Goal: Task Accomplishment & Management: Manage account settings

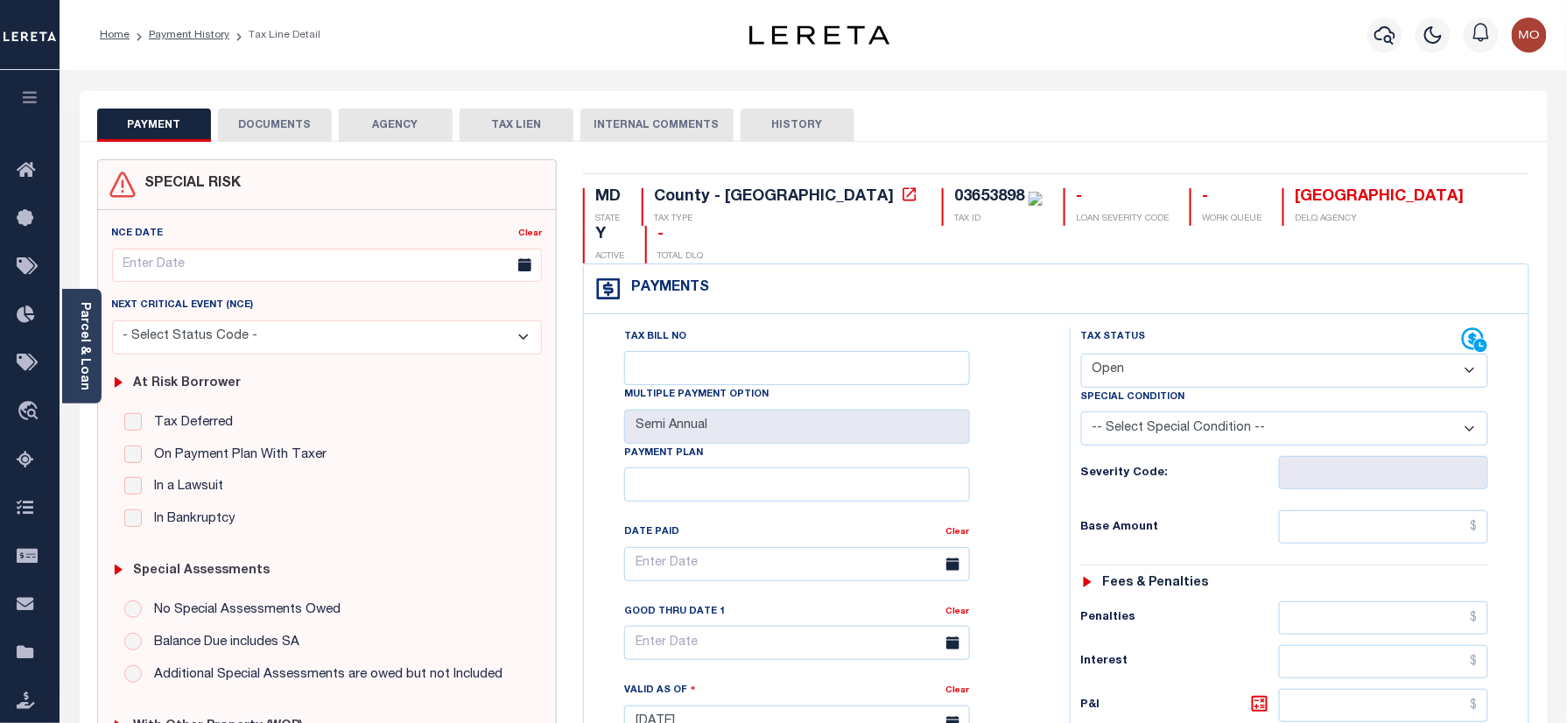
click at [954, 204] on div "03653898" at bounding box center [989, 197] width 70 height 16
copy div "03653898"
click at [81, 337] on link "Parcel & Loan" at bounding box center [84, 346] width 12 height 88
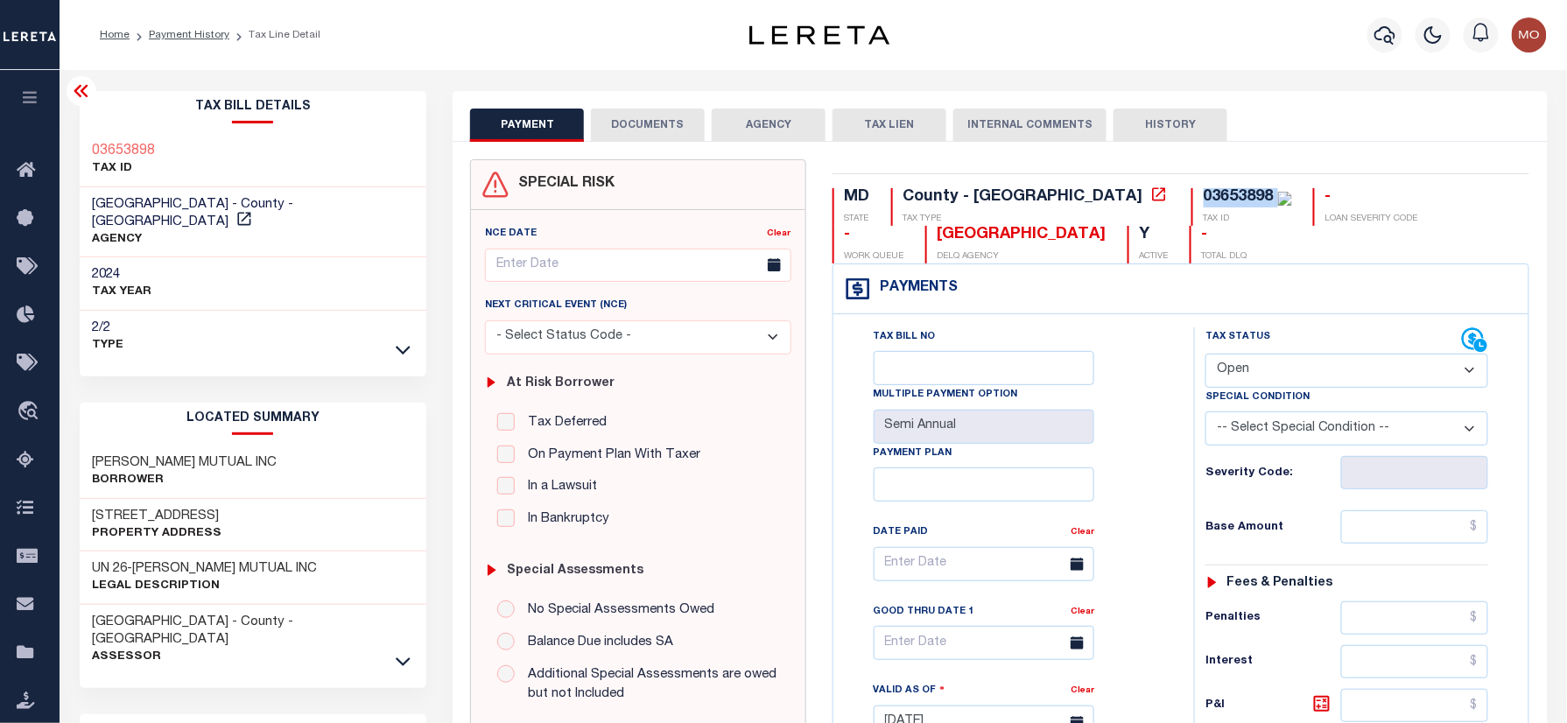
click at [1296, 375] on select "- Select Status Code - Open Due/Unpaid Paid Incomplete No Tax Due Internal Refu…" at bounding box center [1347, 371] width 283 height 34
select select "PYD"
click at [1206, 356] on select "- Select Status Code - Open Due/Unpaid Paid Incomplete No Tax Due Internal Refu…" at bounding box center [1347, 371] width 283 height 34
type input "10/06/2025"
click at [1151, 485] on div "Tax Bill No Multiple Payment Option Semi Annual Payment Plan Clear Clear Valid …" at bounding box center [1009, 572] width 317 height 491
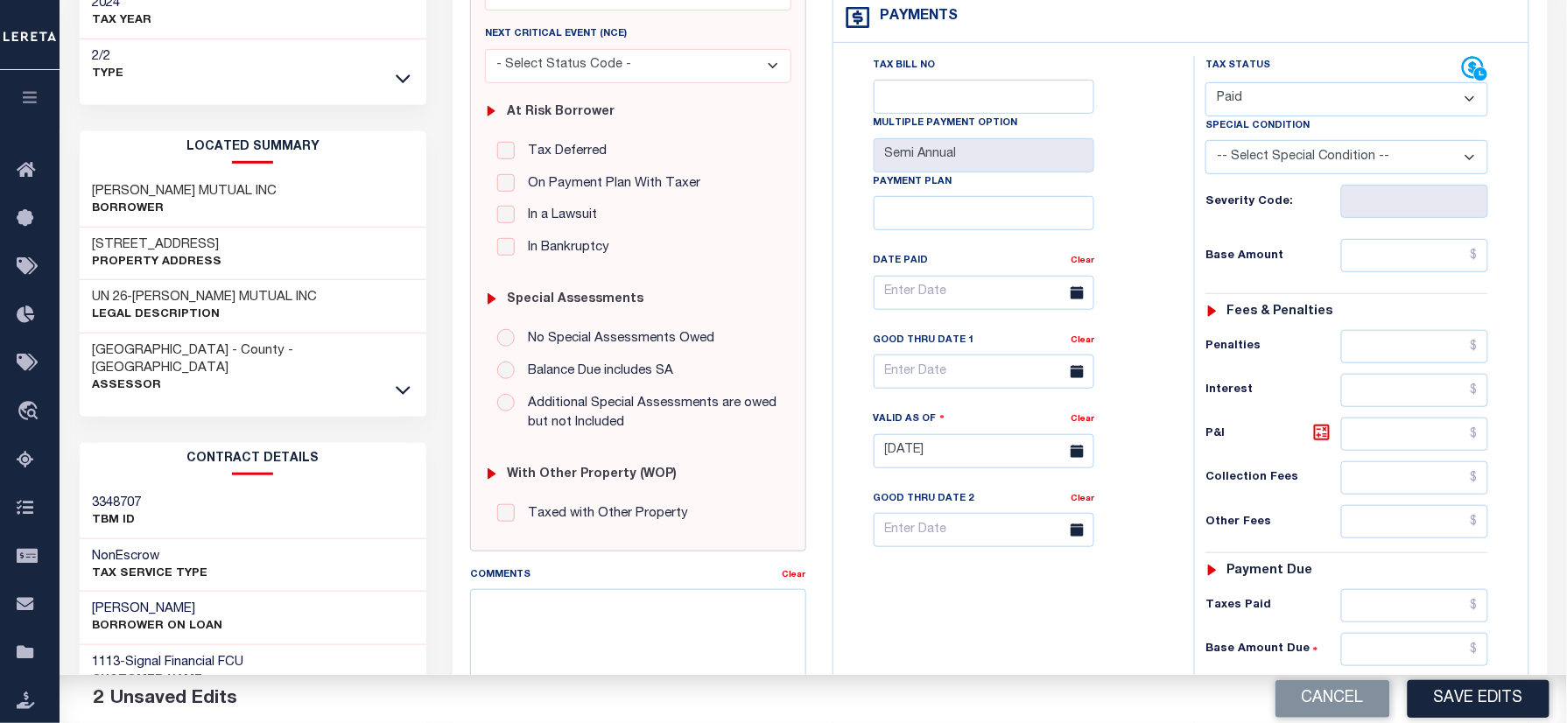
scroll to position [467, 0]
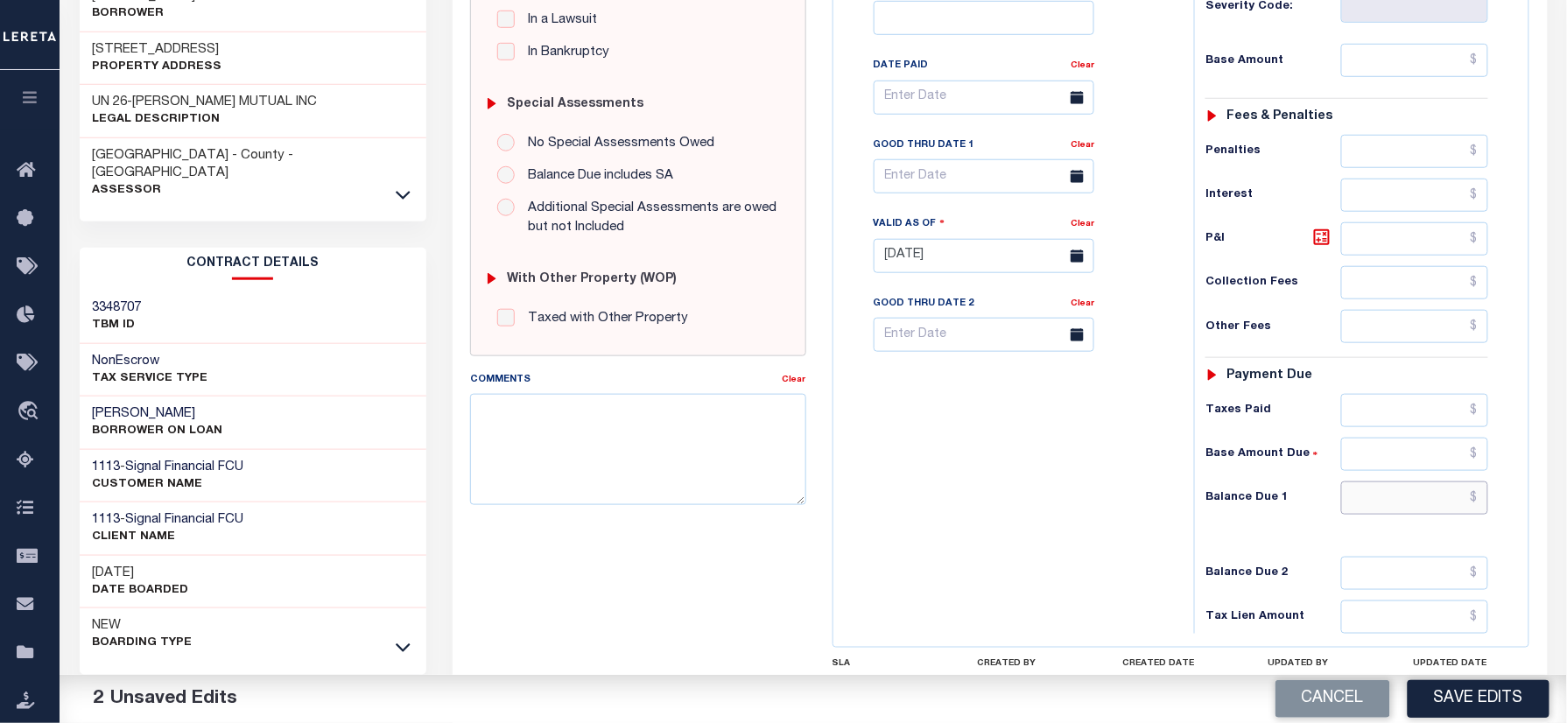
click at [1354, 515] on input "text" at bounding box center [1415, 498] width 147 height 33
type input "$0.00"
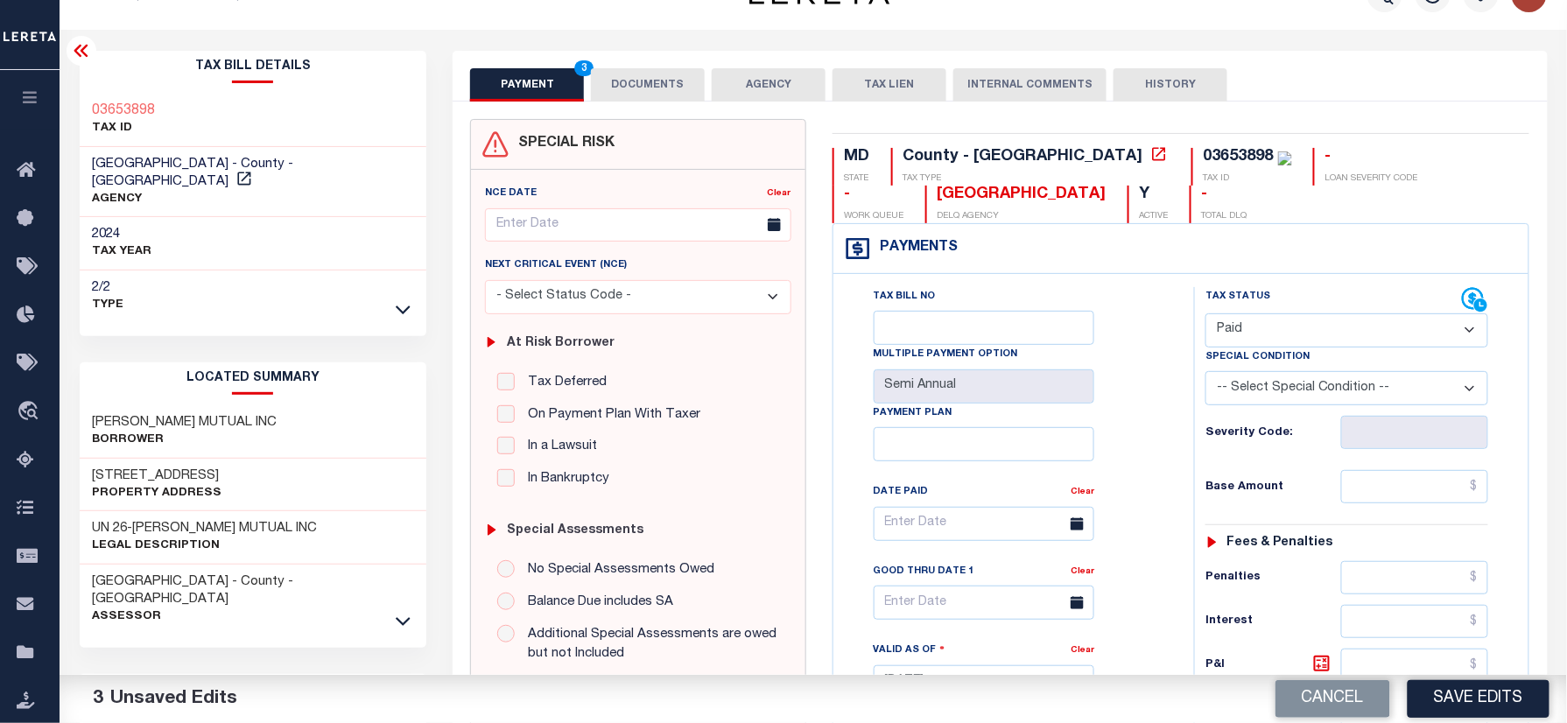
scroll to position [0, 0]
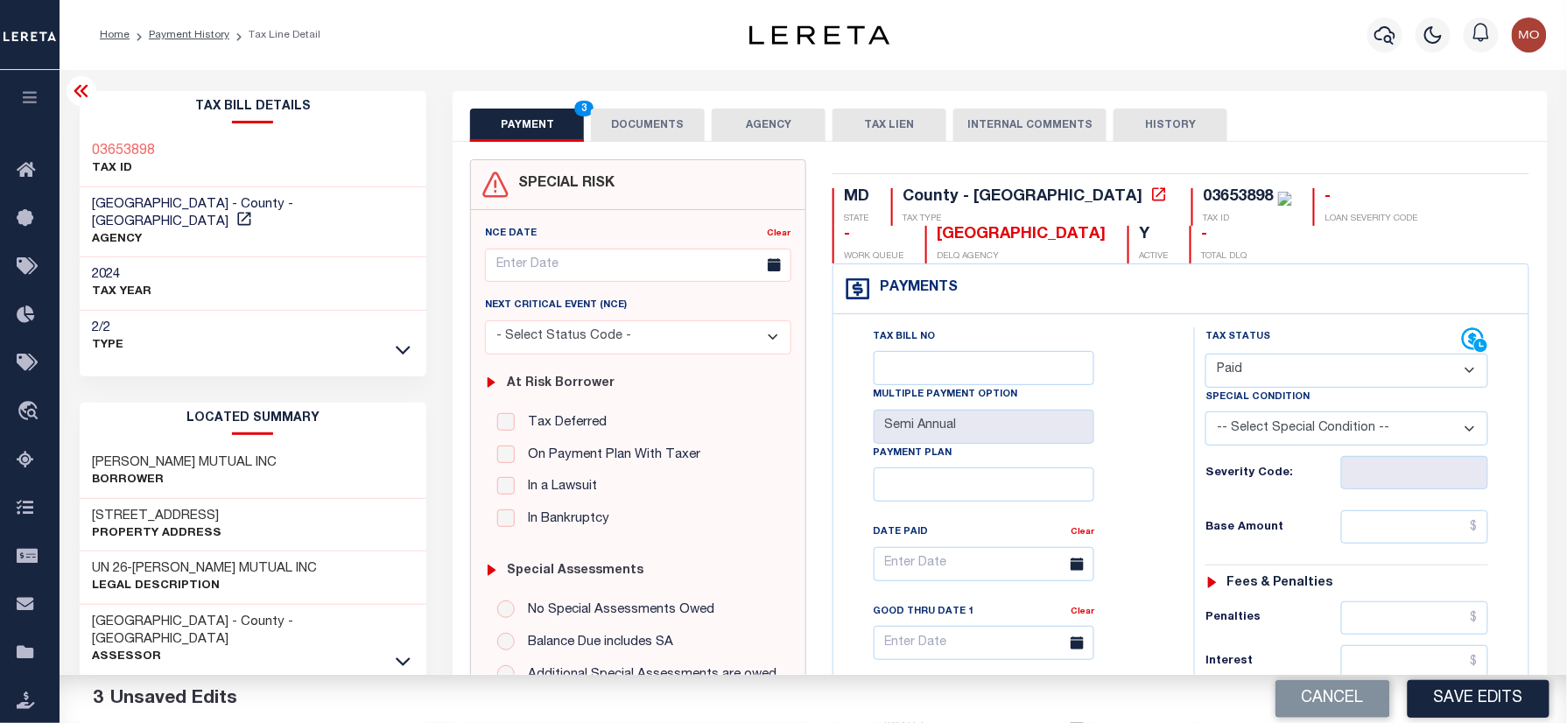
click at [1204, 189] on div "03653898" at bounding box center [1239, 197] width 70 height 16
drag, startPoint x: 1076, startPoint y: 189, endPoint x: 508, endPoint y: 135, distance: 570.9
click at [1204, 189] on div "03653898" at bounding box center [1239, 197] width 70 height 16
copy div "03653898"
click at [623, 107] on div "PAYMENT 3 DOCUMENTS AGENCY DELINQUENT PAYEE TAX LIEN" at bounding box center [1000, 116] width 1095 height 51
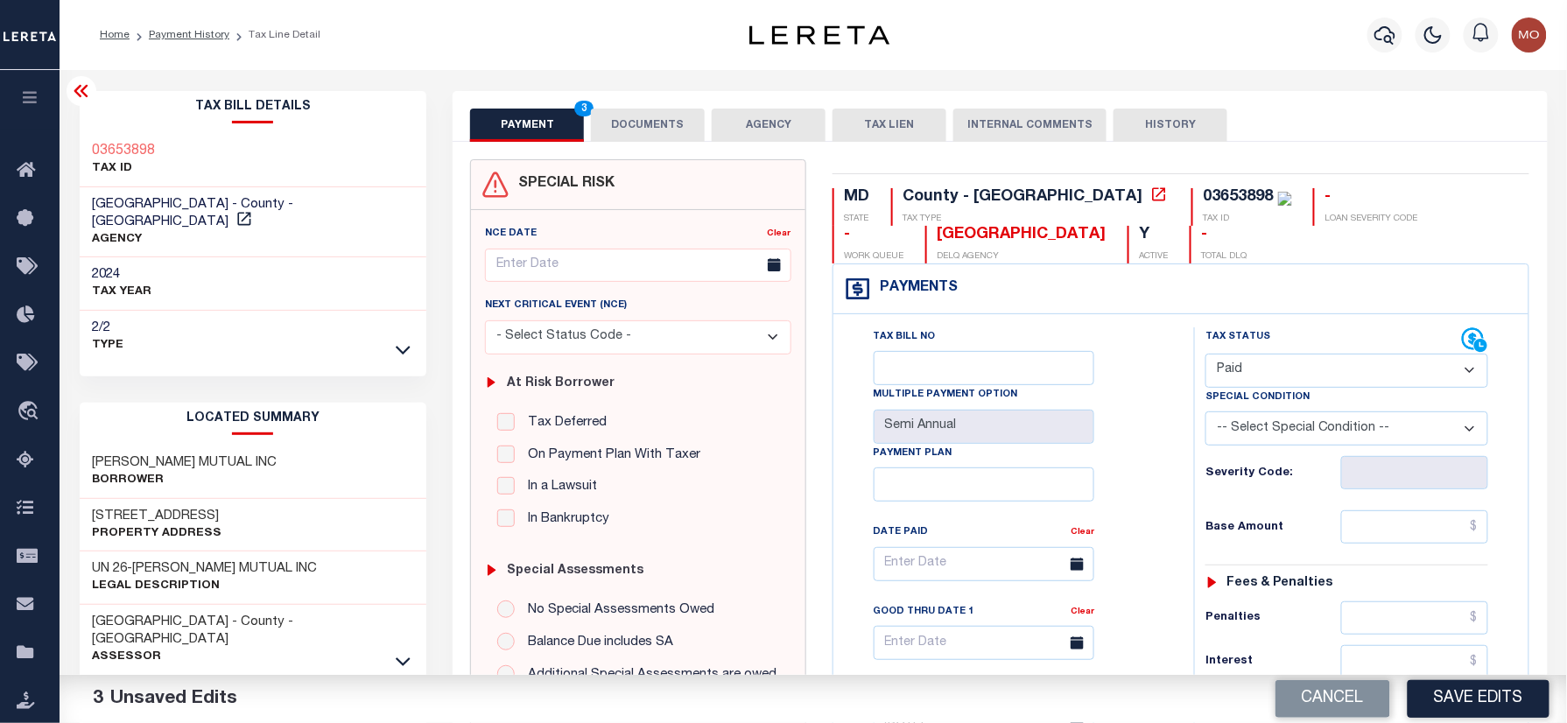
click at [662, 113] on button "DOCUMENTS" at bounding box center [648, 125] width 114 height 33
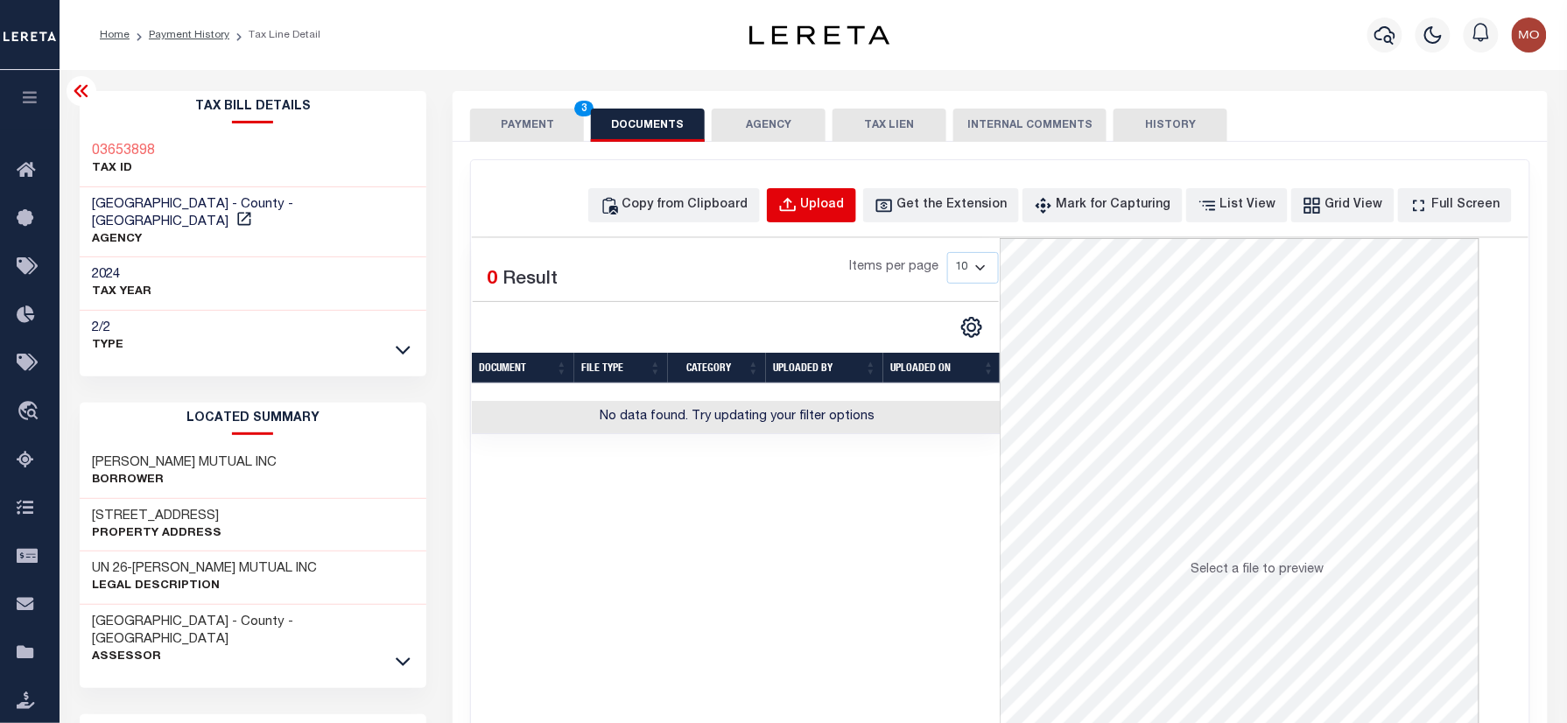
click at [845, 207] on div "Upload" at bounding box center [823, 205] width 44 height 19
select select "POP"
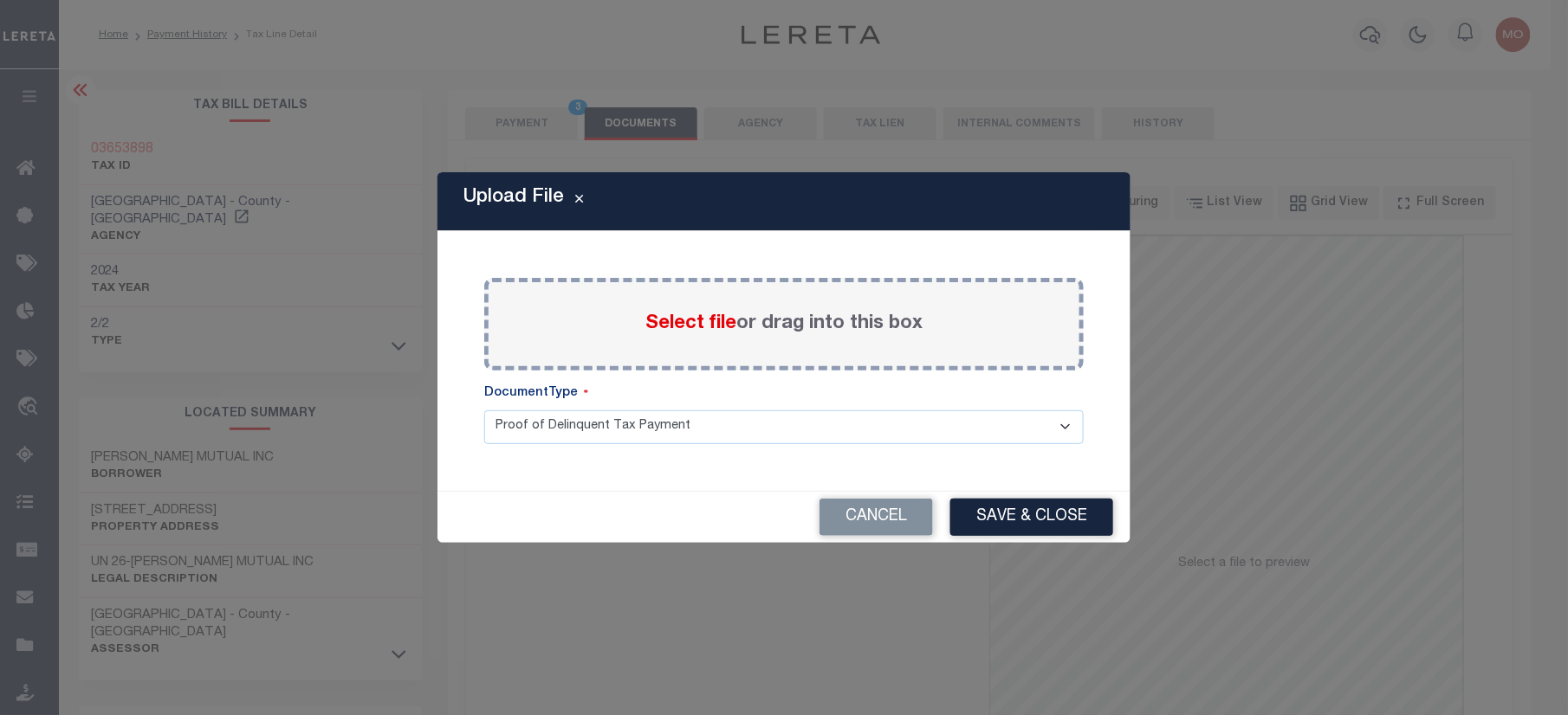
click at [662, 329] on span "Select file" at bounding box center [691, 323] width 91 height 19
click at [0, 0] on input "Select file or drag into this box" at bounding box center [0, 0] width 0 height 0
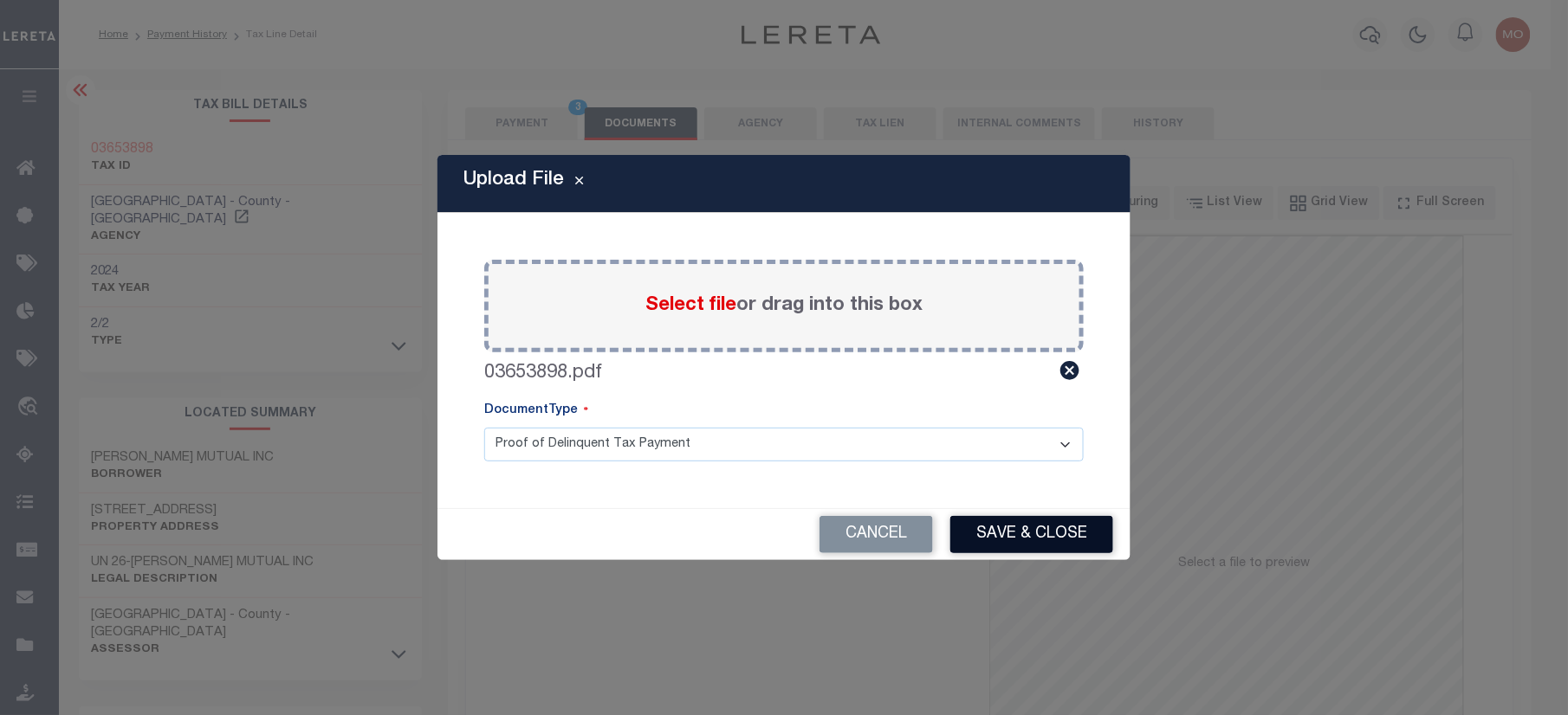
click at [1041, 526] on button "Save & Close" at bounding box center [1032, 535] width 163 height 38
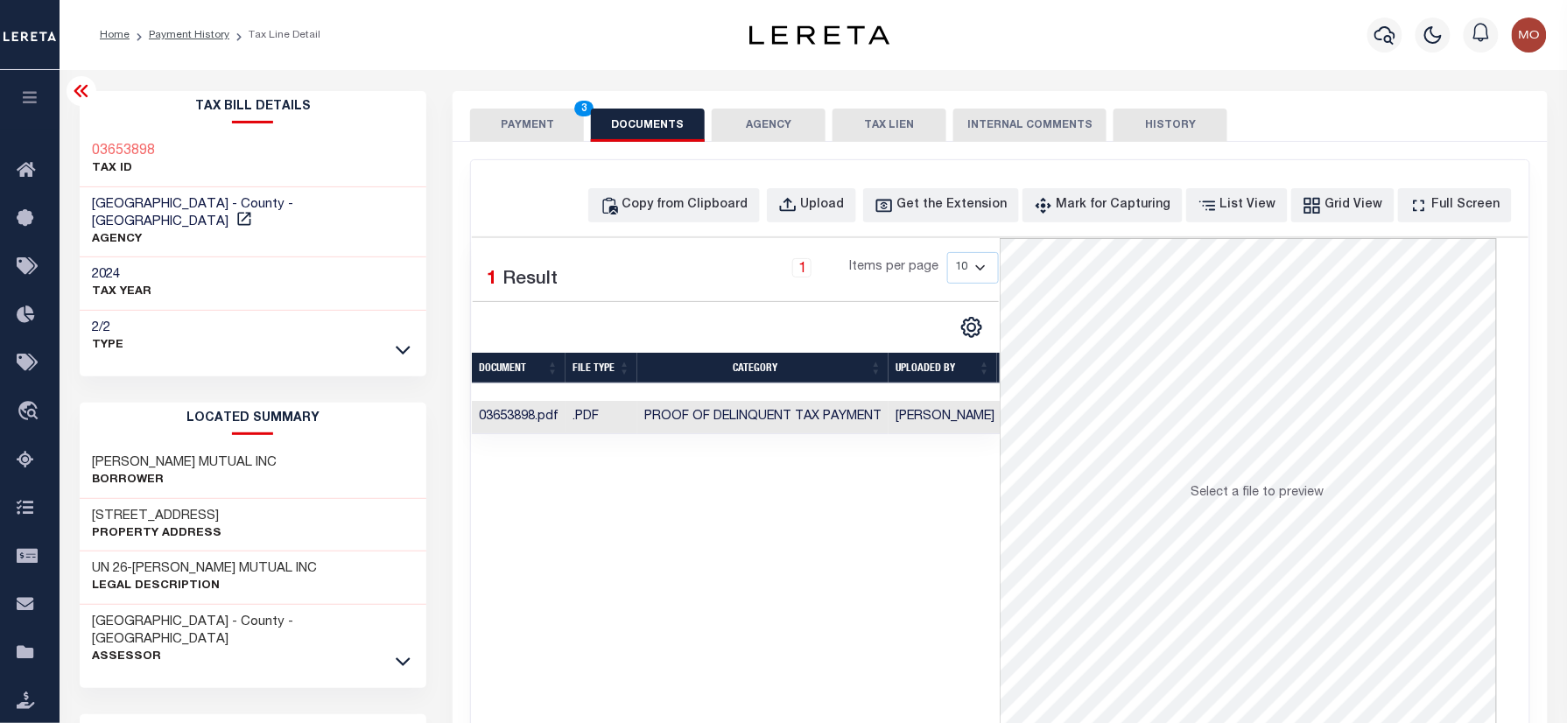
click at [525, 110] on button "PAYMENT 3" at bounding box center [527, 125] width 114 height 33
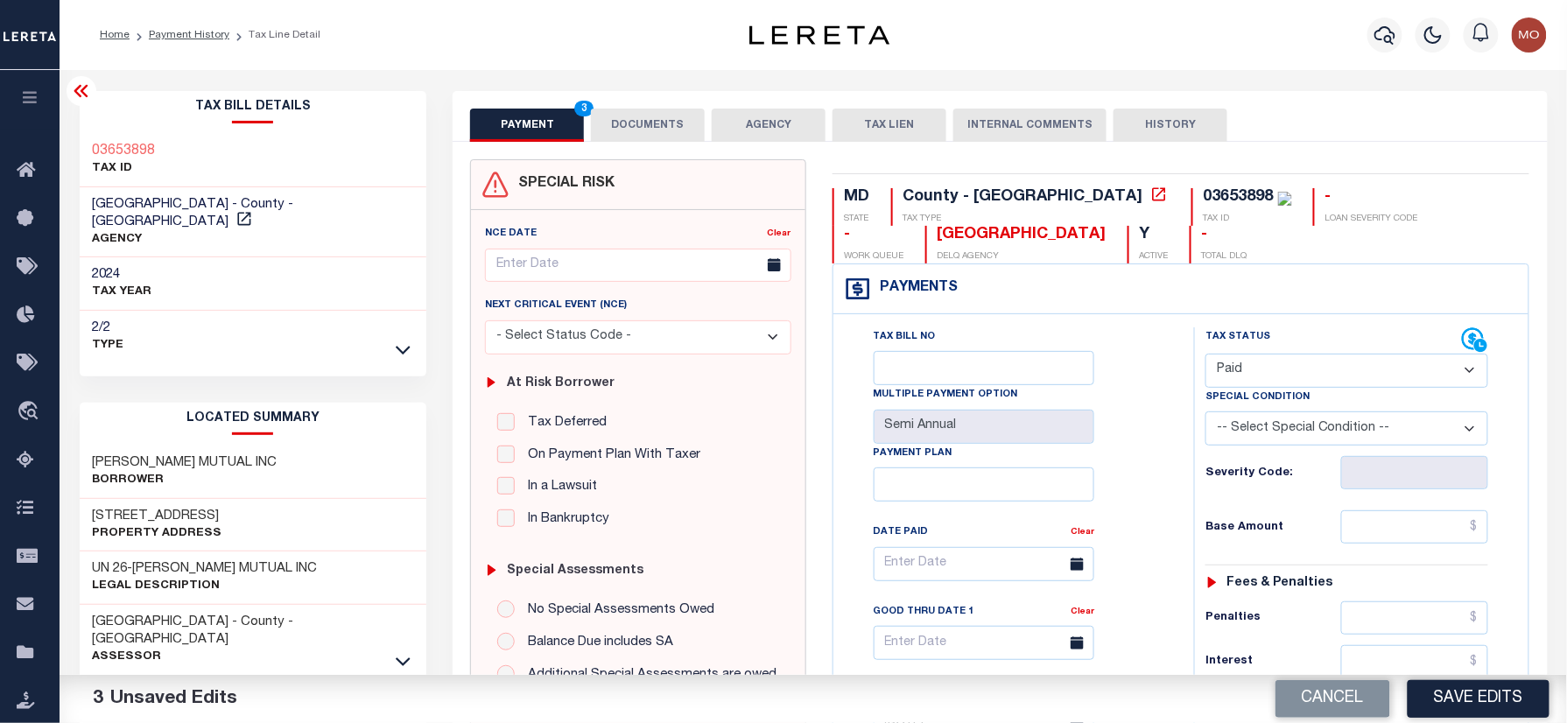
click at [632, 117] on button "DOCUMENTS" at bounding box center [648, 125] width 114 height 33
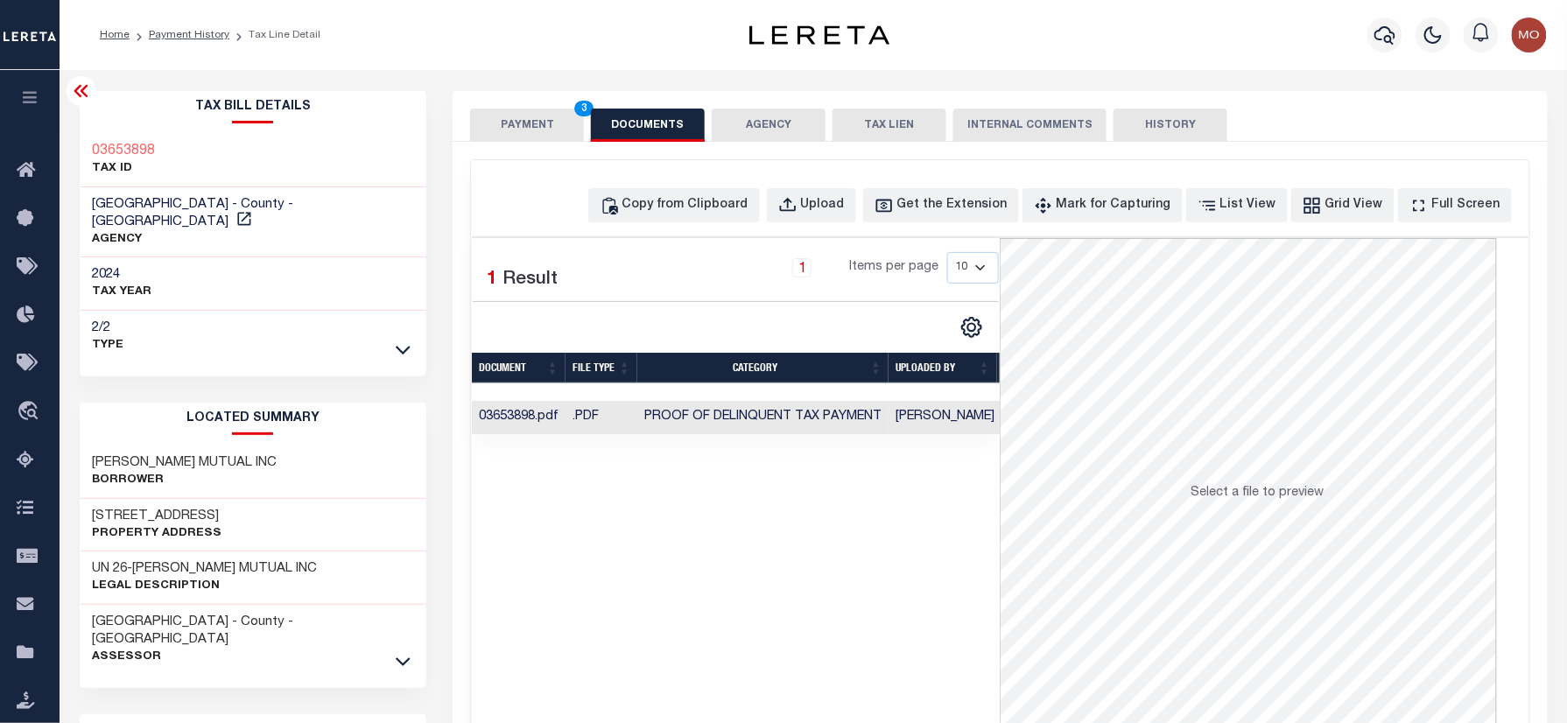
click at [558, 128] on button "PAYMENT 3" at bounding box center [527, 125] width 114 height 33
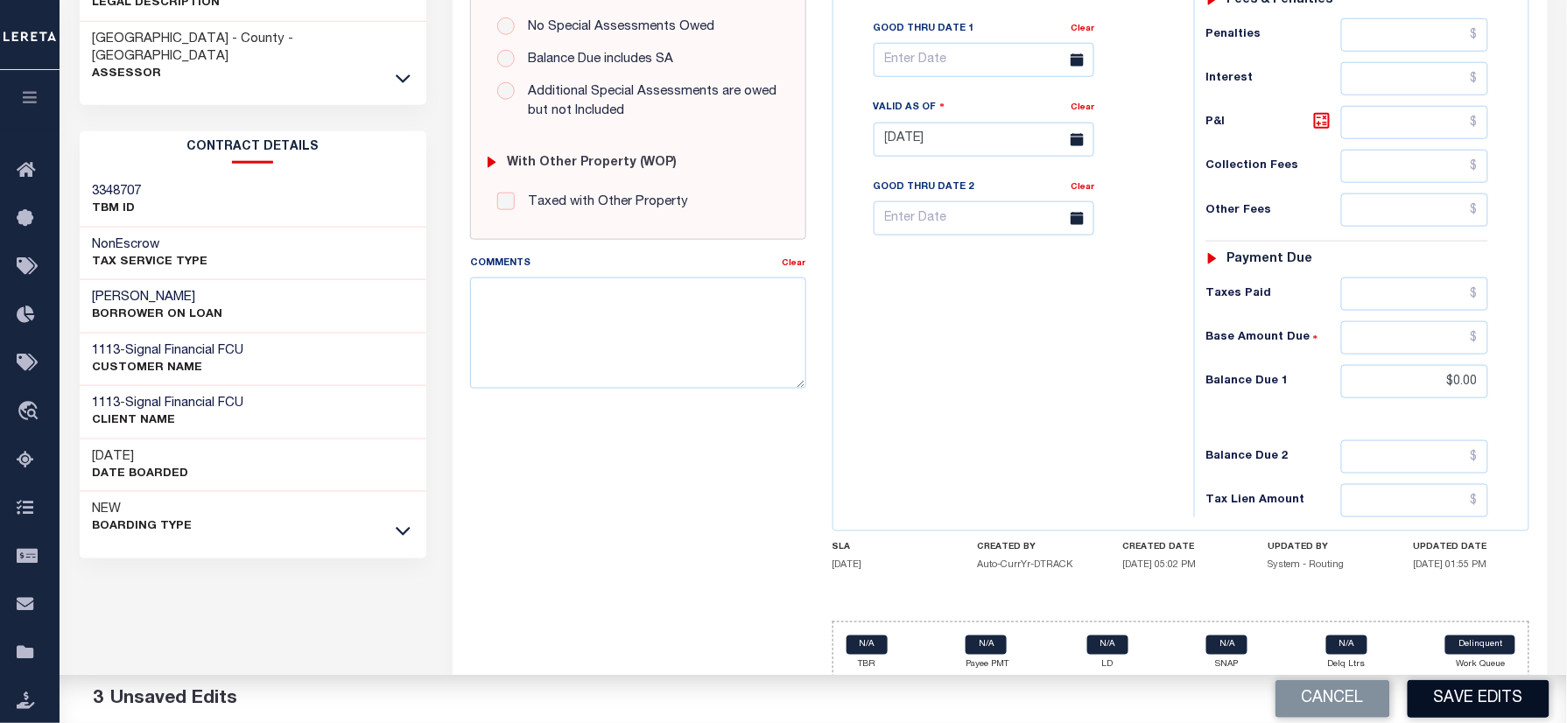
click at [1443, 698] on button "Save Edits" at bounding box center [1479, 699] width 142 height 38
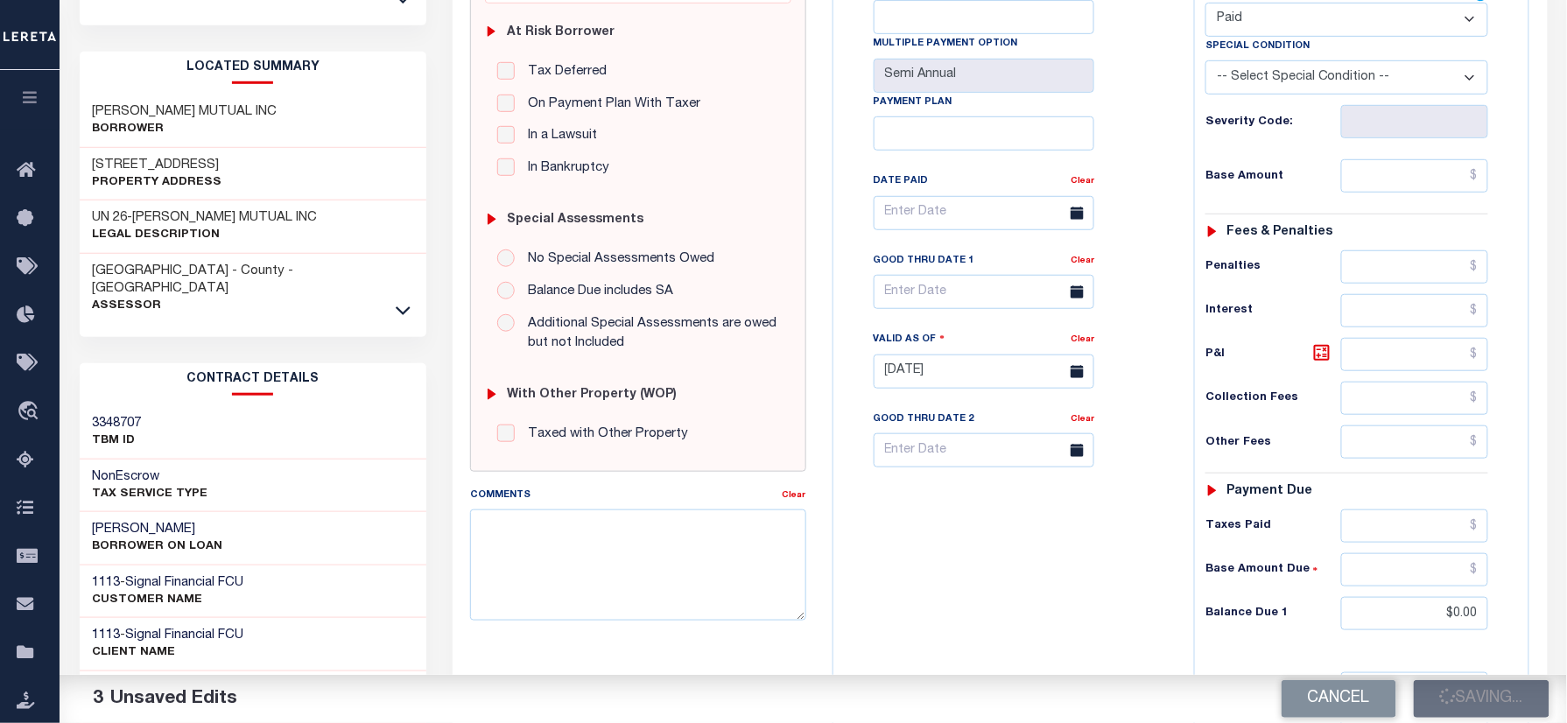
scroll to position [350, 0]
checkbox input "false"
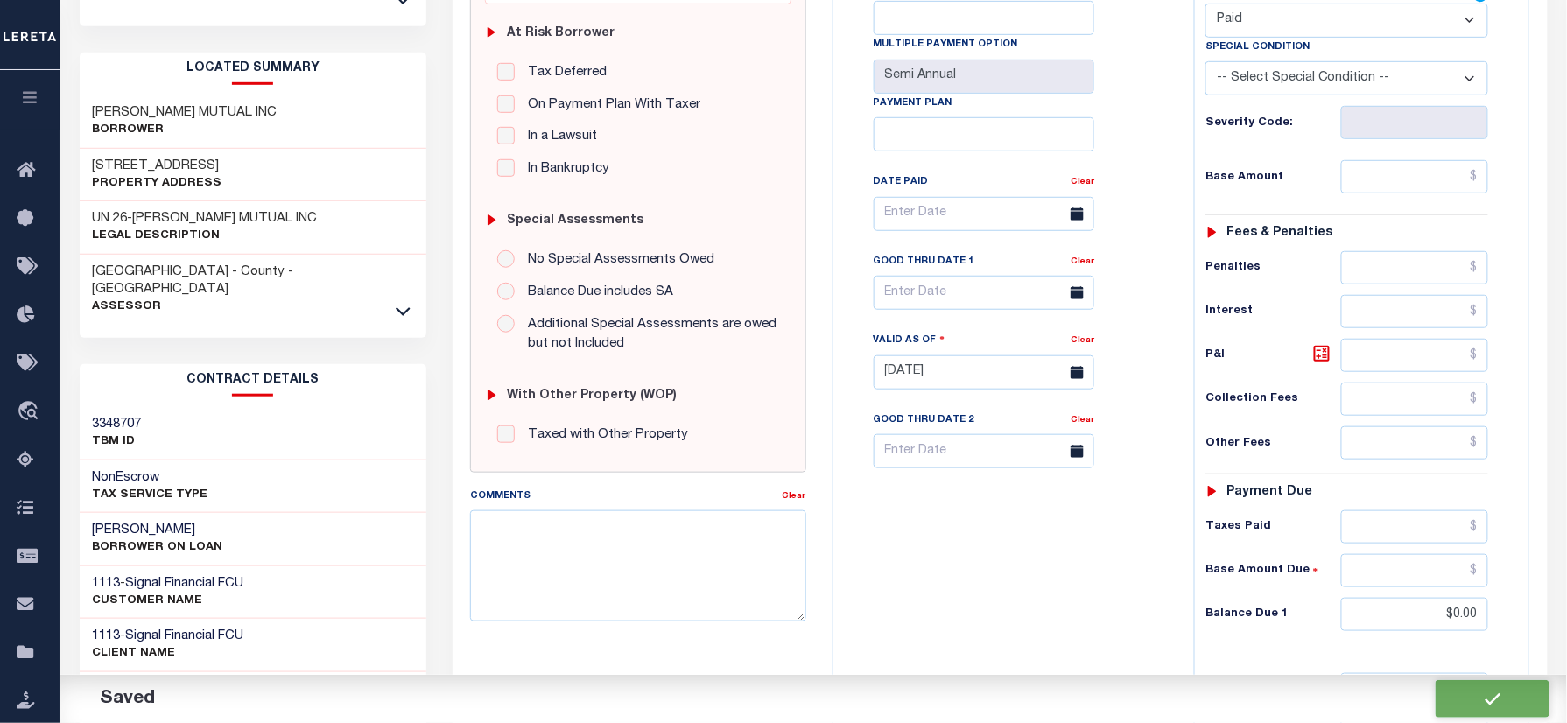
type input "$0"
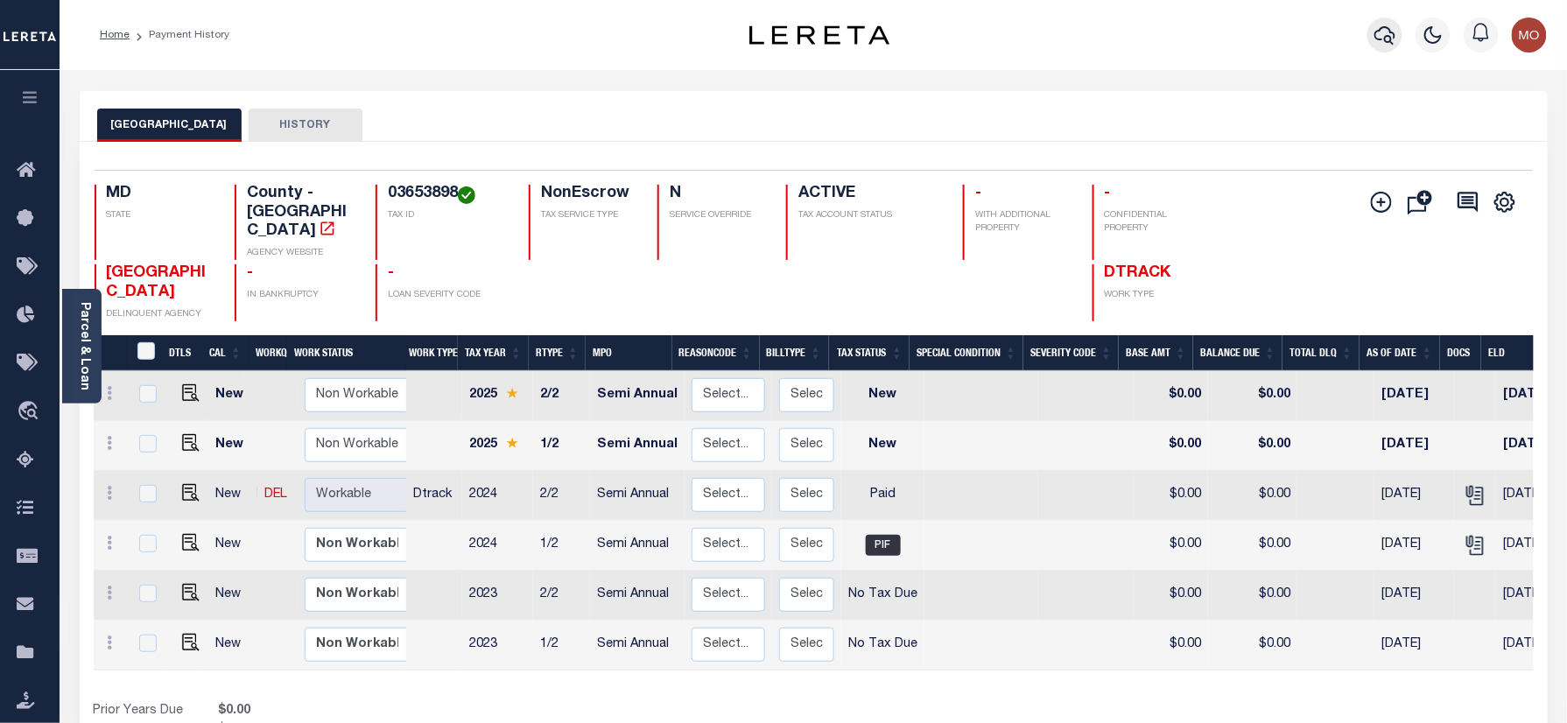
click at [1378, 28] on icon "button" at bounding box center [1385, 35] width 21 height 21
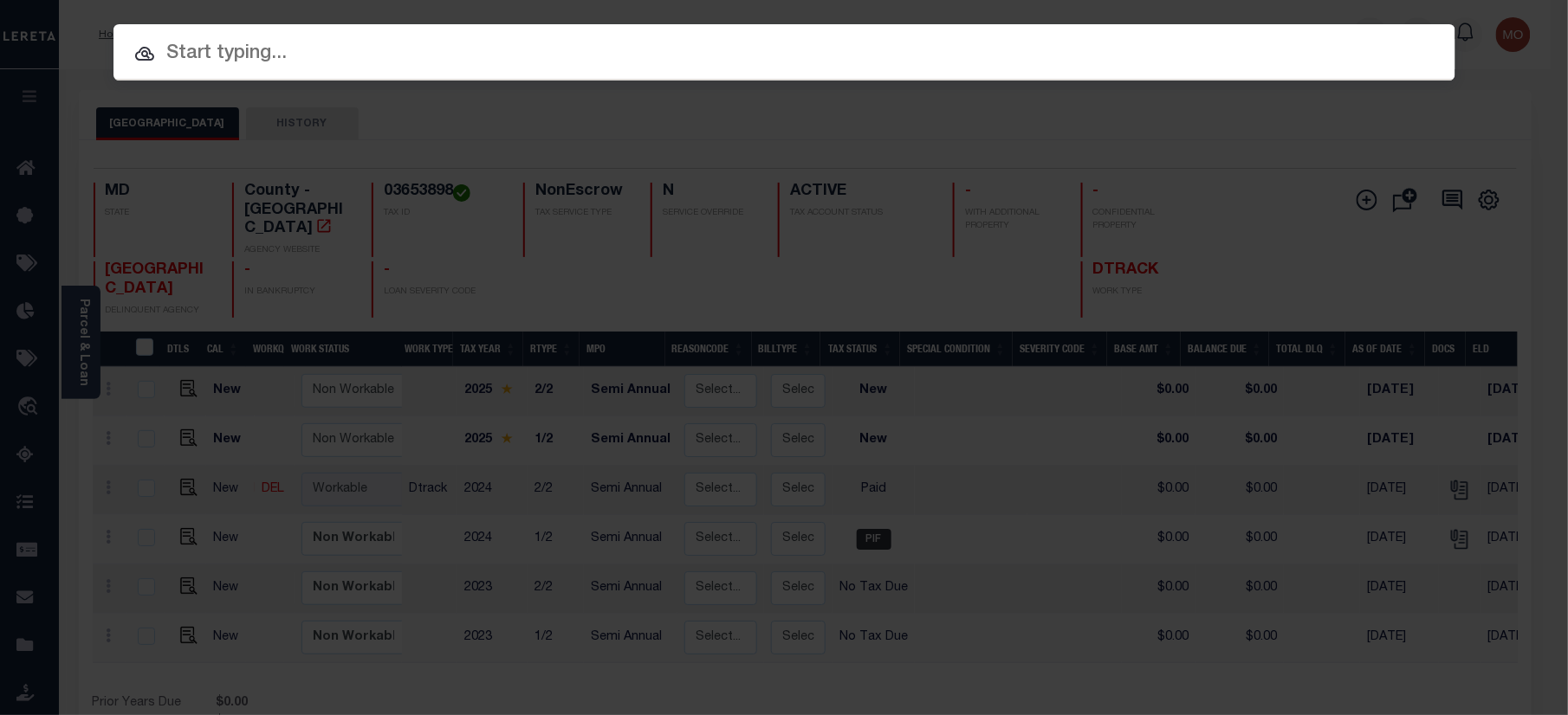
click at [352, 63] on input "text" at bounding box center [784, 53] width 1341 height 31
paste input "275863796"
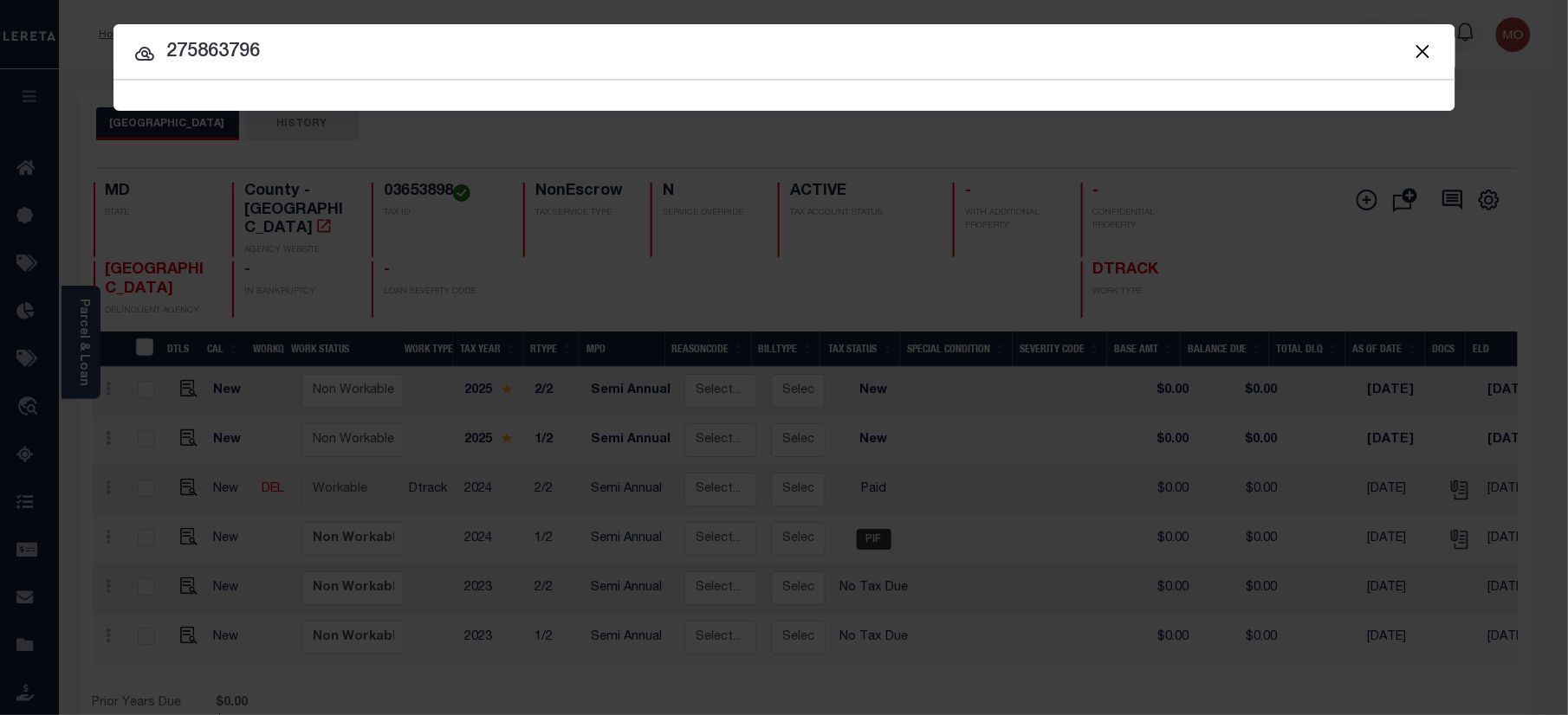
type input "275863796"
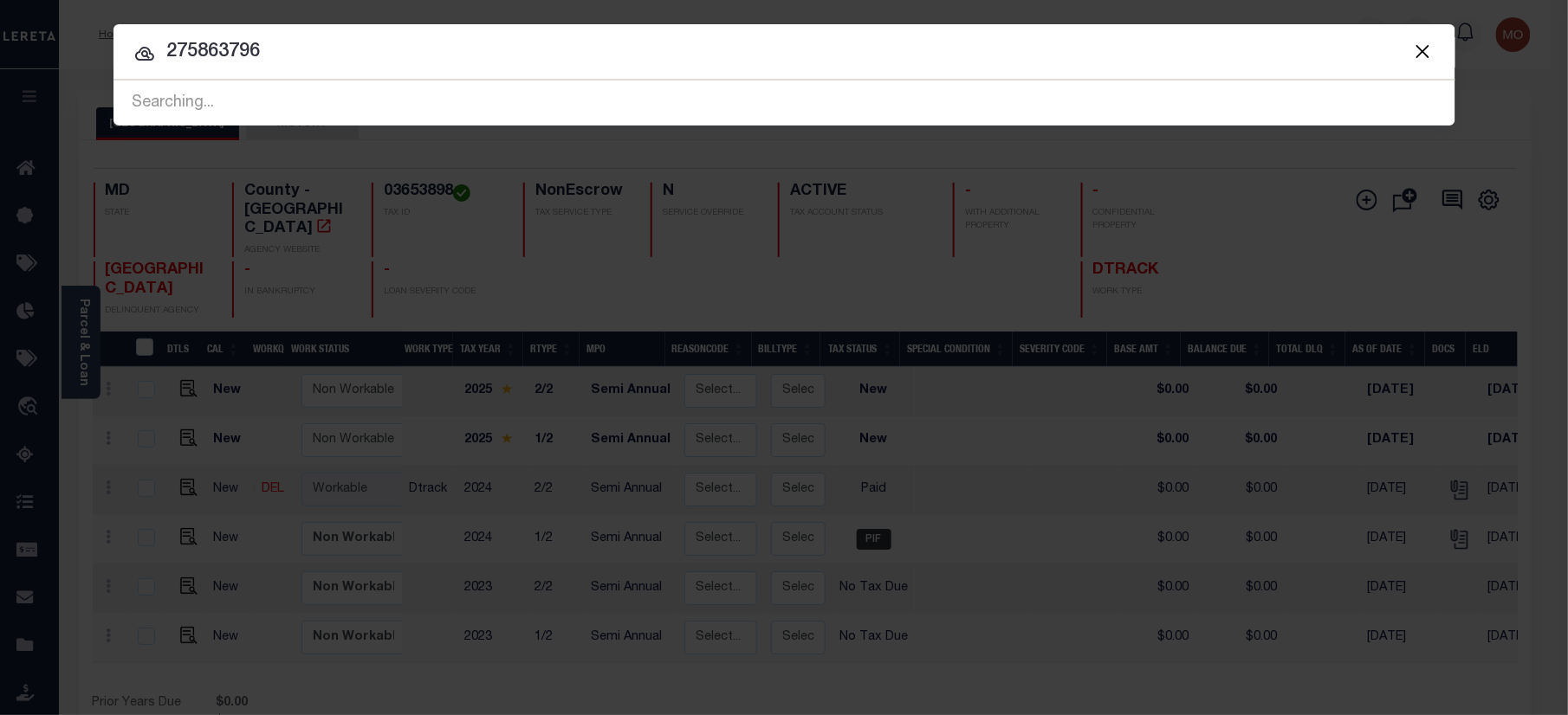
click at [1421, 48] on button "Close" at bounding box center [1423, 50] width 23 height 23
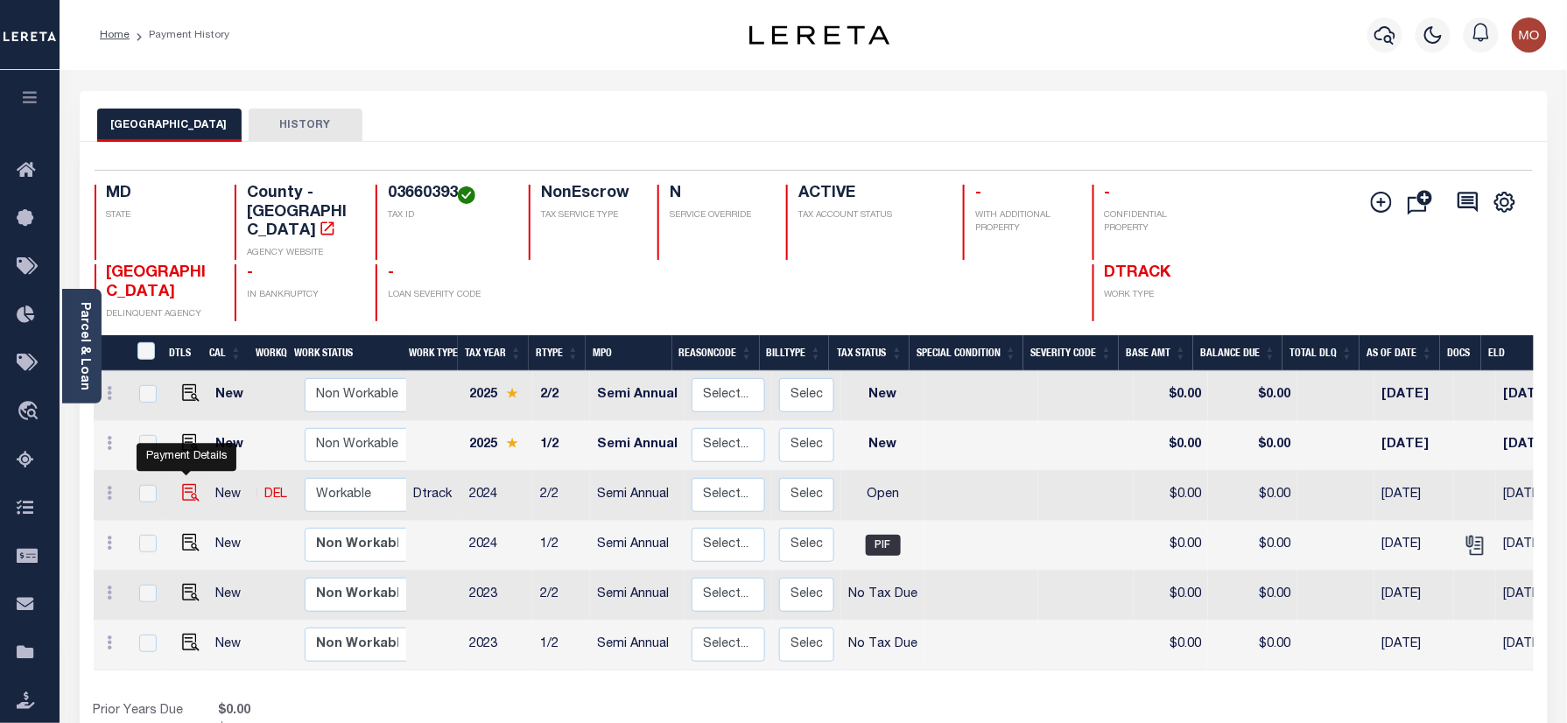
click at [183, 484] on img "" at bounding box center [191, 493] width 18 height 18
checkbox input "true"
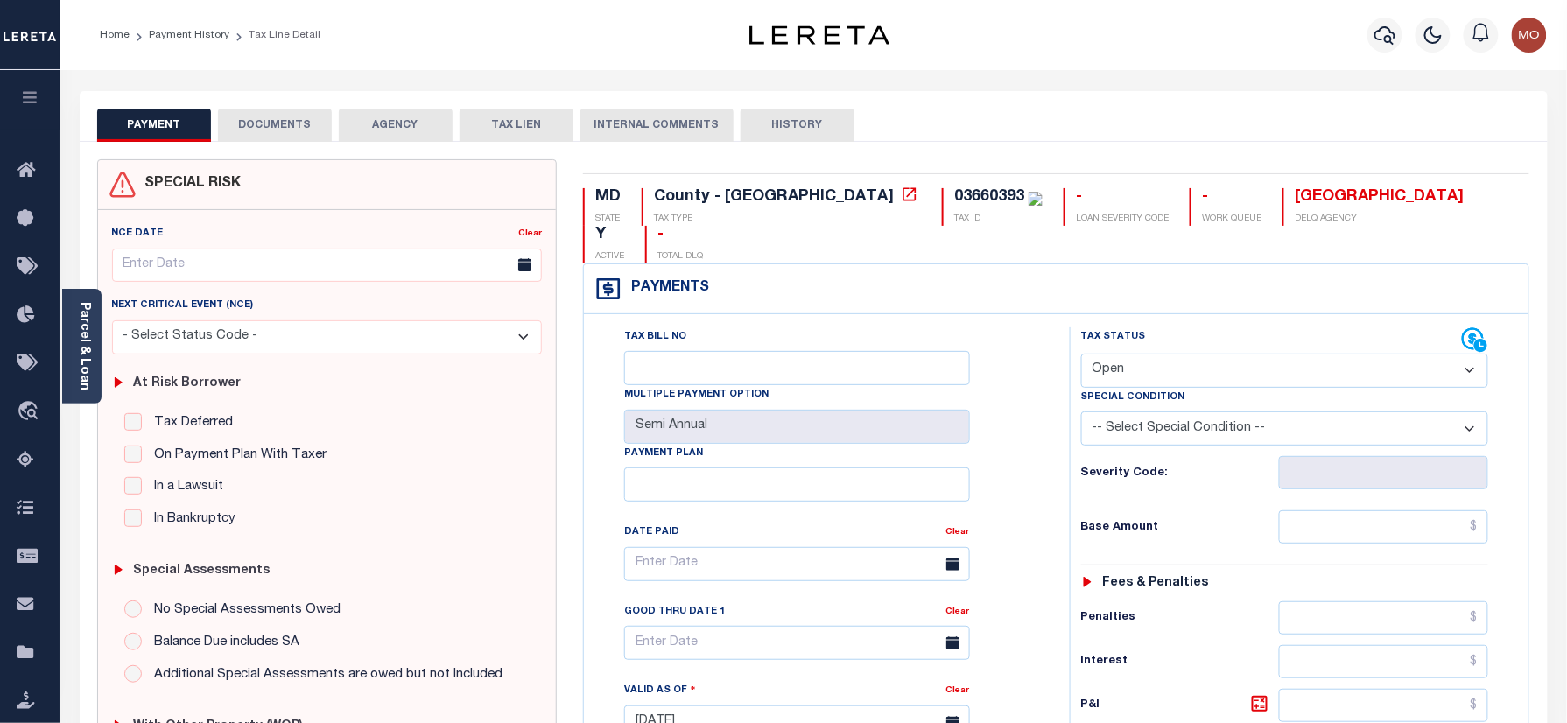
click at [837, 183] on div "MD STATE County - MD TAX TYPE 03660393 TAX ID - LOAN SEVERITY CODE - WORK QUEUE…" at bounding box center [1056, 721] width 973 height 1124
copy div "03660393"
click at [88, 351] on link "Parcel & Loan" at bounding box center [84, 346] width 12 height 88
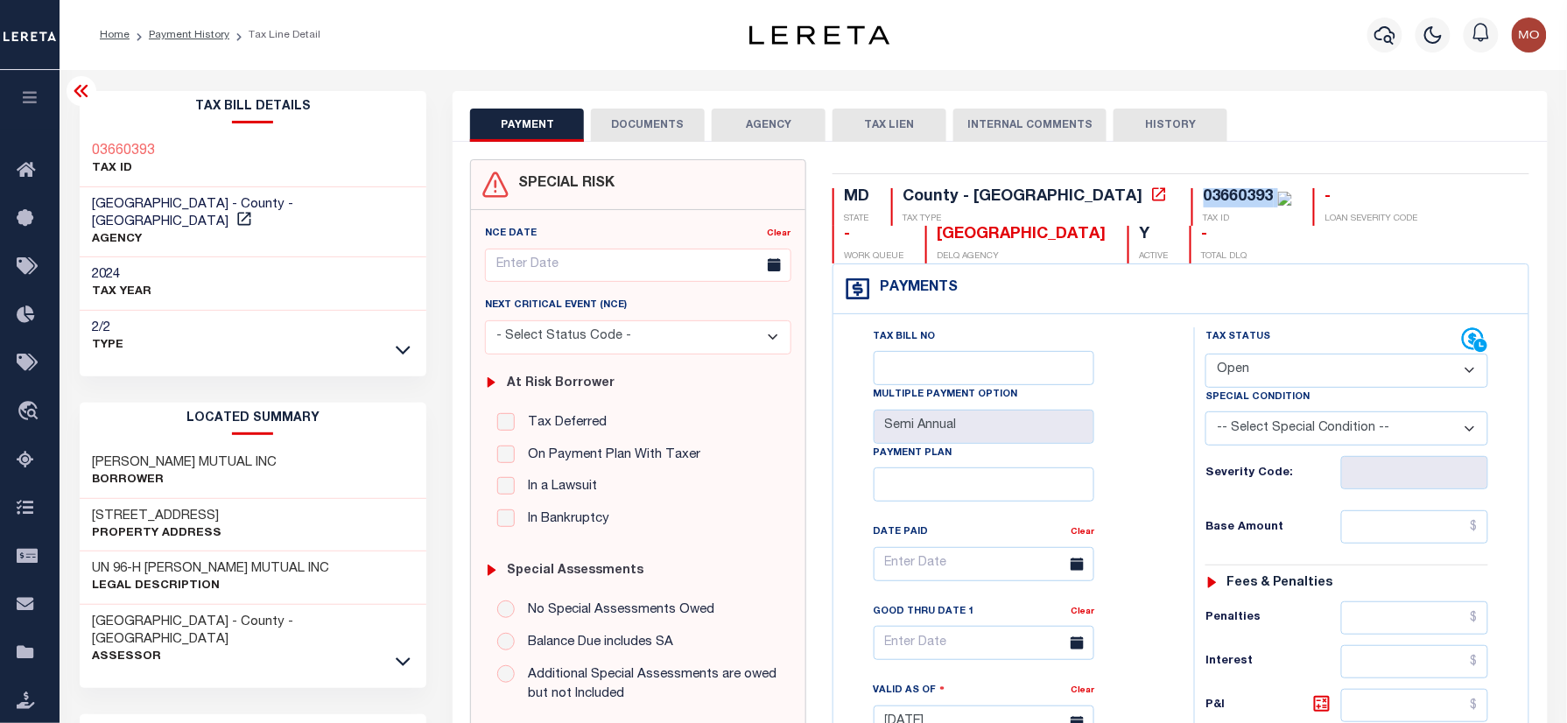
click at [1285, 371] on select "- Select Status Code - Open Due/Unpaid Paid Incomplete No Tax Due Internal Refu…" at bounding box center [1347, 371] width 283 height 34
select select "PYD"
click at [1206, 356] on select "- Select Status Code - Open Due/Unpaid Paid Incomplete No Tax Due Internal Refu…" at bounding box center [1347, 371] width 283 height 34
type input "10/06/2025"
click at [1154, 478] on div "Tax Bill No Multiple Payment Option Semi Annual Payment Plan Clear Clear Valid …" at bounding box center [1009, 572] width 317 height 491
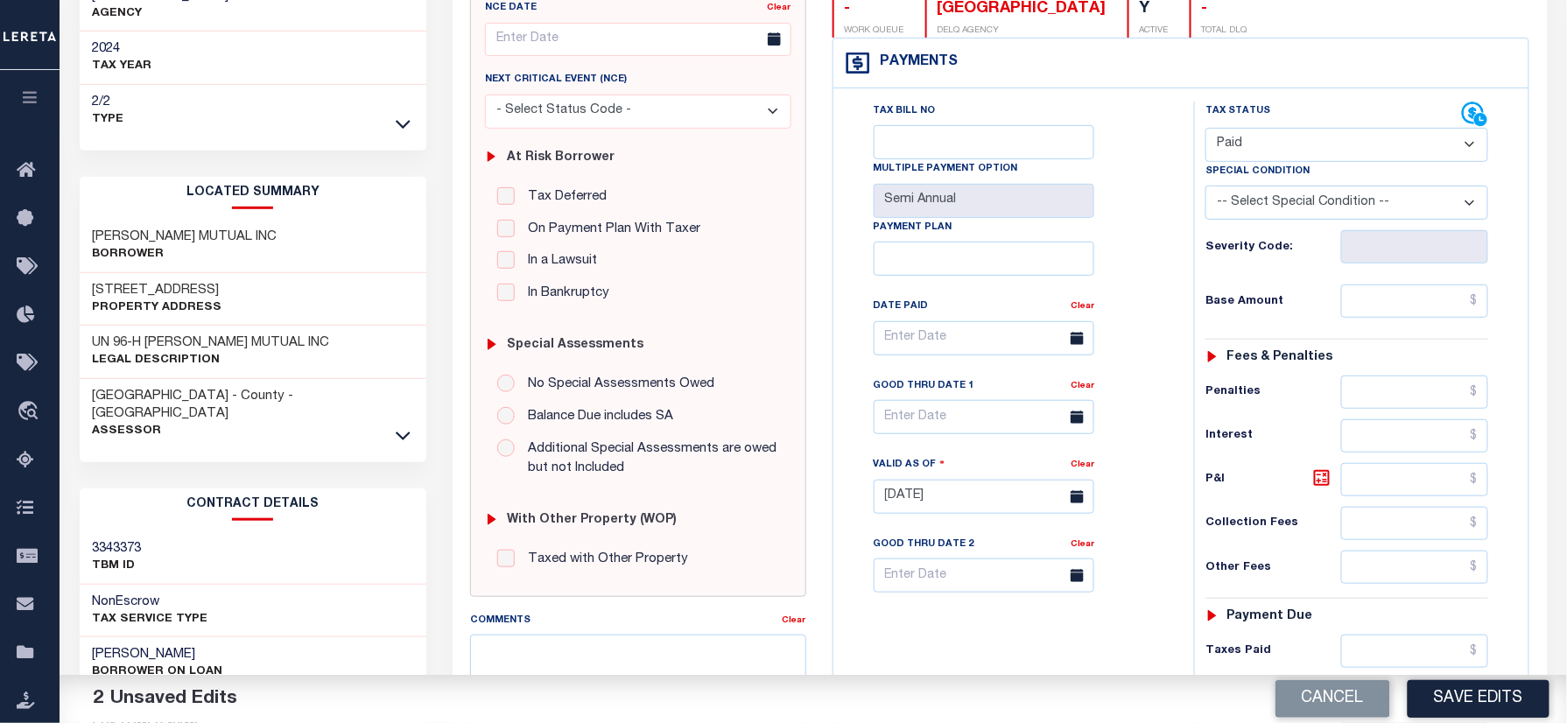
scroll to position [467, 0]
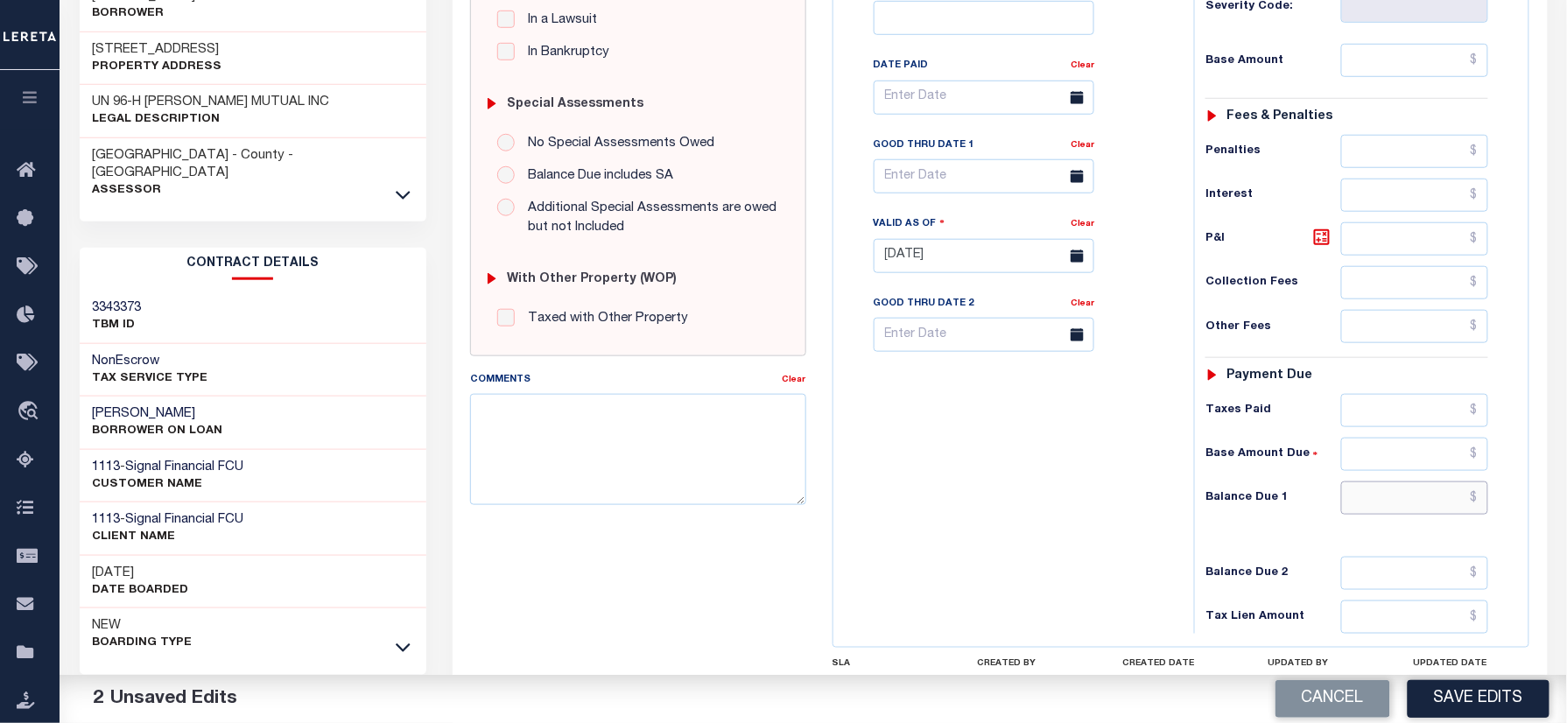
click at [1374, 515] on input "text" at bounding box center [1415, 498] width 147 height 33
type input "$0.00"
click at [806, 419] on textarea "Comments" at bounding box center [637, 449] width 335 height 110
click at [1014, 473] on div "Tax Bill No Multiple Payment Option Semi Annual Payment Plan Clear" at bounding box center [1009, 247] width 343 height 773
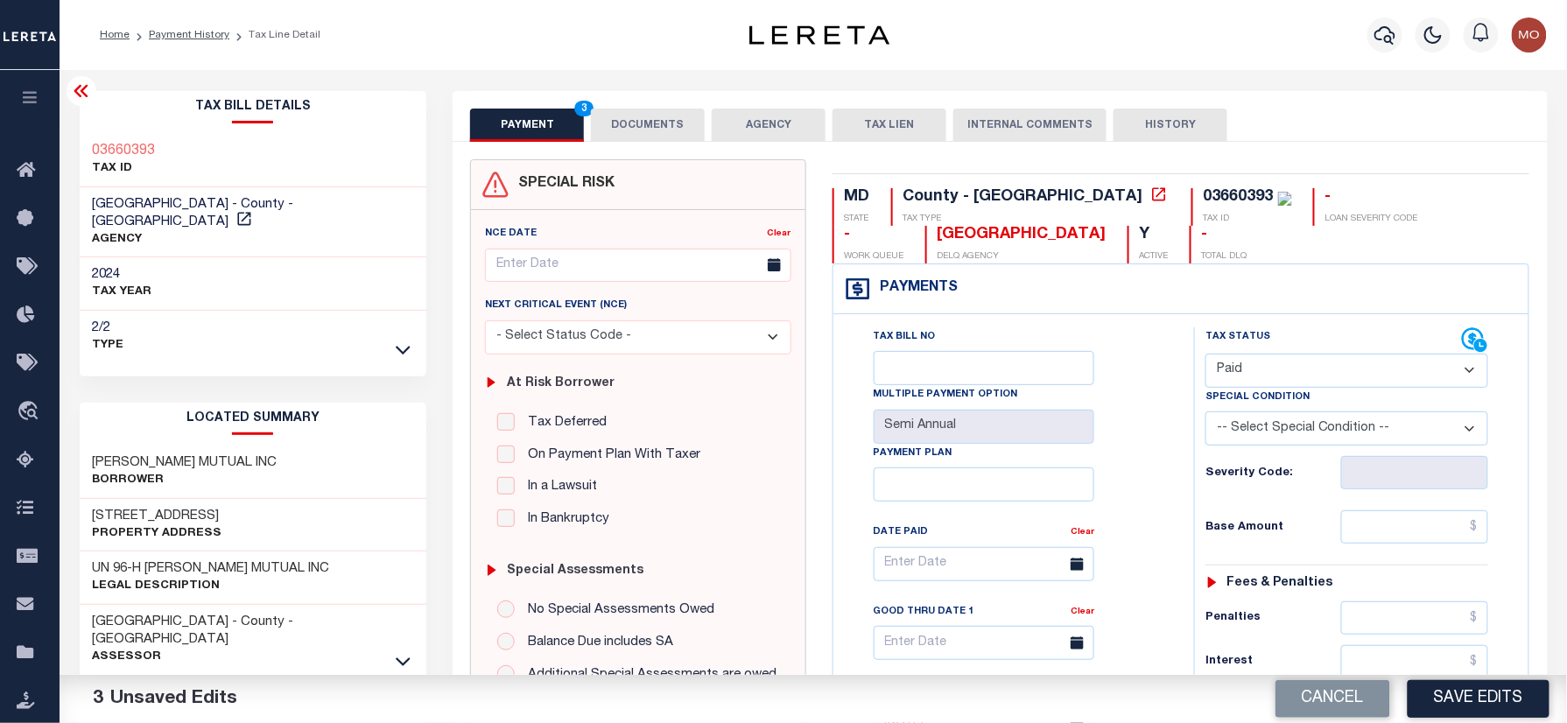
click at [1204, 201] on div "03660393" at bounding box center [1239, 197] width 70 height 16
copy div "03660393"
click at [645, 120] on button "DOCUMENTS" at bounding box center [648, 125] width 114 height 33
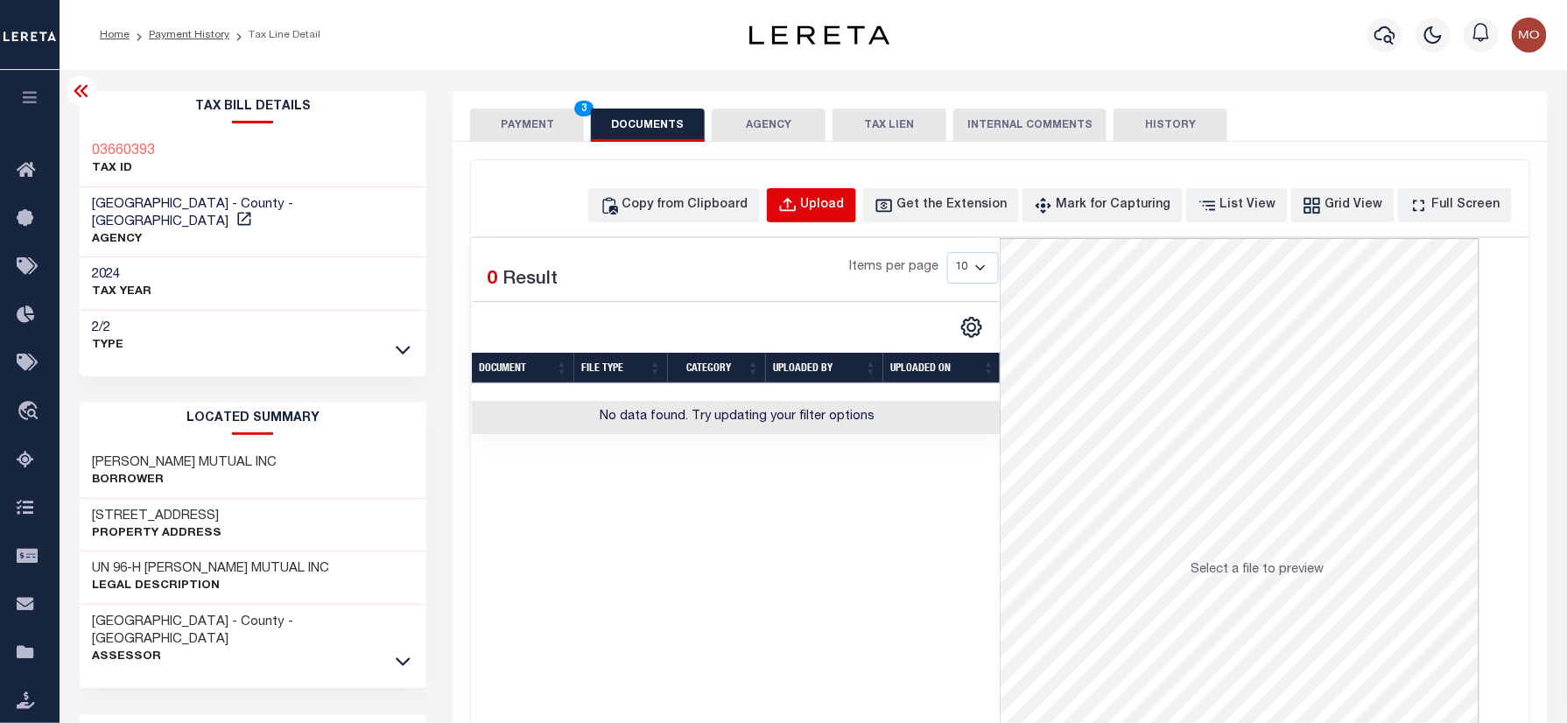
click at [845, 203] on div "Upload" at bounding box center [823, 205] width 44 height 19
select select "POP"
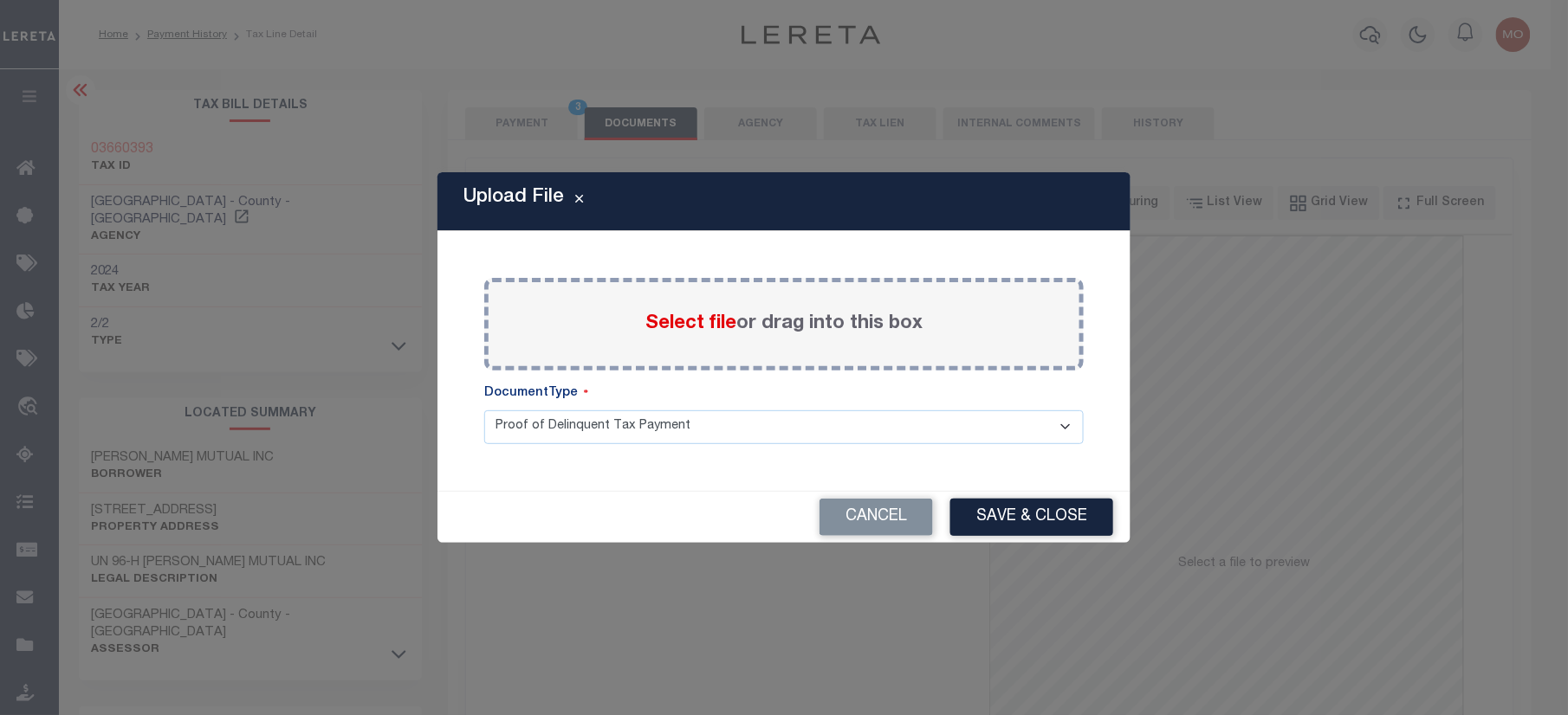
click at [697, 337] on label "Select file or drag into this box" at bounding box center [784, 323] width 277 height 29
click at [0, 0] on input "Select file or drag into this box" at bounding box center [0, 0] width 0 height 0
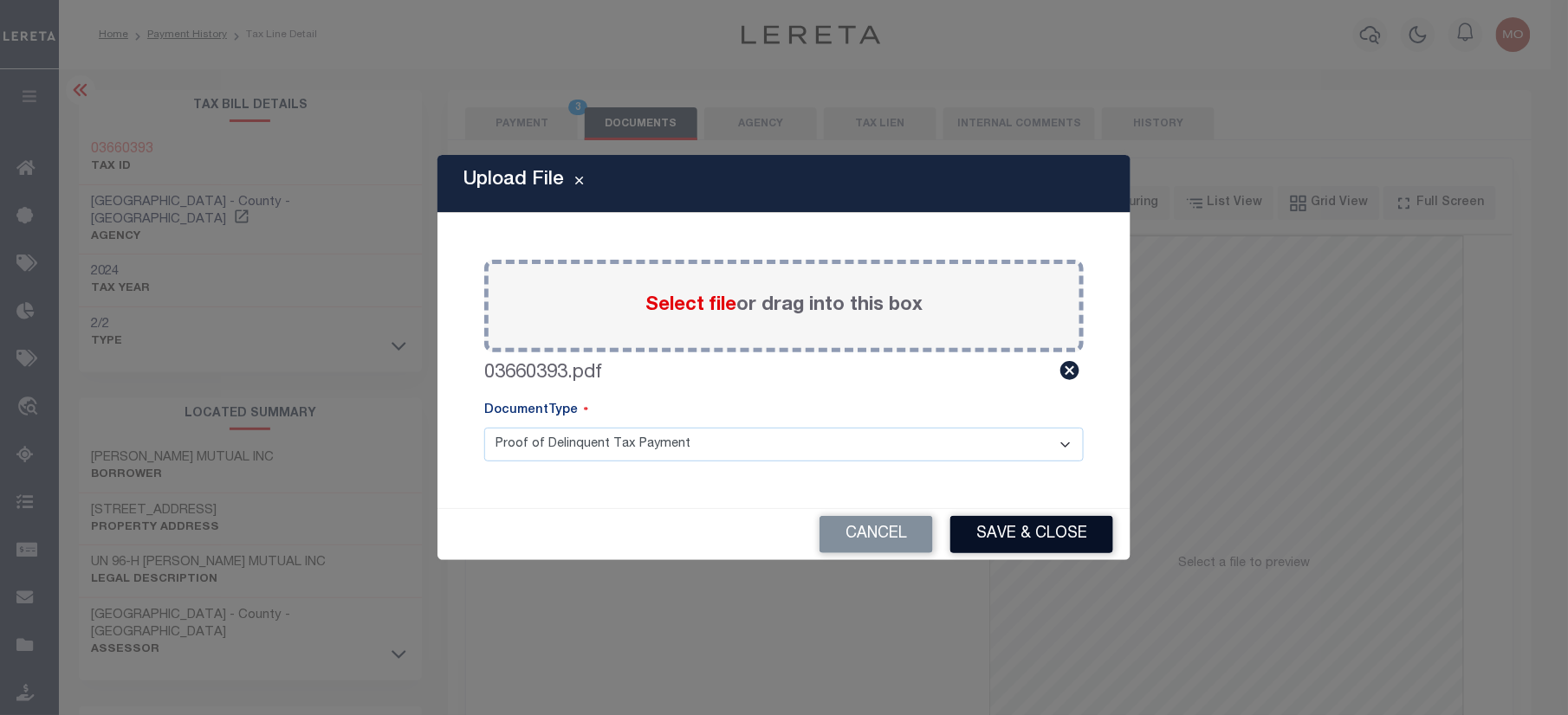
click at [1058, 548] on button "Save & Close" at bounding box center [1032, 535] width 163 height 38
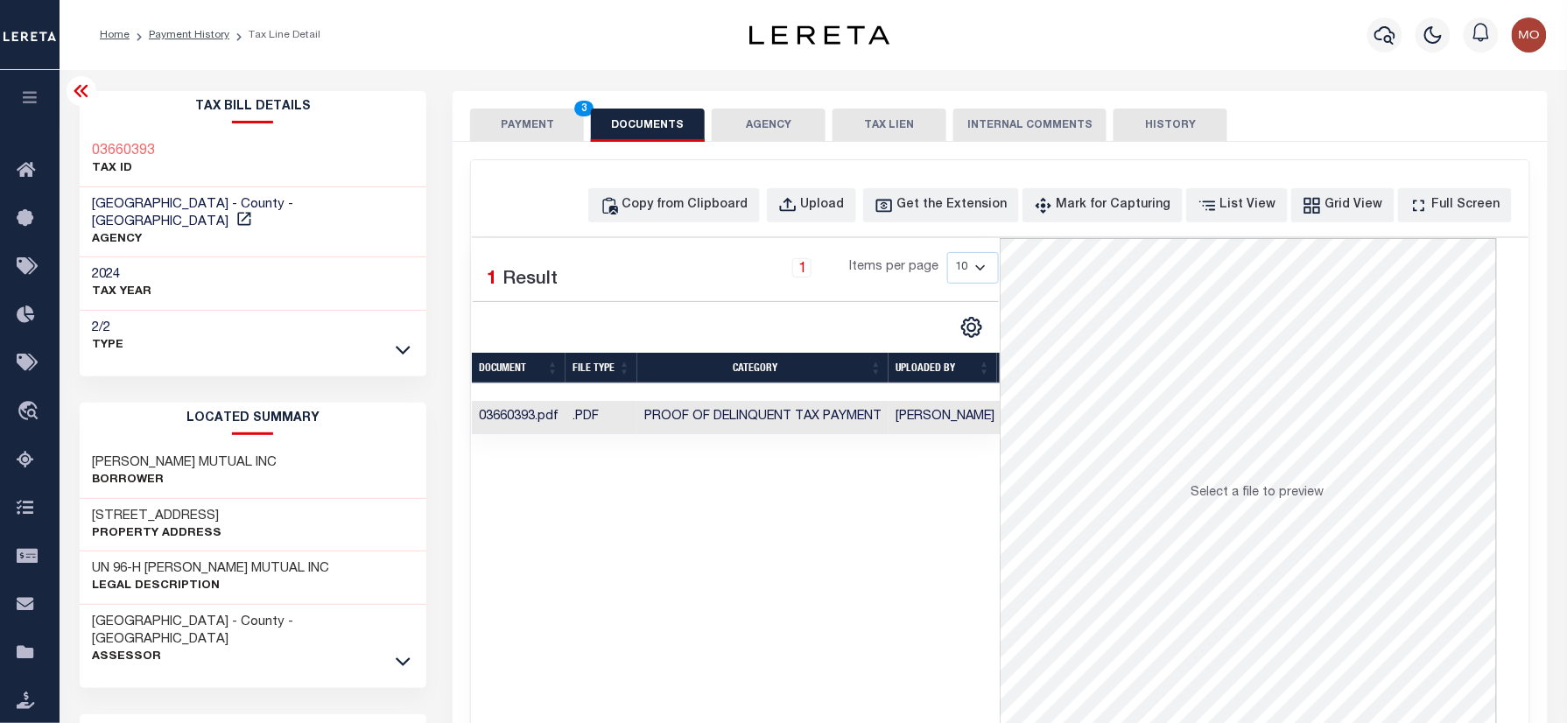
click at [534, 128] on button "PAYMENT 3" at bounding box center [527, 125] width 114 height 33
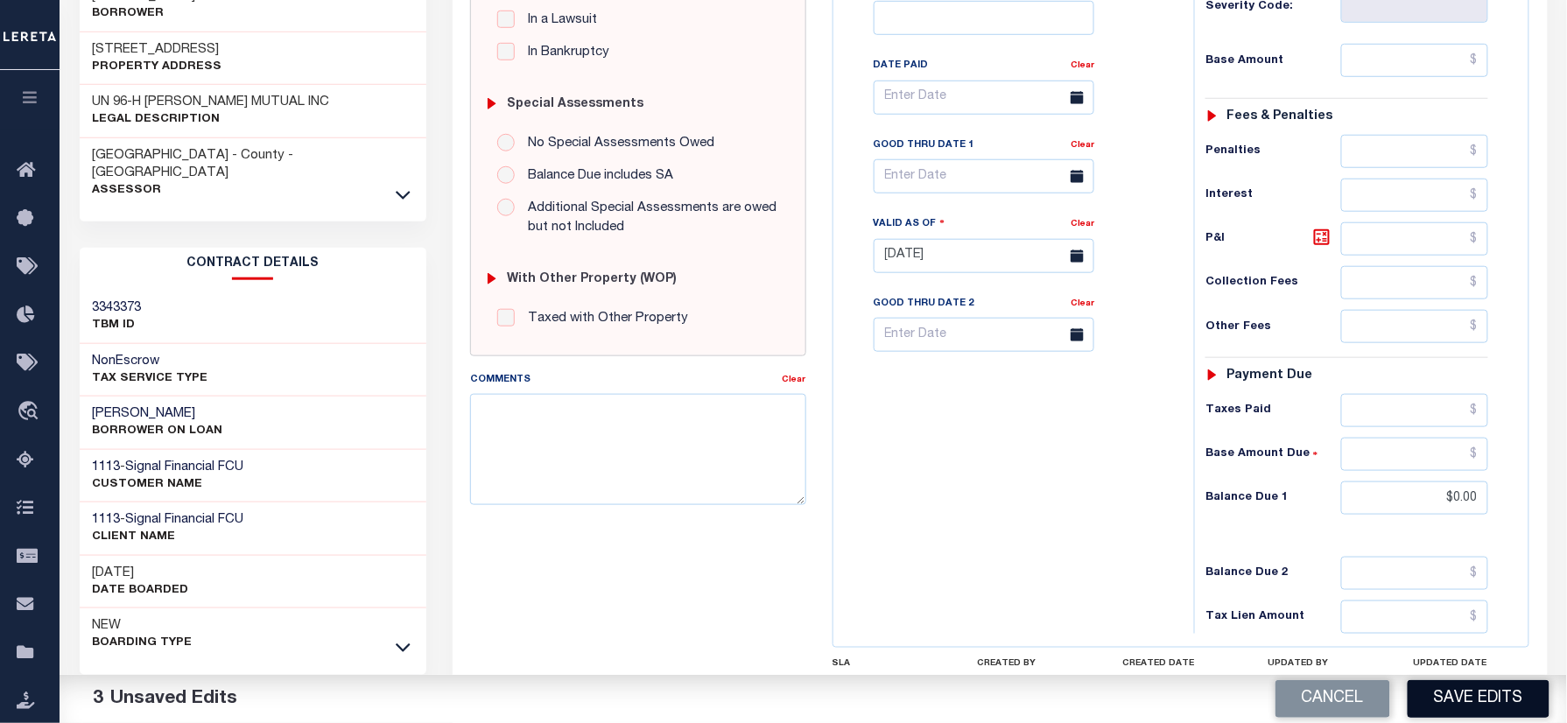
click at [1454, 694] on button "Save Edits" at bounding box center [1479, 699] width 142 height 38
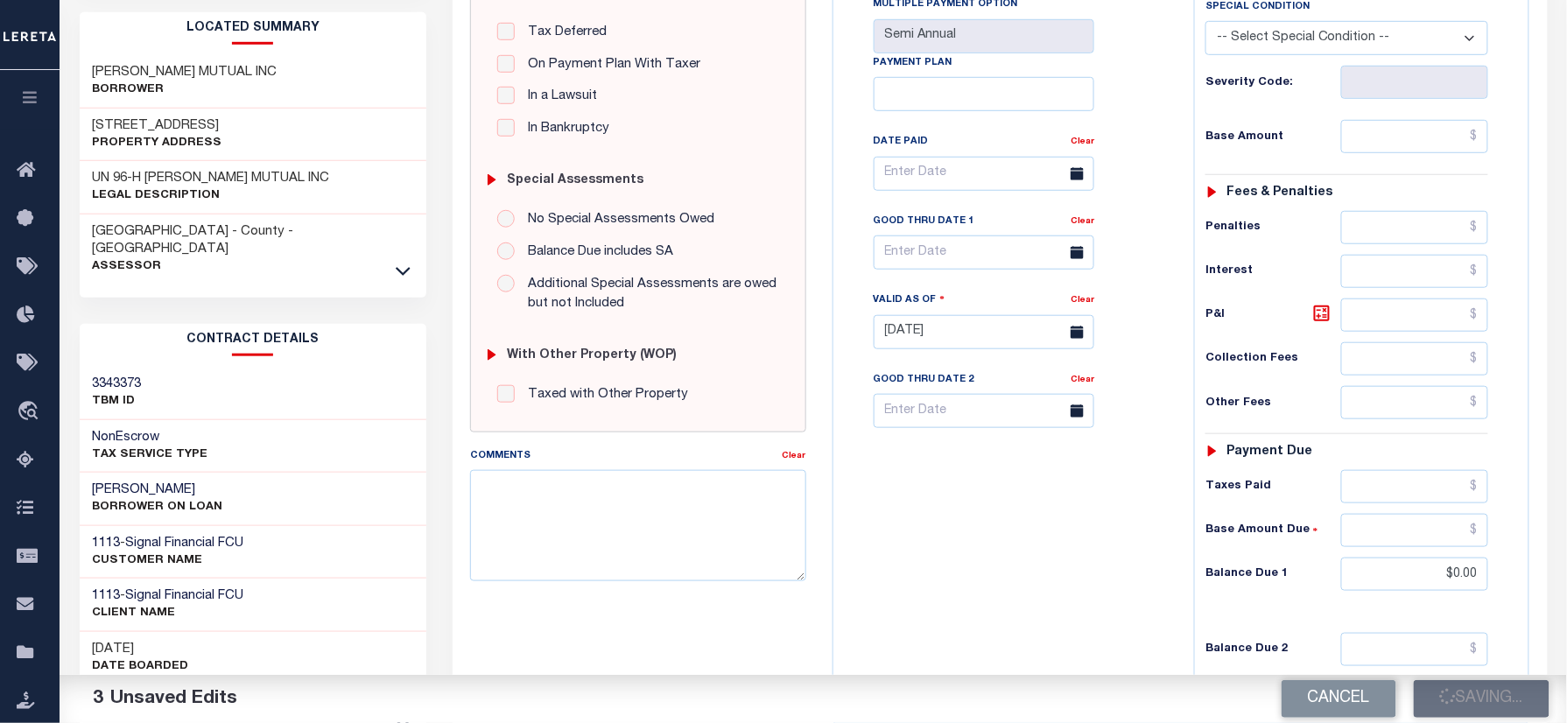
scroll to position [350, 0]
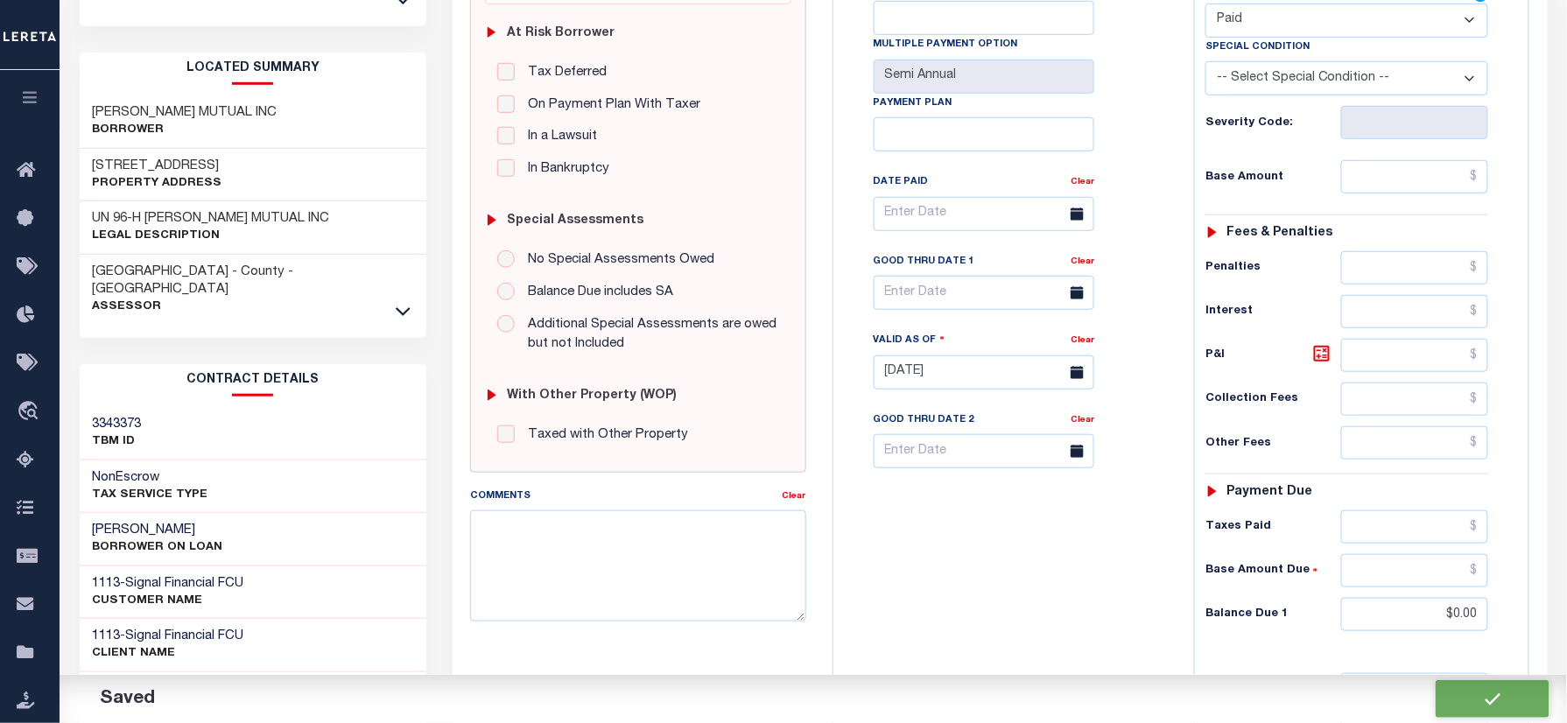
checkbox input "false"
type input "$0"
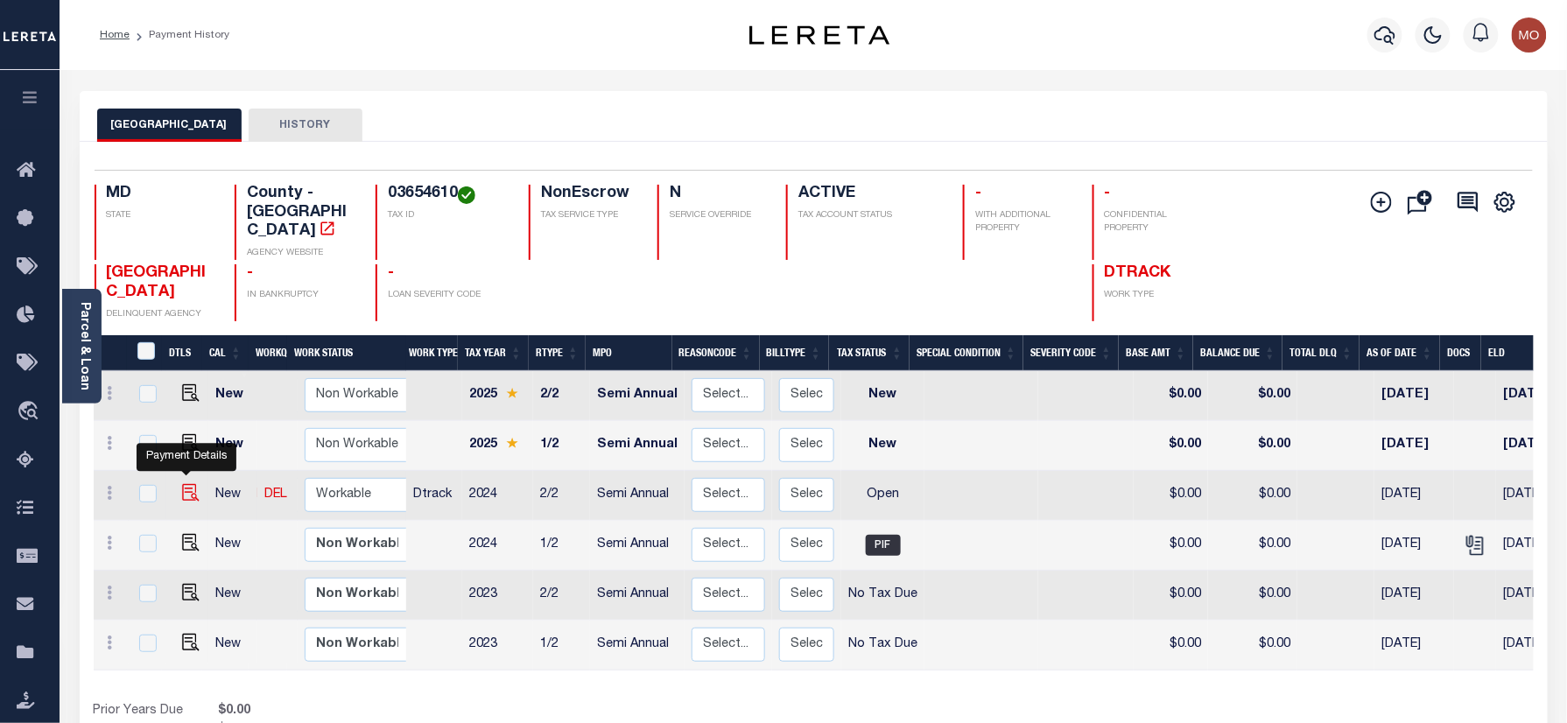
click at [182, 484] on img "" at bounding box center [191, 493] width 18 height 18
checkbox input "true"
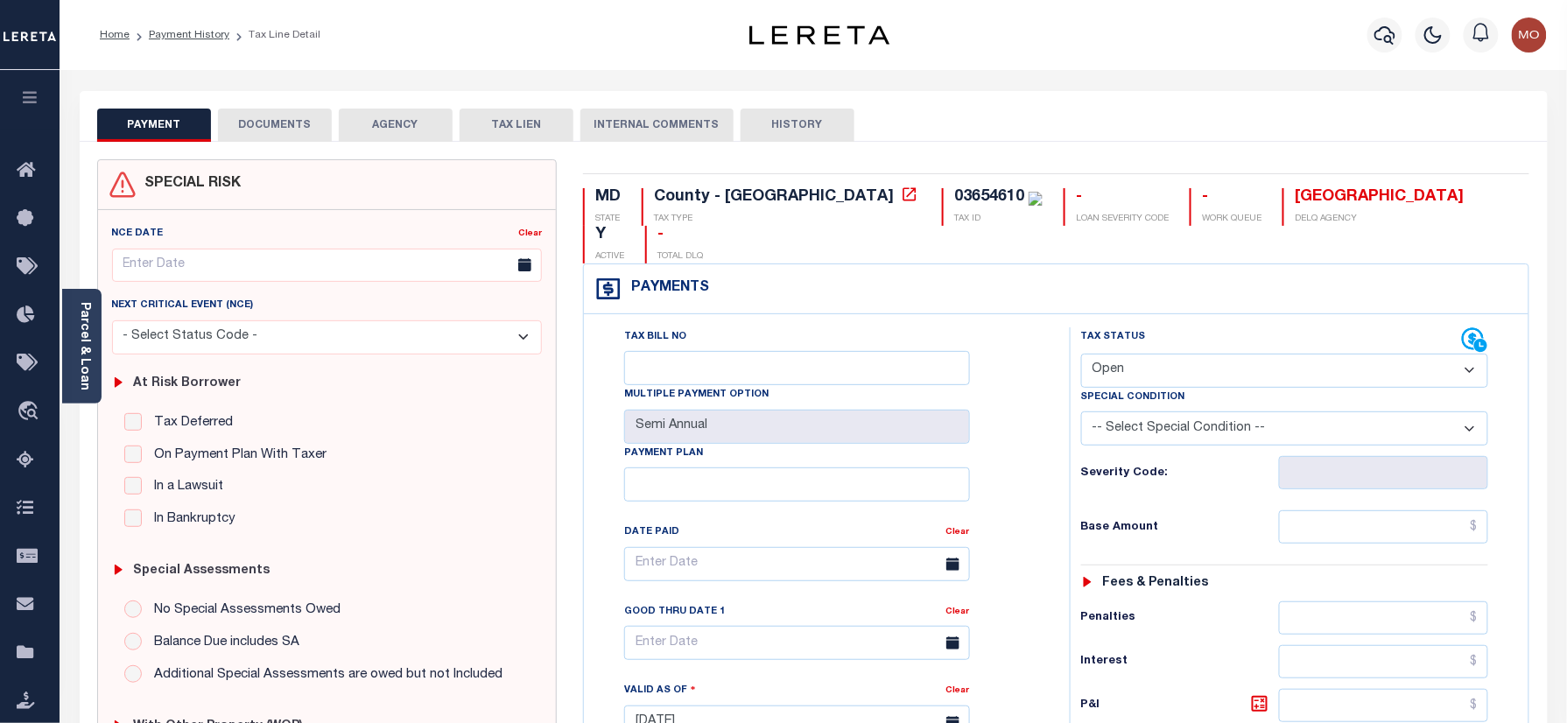
click at [954, 205] on div "03654610" at bounding box center [989, 197] width 70 height 16
copy div "03654610"
click at [1166, 354] on select "- Select Status Code - Open Due/Unpaid Paid Incomplete No Tax Due Internal Refu…" at bounding box center [1285, 371] width 408 height 34
select select "PYD"
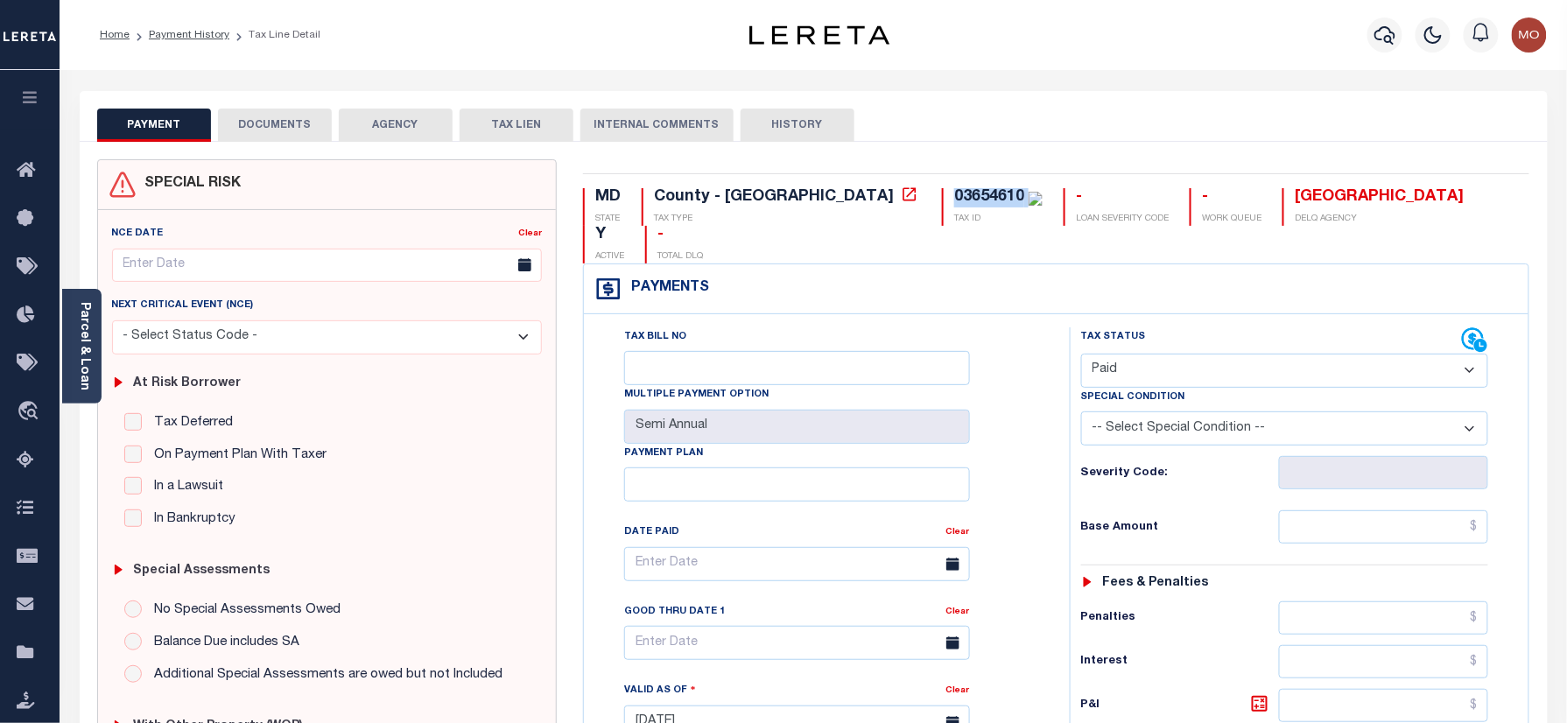
click at [1081, 354] on select "- Select Status Code - Open Due/Unpaid Paid Incomplete No Tax Due Internal Refu…" at bounding box center [1285, 371] width 408 height 34
type input "[DATE]"
click at [1027, 442] on div "Tax Bill No Multiple Payment Option Semi Annual Payment Plan Clear Clear Valid …" at bounding box center [823, 572] width 442 height 491
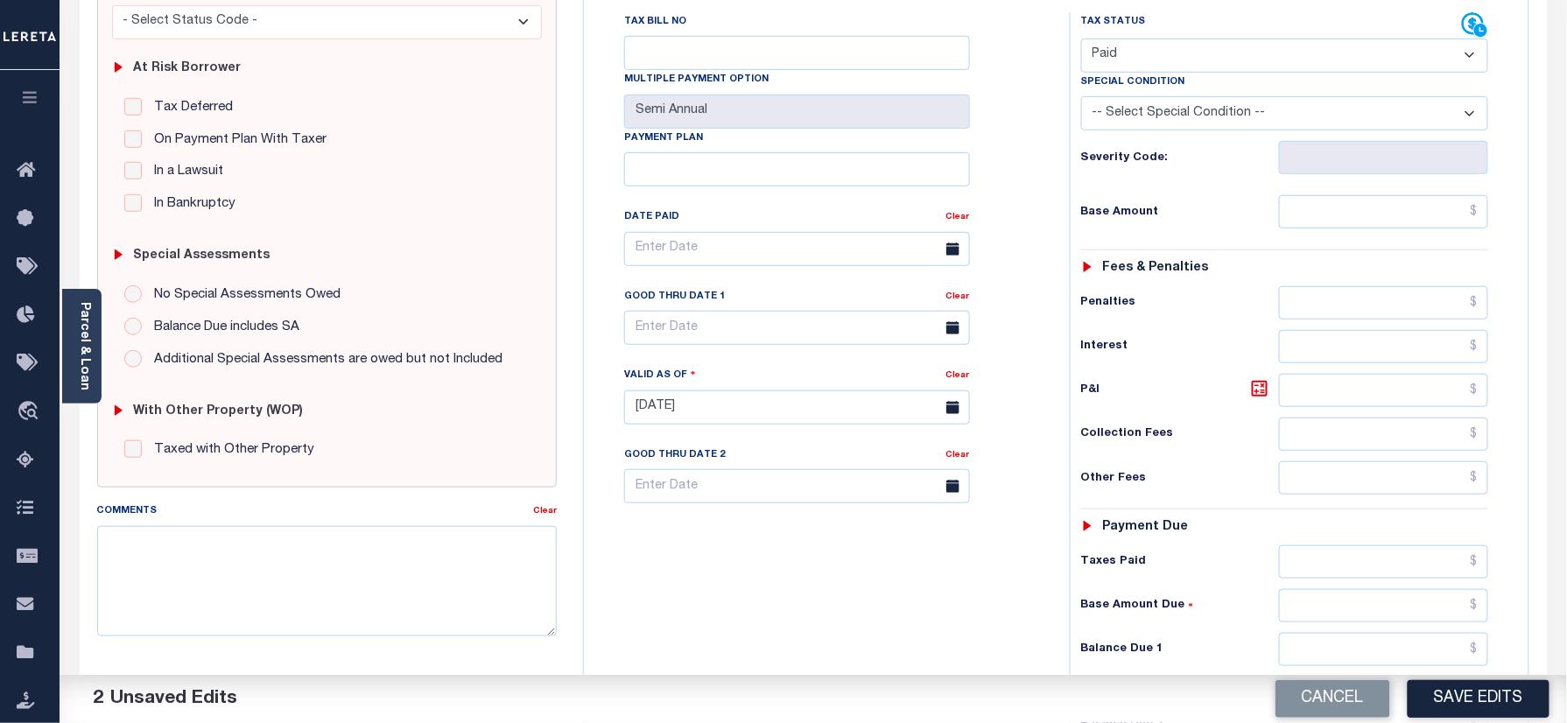
scroll to position [467, 0]
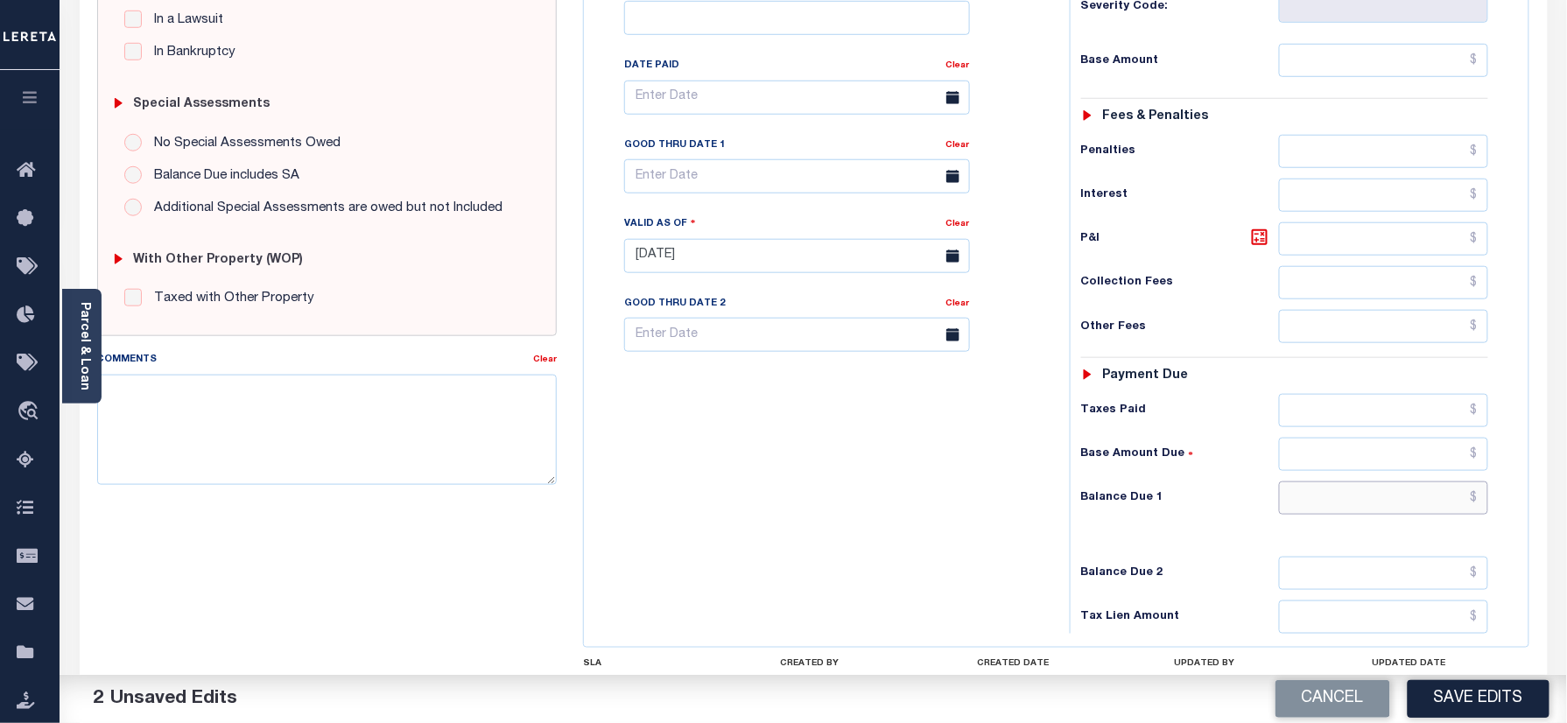
drag, startPoint x: 1361, startPoint y: 466, endPoint x: 1262, endPoint y: 464, distance: 99.0
click at [1360, 482] on input "text" at bounding box center [1384, 498] width 210 height 33
type input "$0.00"
click at [1048, 441] on div "Tax Bill No Multiple Payment Option Semi Annual Payment Plan Clear" at bounding box center [822, 247] width 468 height 773
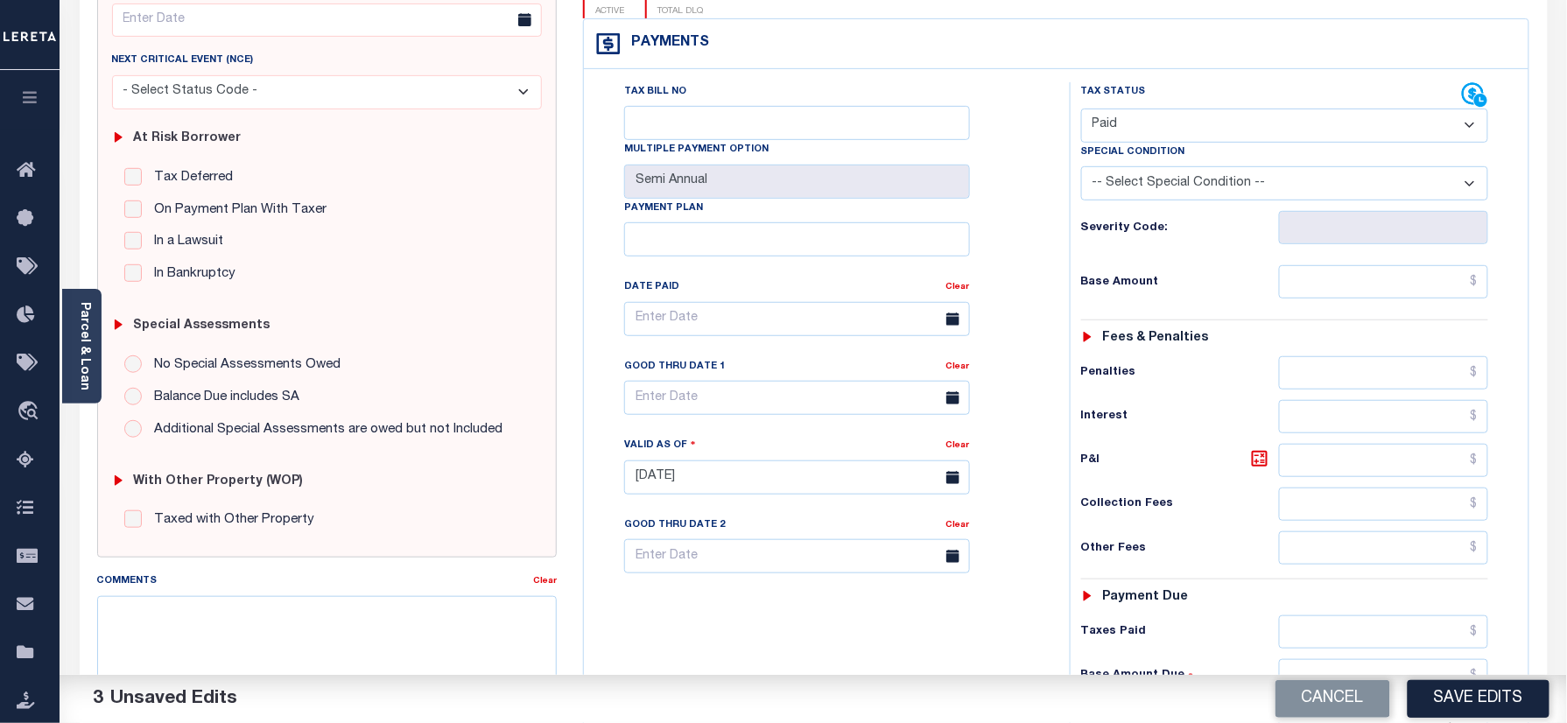
scroll to position [0, 0]
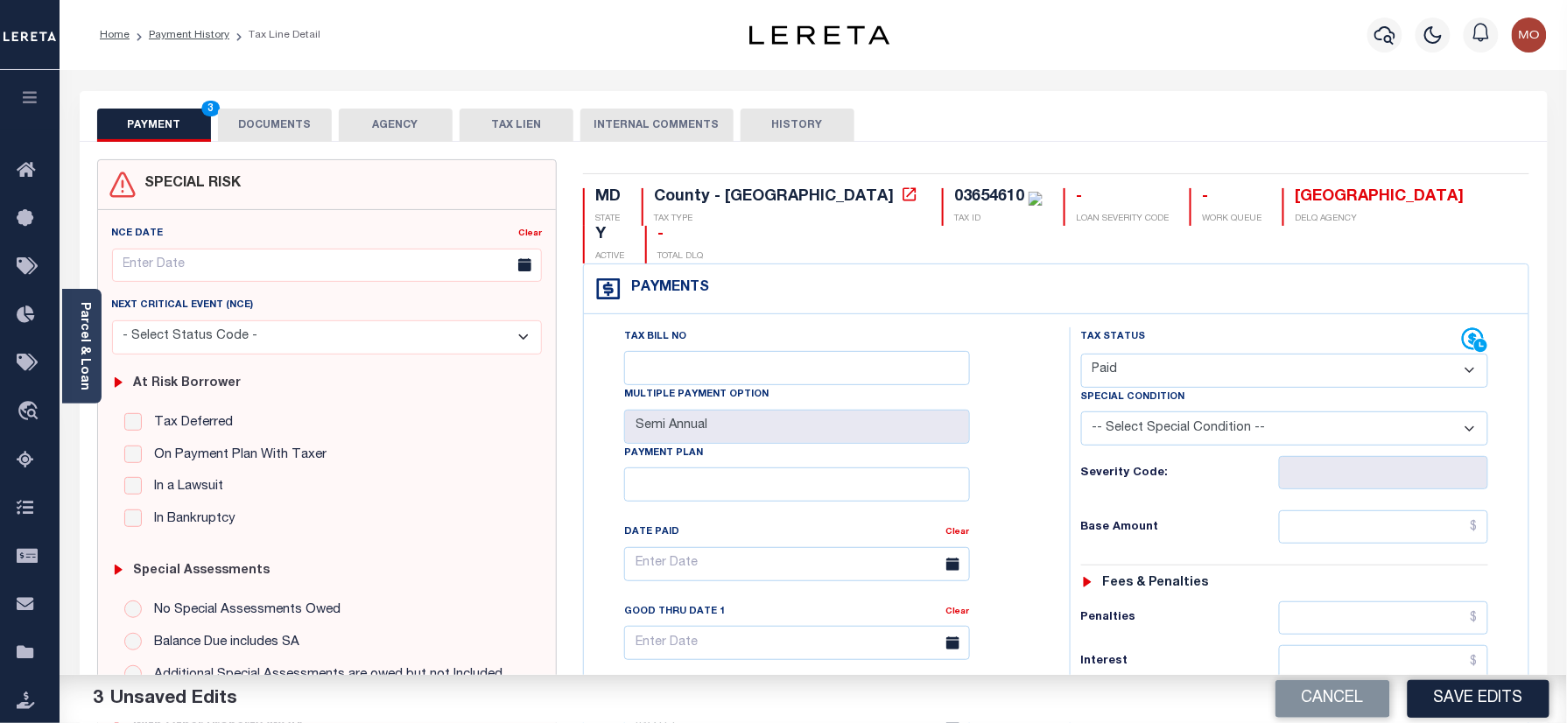
click at [284, 123] on button "DOCUMENTS" at bounding box center [275, 125] width 114 height 33
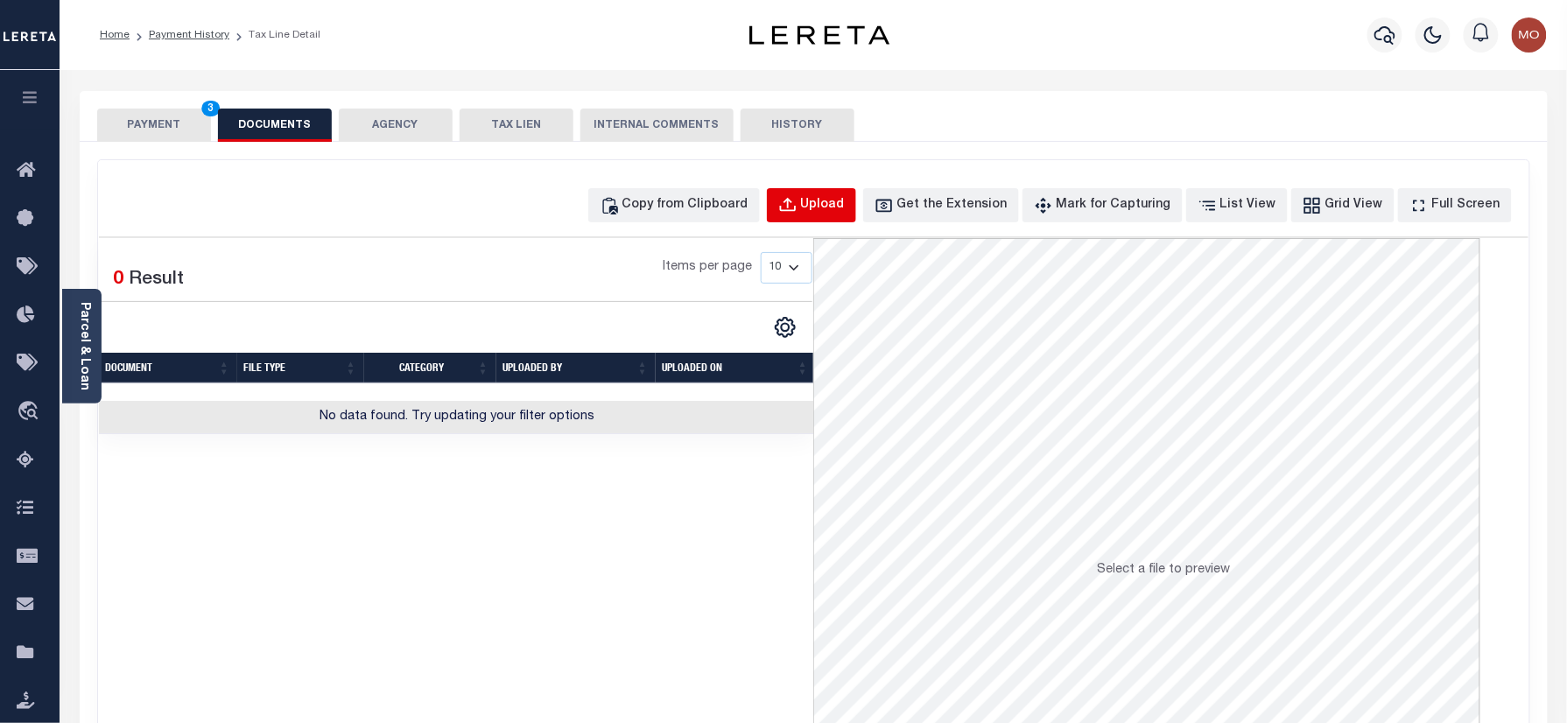
click at [830, 193] on button "Upload" at bounding box center [811, 205] width 89 height 34
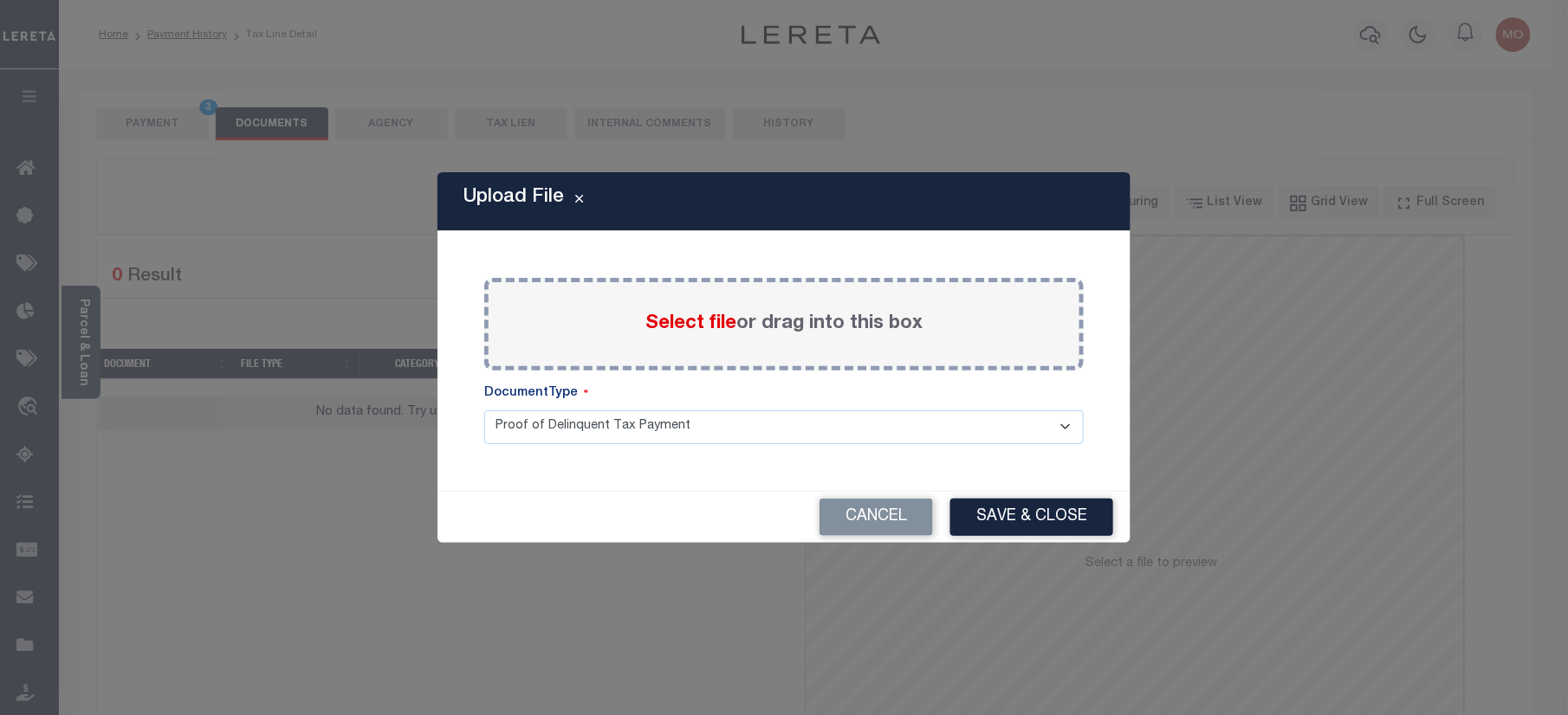
click at [685, 314] on span "Select file" at bounding box center [691, 323] width 91 height 19
click at [0, 0] on input "Select file or drag into this box" at bounding box center [0, 0] width 0 height 0
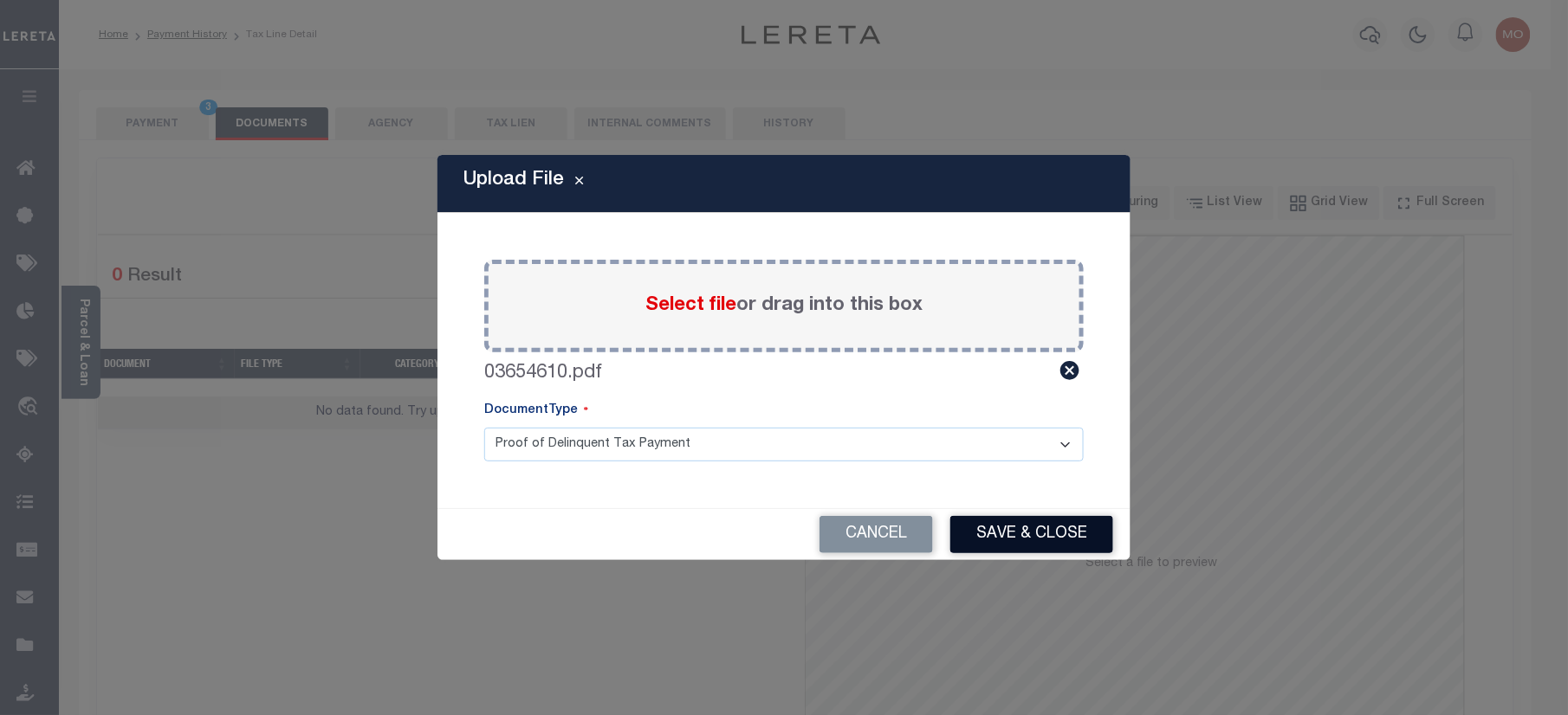
click at [978, 524] on button "Save & Close" at bounding box center [1032, 535] width 163 height 38
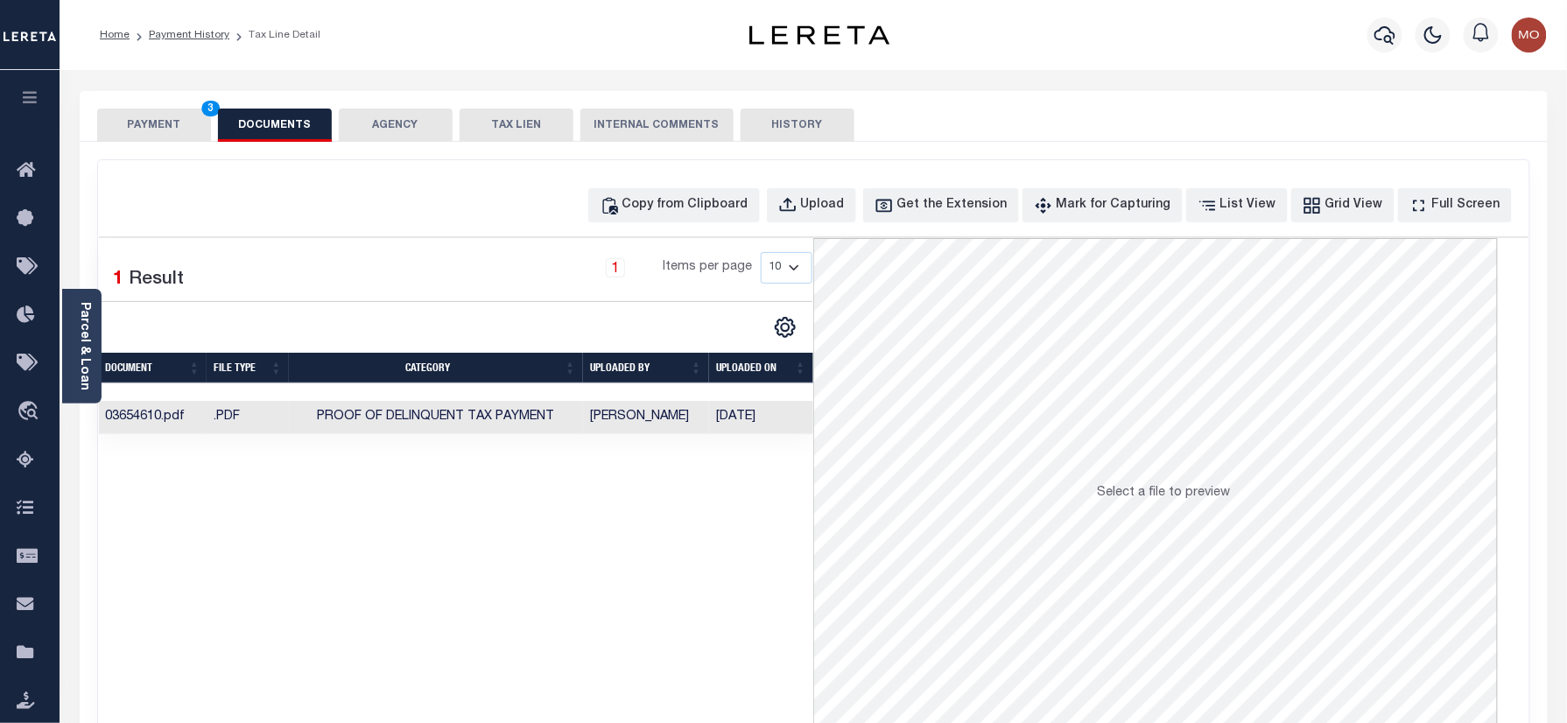
click at [163, 119] on button "PAYMENT 3" at bounding box center [154, 125] width 114 height 33
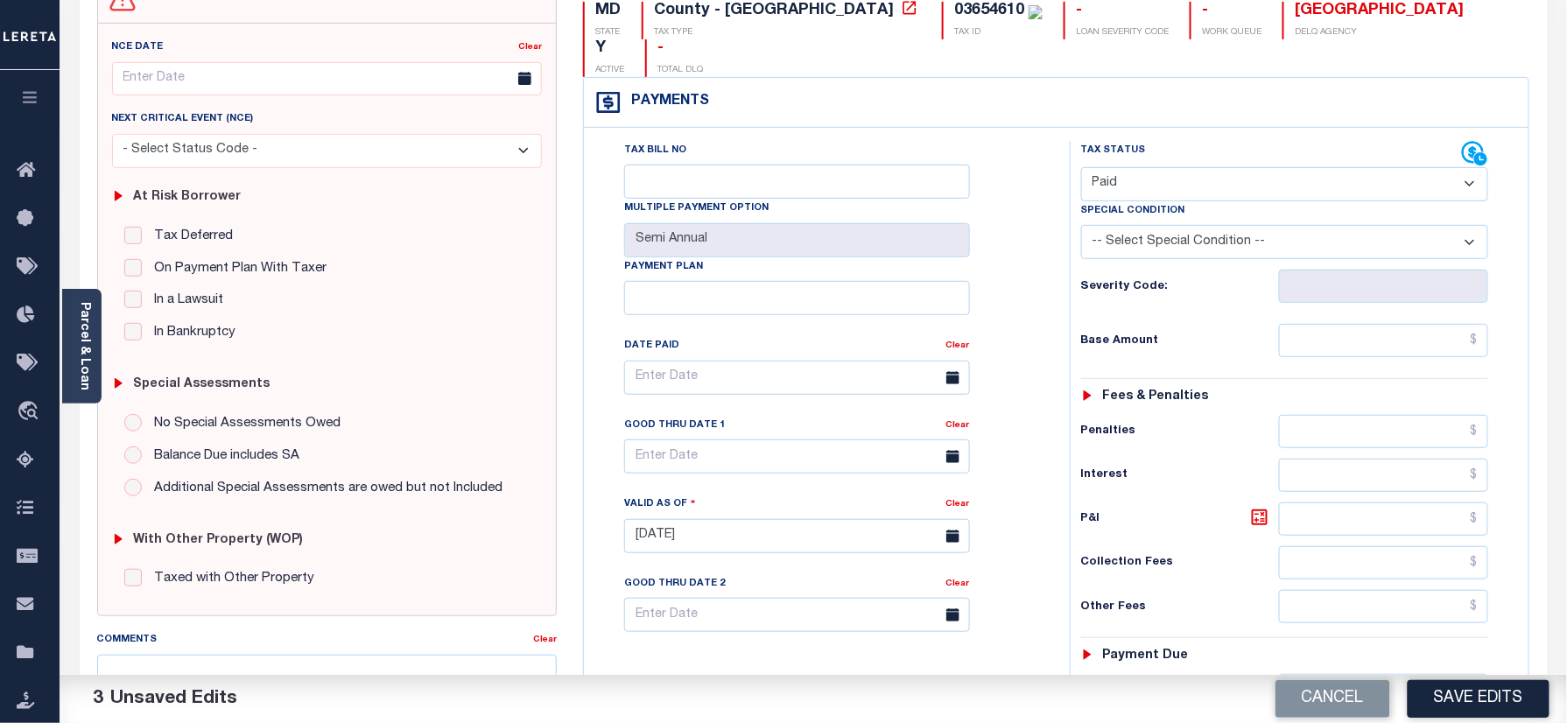
scroll to position [467, 0]
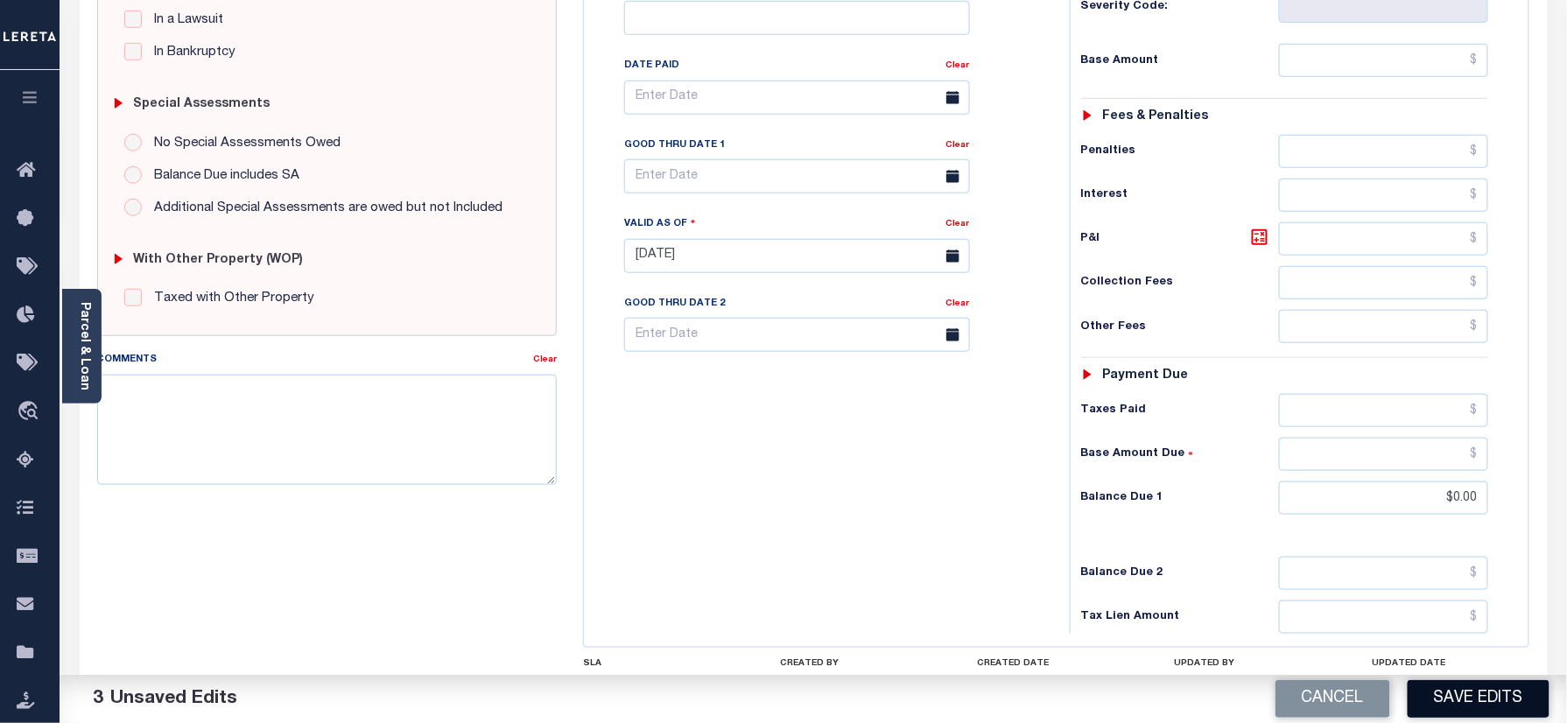
click at [1438, 694] on button "Save Edits" at bounding box center [1479, 699] width 142 height 38
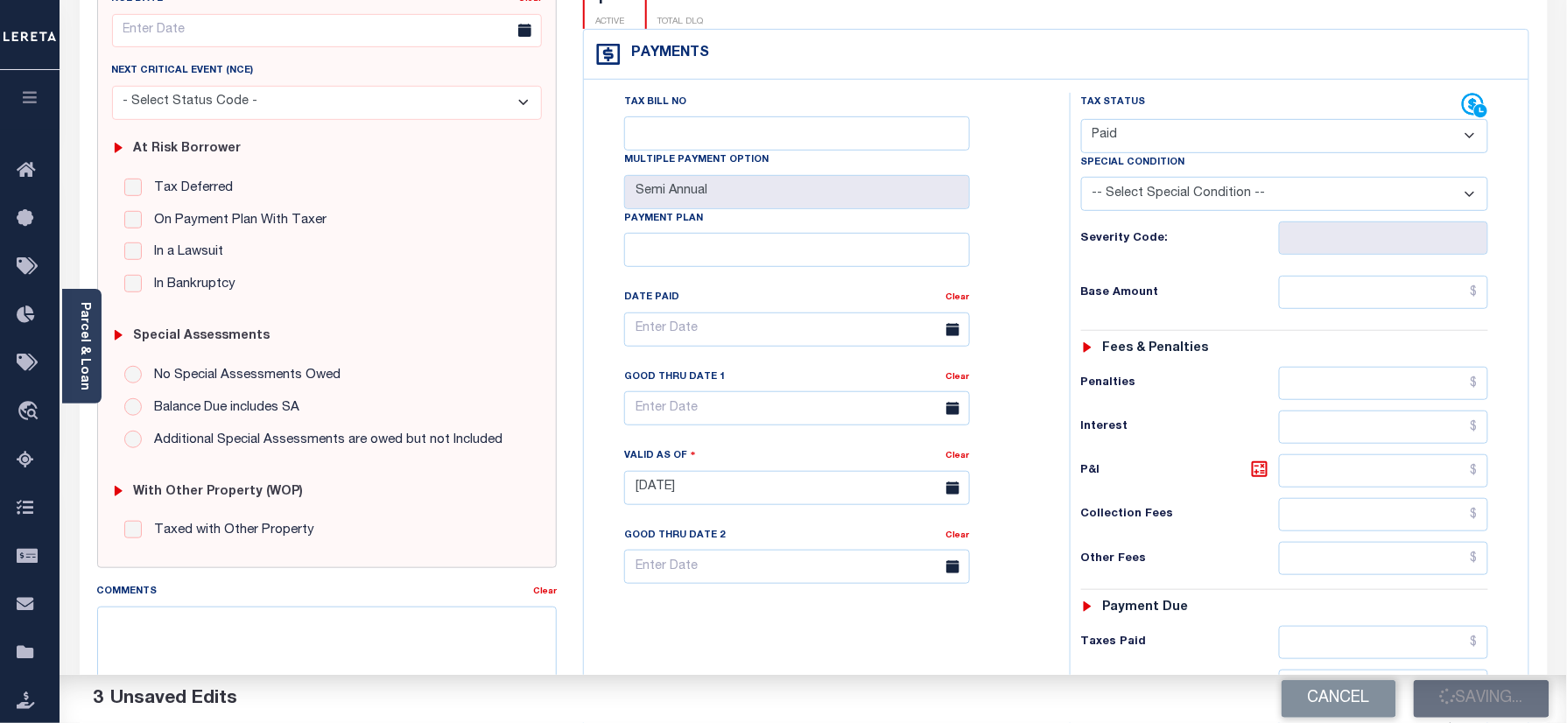
scroll to position [233, 0]
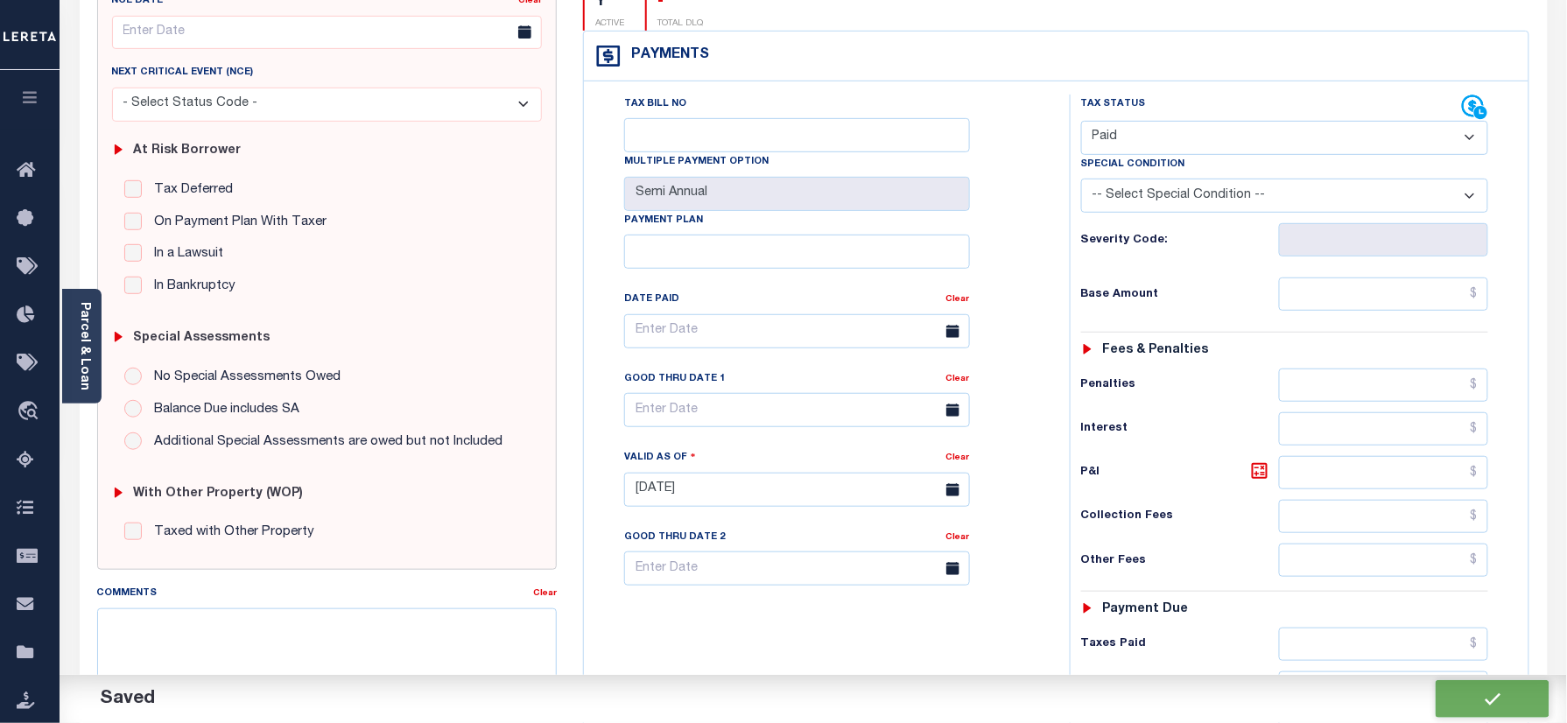
checkbox input "false"
type input "$0"
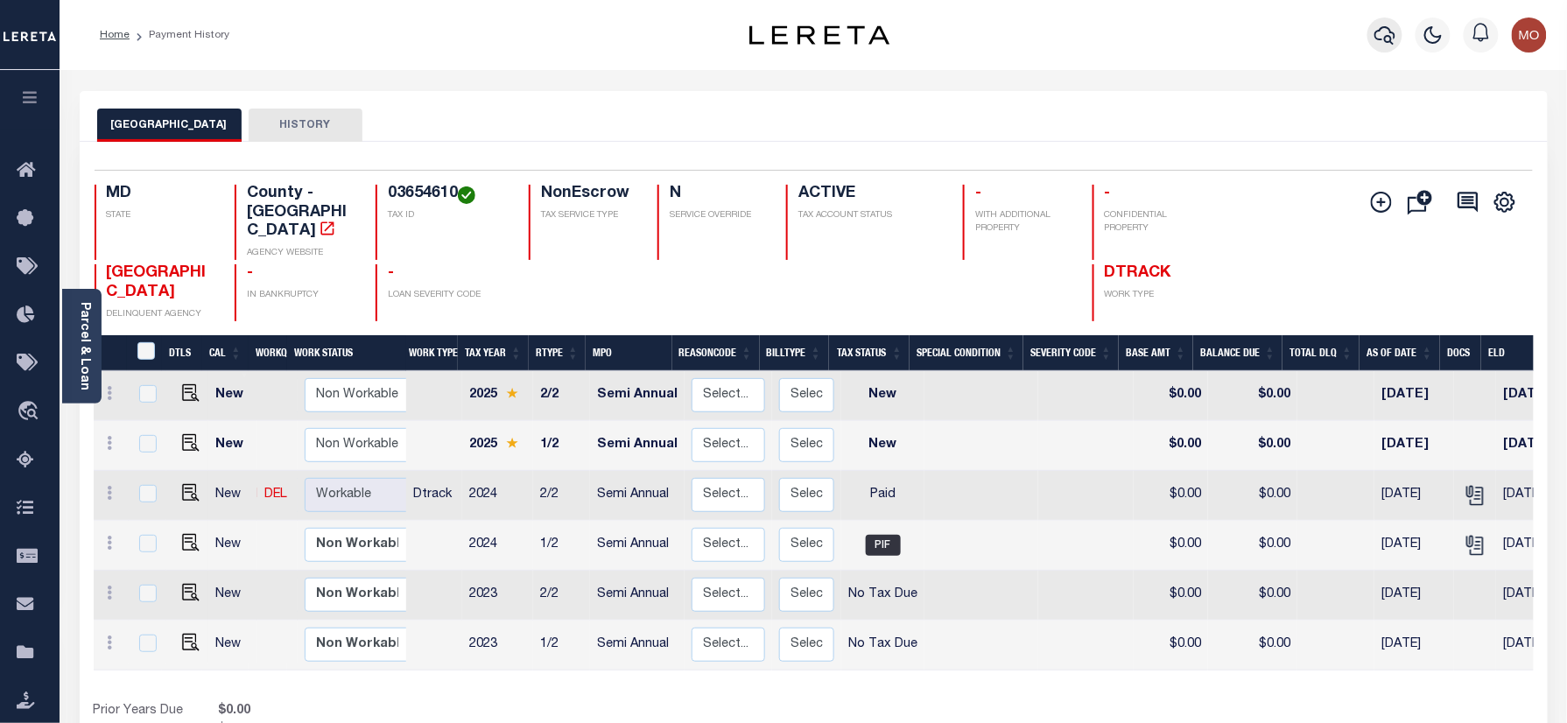
click at [1381, 39] on icon "button" at bounding box center [1385, 35] width 21 height 18
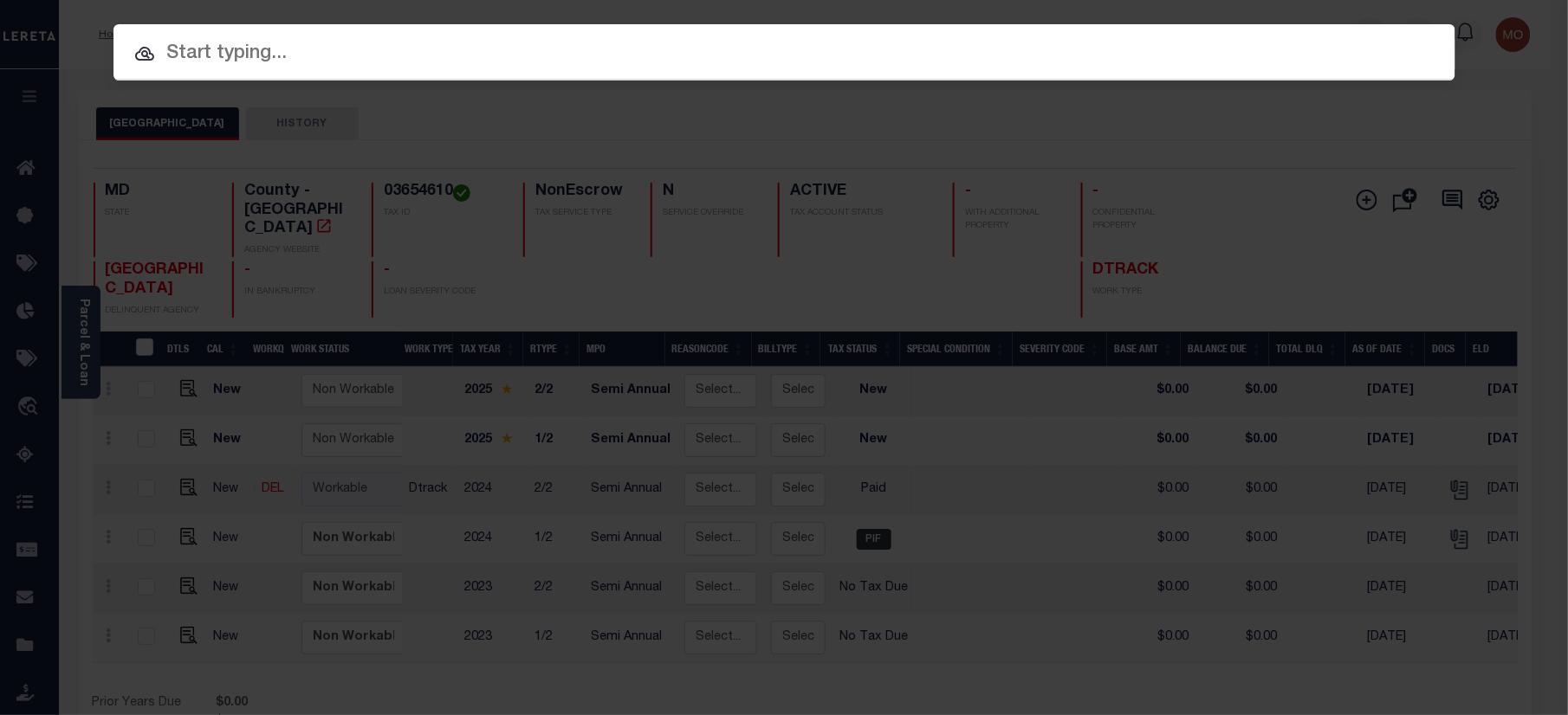
click at [360, 52] on input "text" at bounding box center [784, 53] width 1341 height 31
paste input "275862970"
type input "275862970"
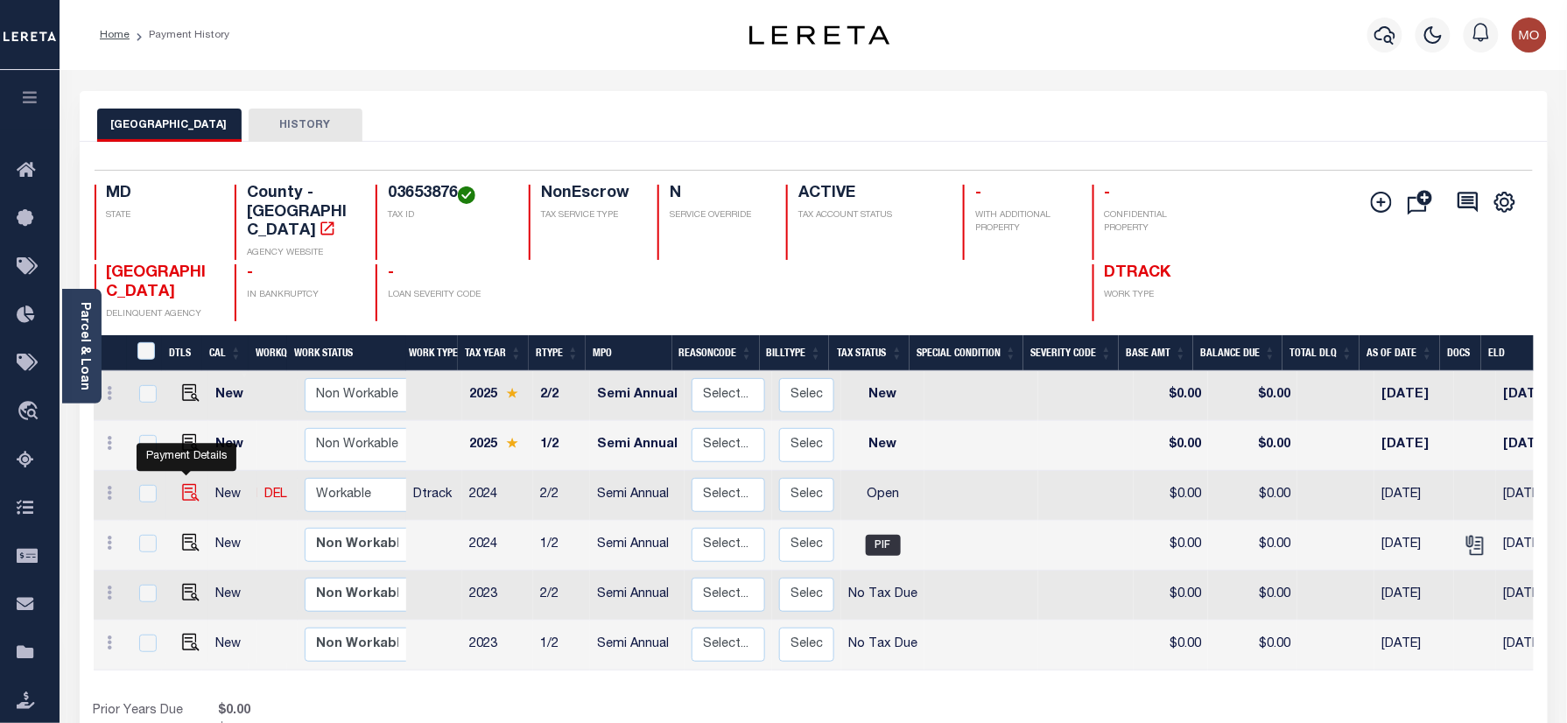
click at [184, 484] on img "" at bounding box center [191, 493] width 18 height 18
checkbox input "true"
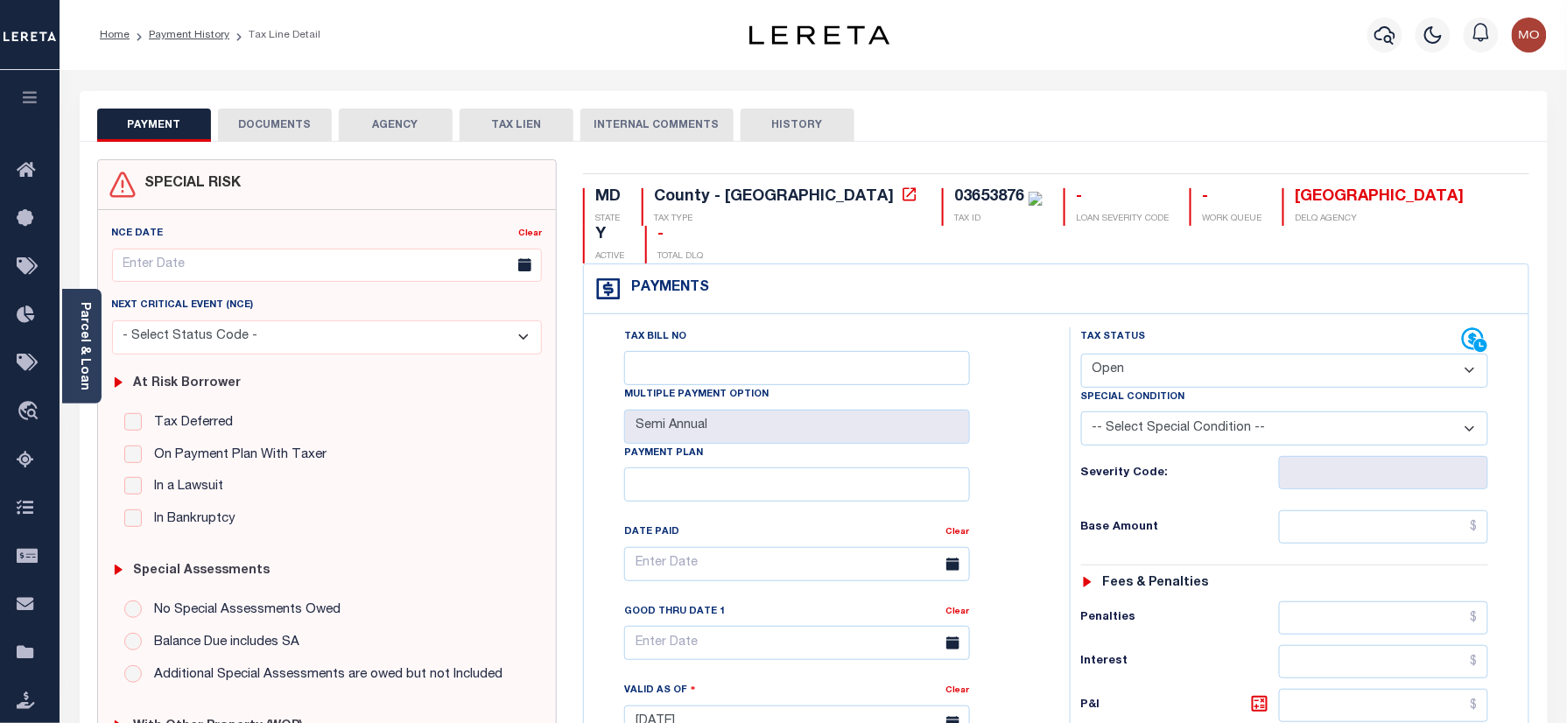
click at [954, 203] on div "03653876" at bounding box center [989, 197] width 70 height 16
copy div "03653876"
click at [1123, 354] on select "- Select Status Code - Open Due/Unpaid Paid Incomplete No Tax Due Internal Refu…" at bounding box center [1285, 371] width 408 height 34
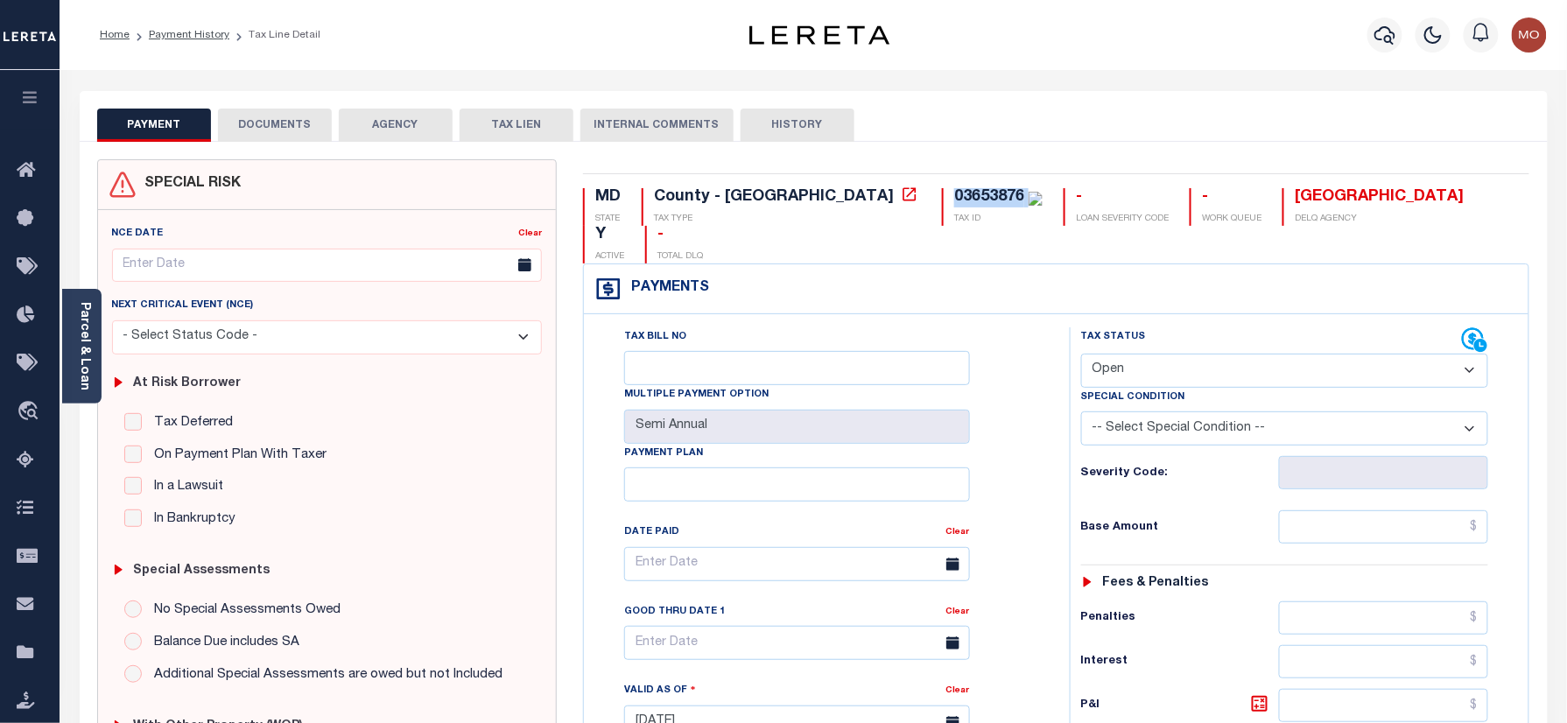
select select "PYD"
click at [1081, 354] on select "- Select Status Code - Open Due/Unpaid Paid Incomplete No Tax Due Internal Refu…" at bounding box center [1285, 371] width 408 height 34
type input "[DATE]"
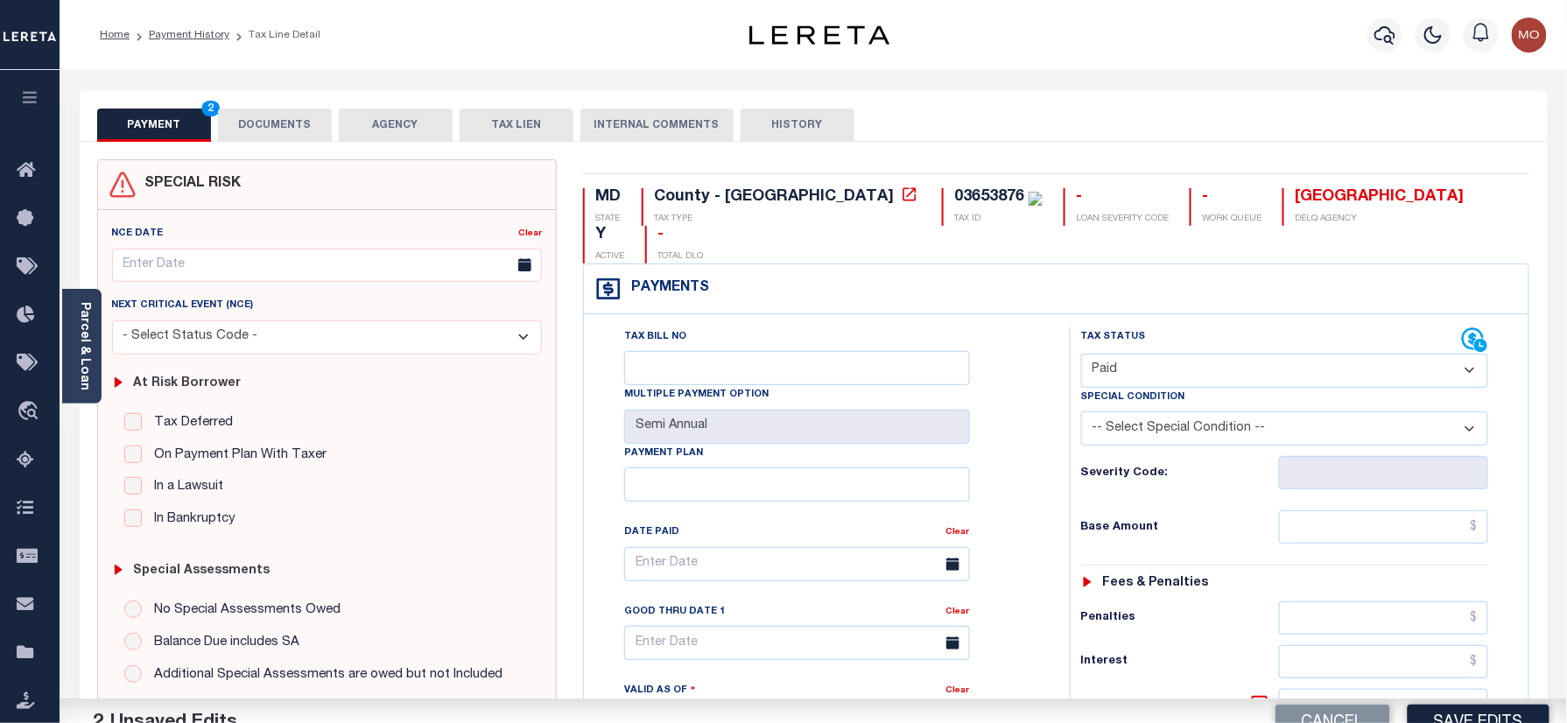
click at [1028, 452] on div "Tax Bill No Multiple Payment Option Semi Annual Payment Plan Clear Clear Valid …" at bounding box center [823, 572] width 442 height 491
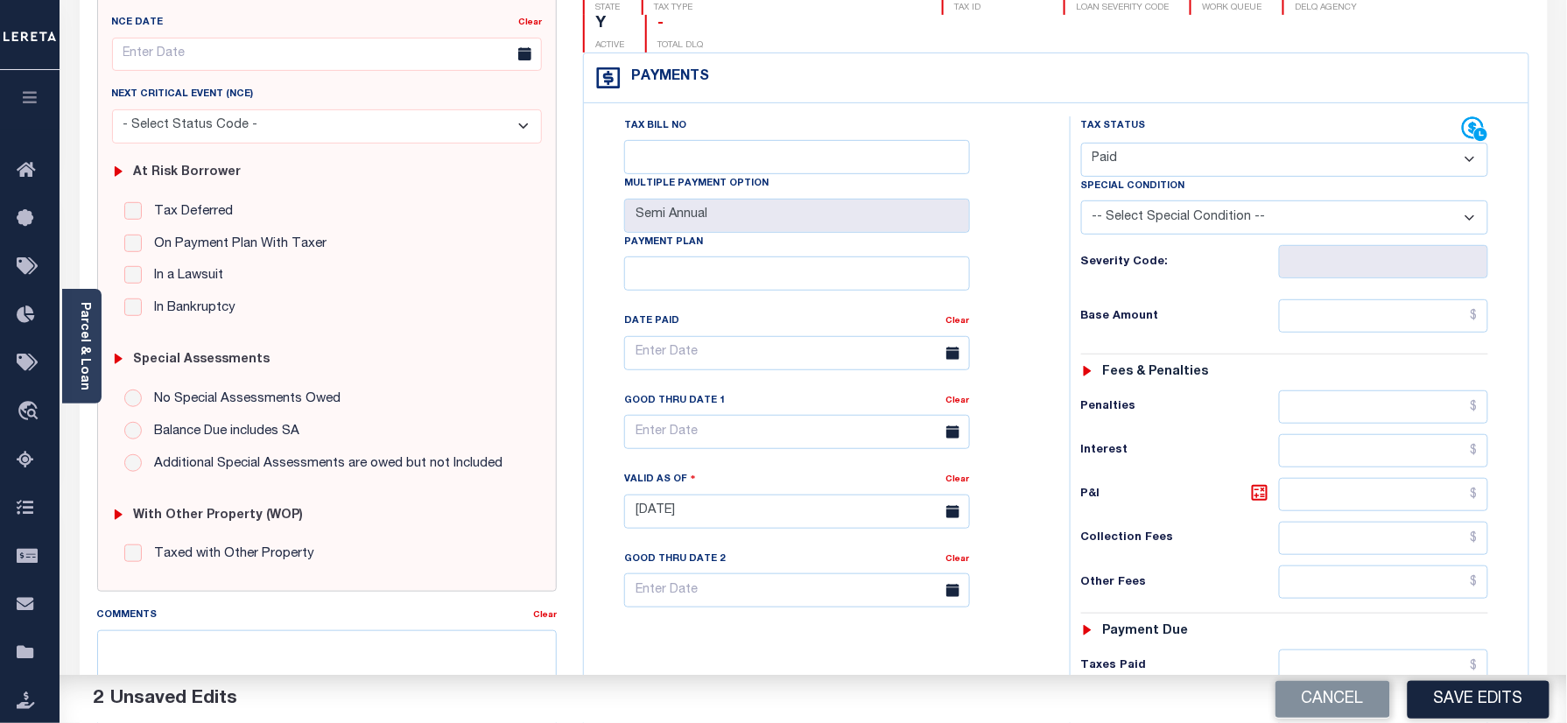
scroll to position [467, 0]
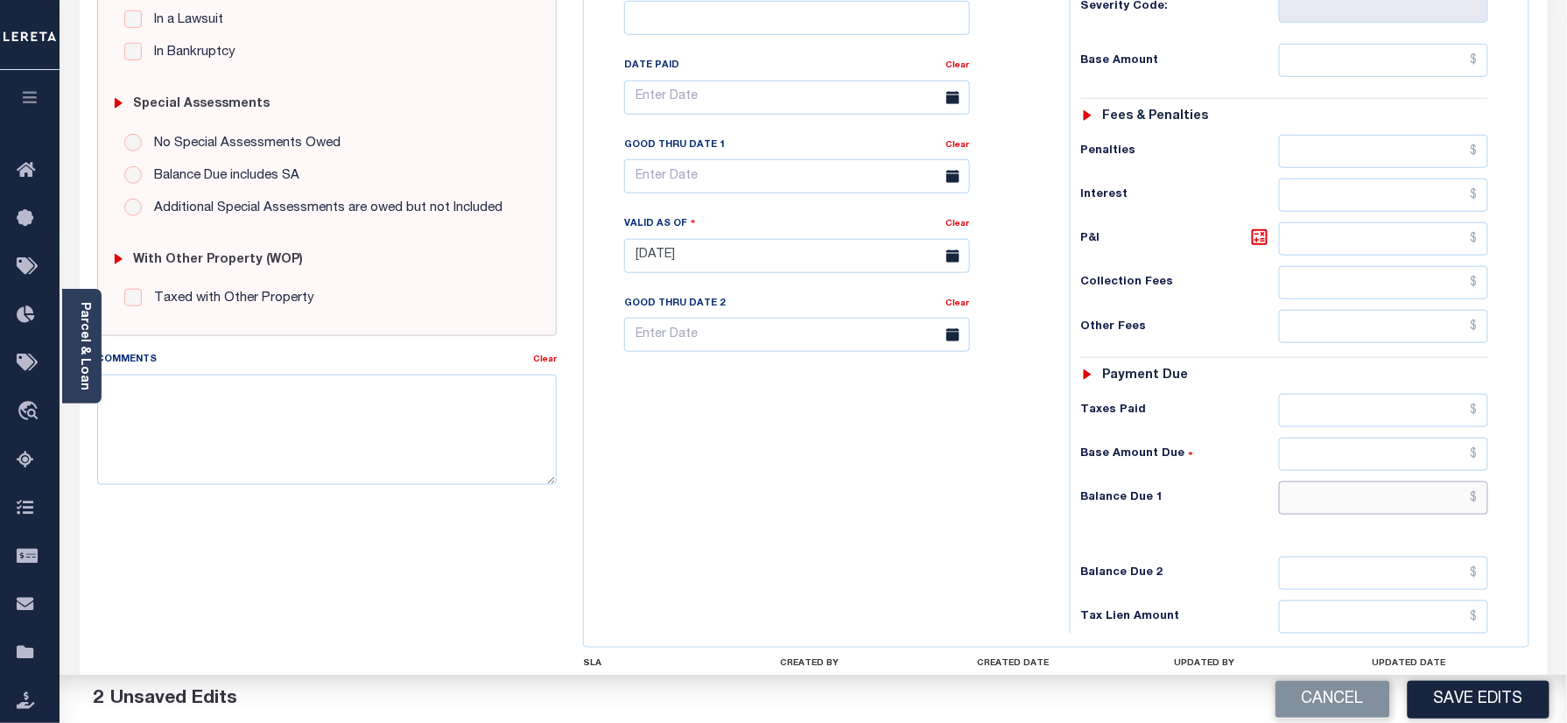
click at [1333, 482] on input "text" at bounding box center [1384, 498] width 210 height 33
type input "$0.00"
click at [782, 495] on div "Tax Bill No Multiple Payment Option Semi Annual Payment Plan Clear" at bounding box center [822, 247] width 468 height 773
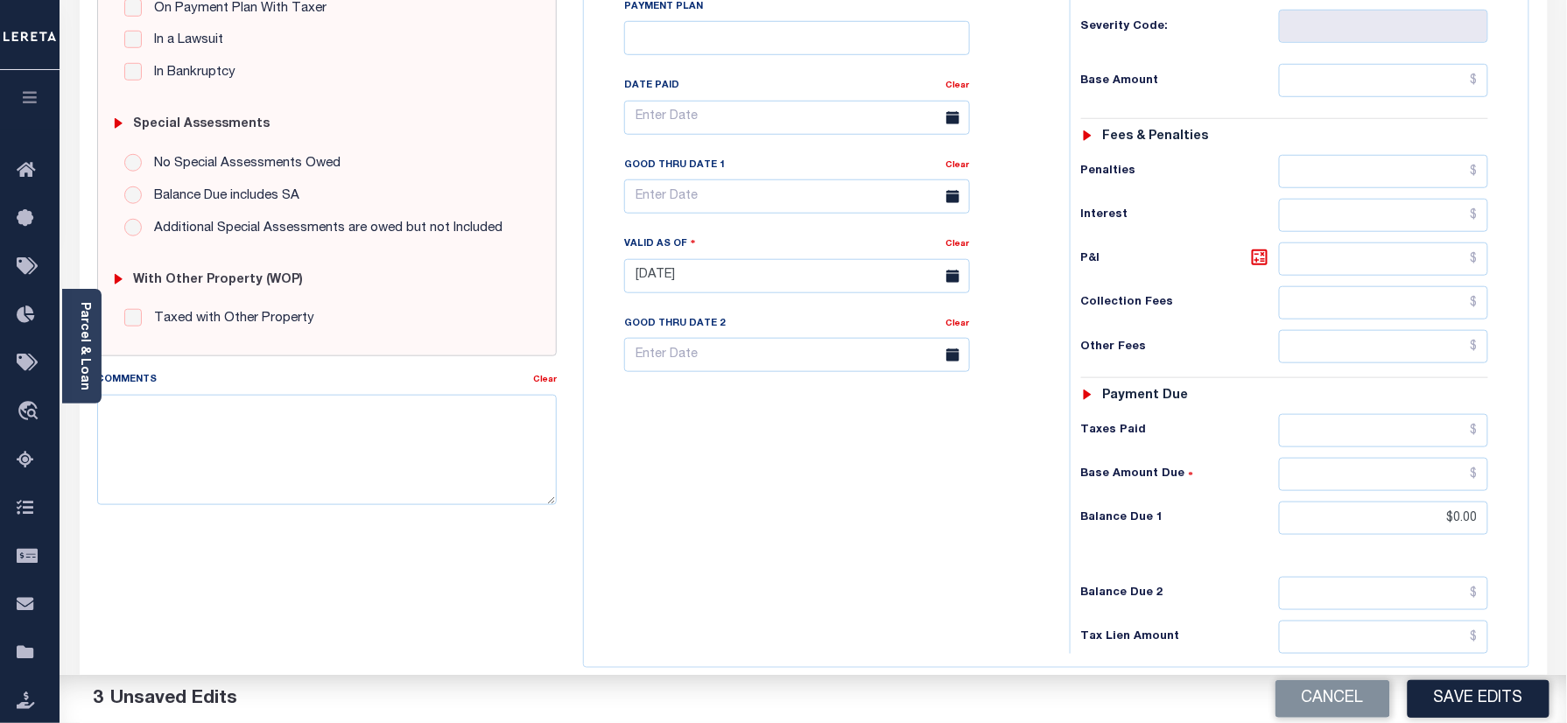
scroll to position [0, 0]
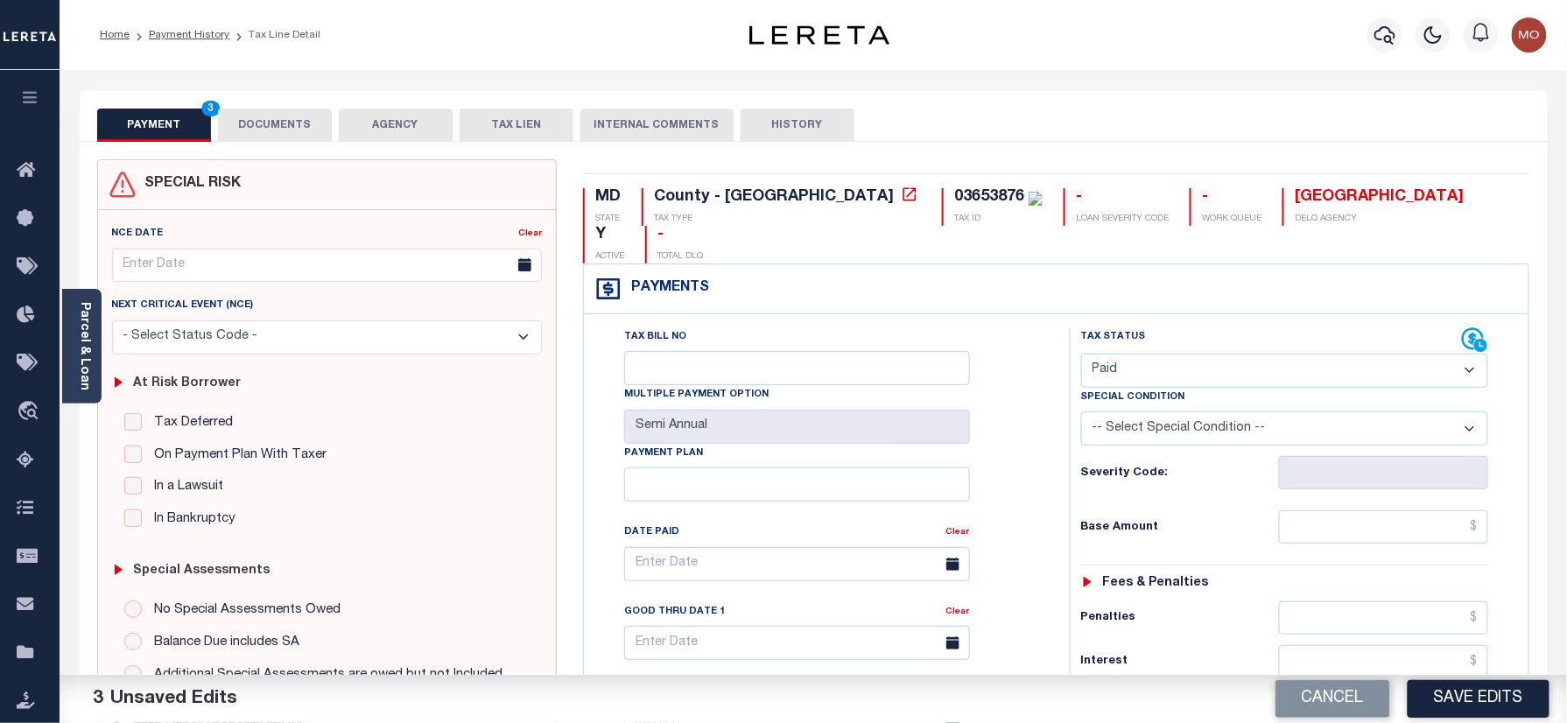
click at [954, 194] on div "03653876" at bounding box center [989, 197] width 70 height 16
copy div "03653876"
click at [271, 130] on button "DOCUMENTS" at bounding box center [275, 125] width 114 height 33
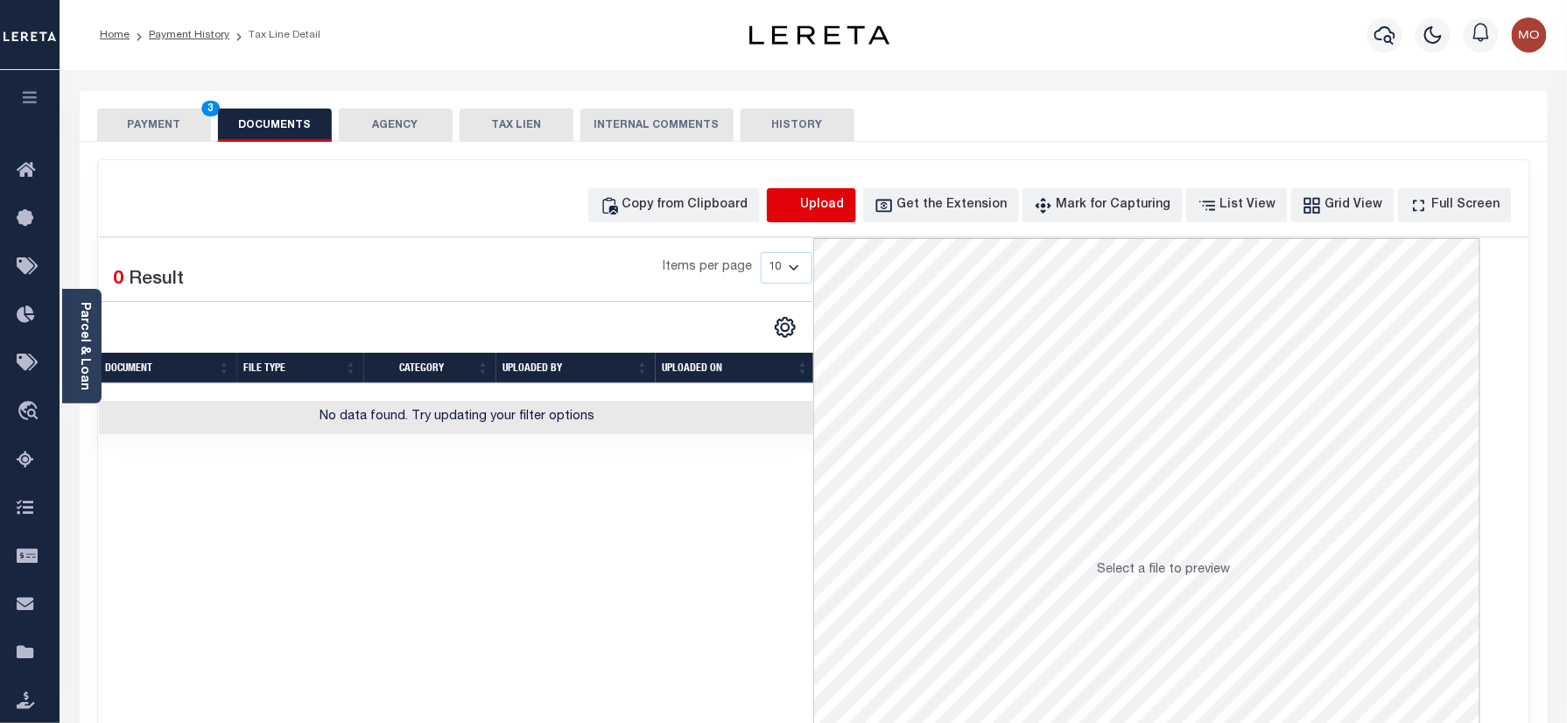
click at [798, 203] on icon "button" at bounding box center [787, 205] width 19 height 19
select select "POP"
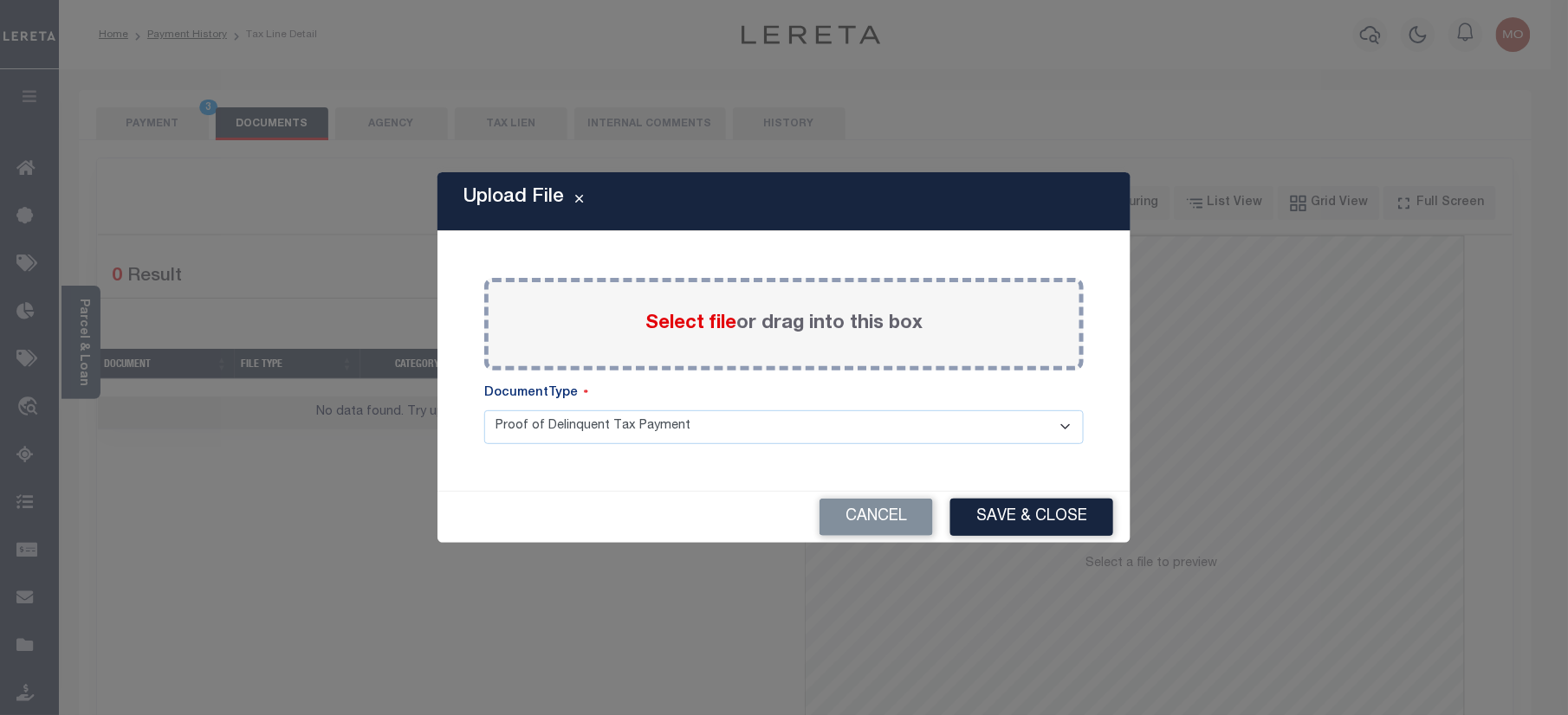
click at [670, 323] on span "Select file" at bounding box center [691, 323] width 91 height 19
click at [0, 0] on input "Select file or drag into this box" at bounding box center [0, 0] width 0 height 0
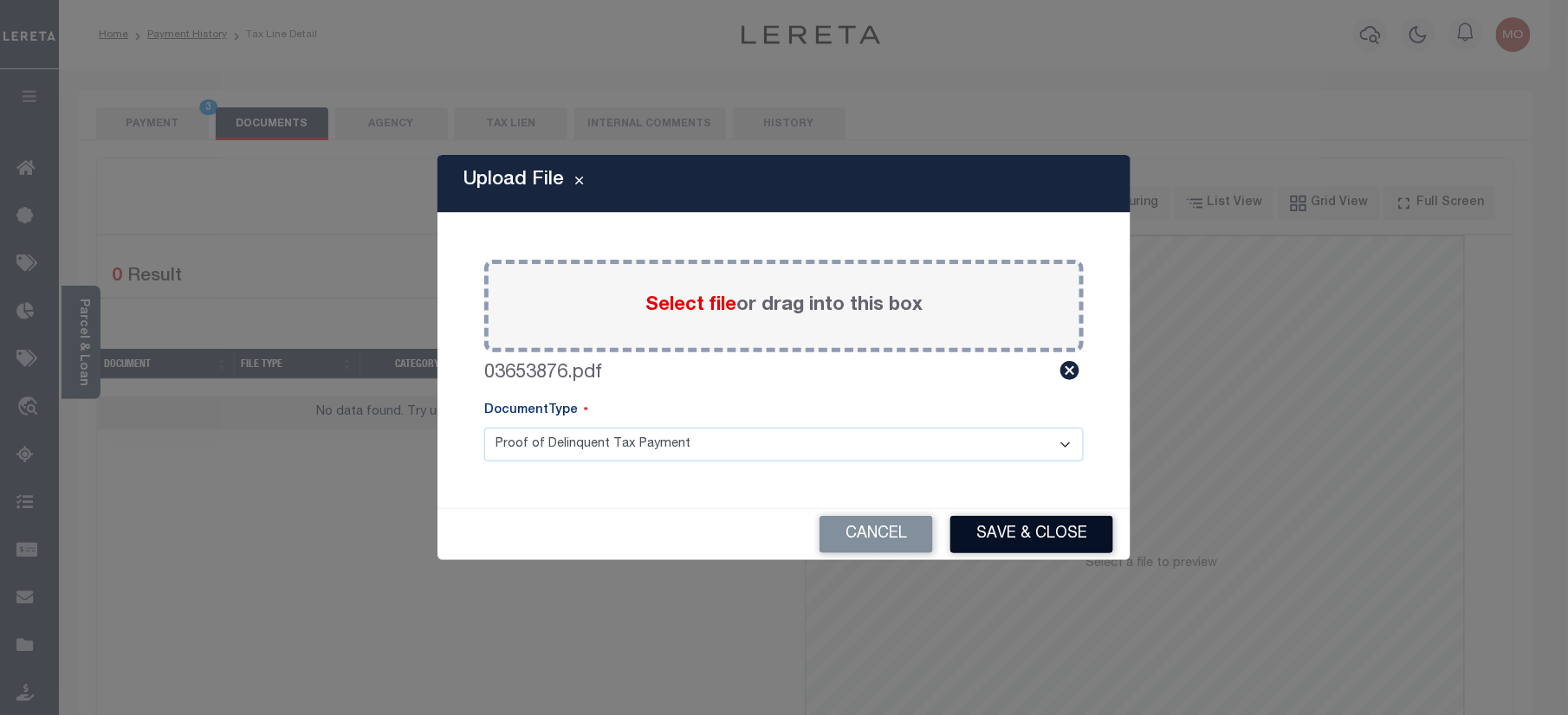
click at [1027, 520] on button "Save & Close" at bounding box center [1032, 535] width 163 height 38
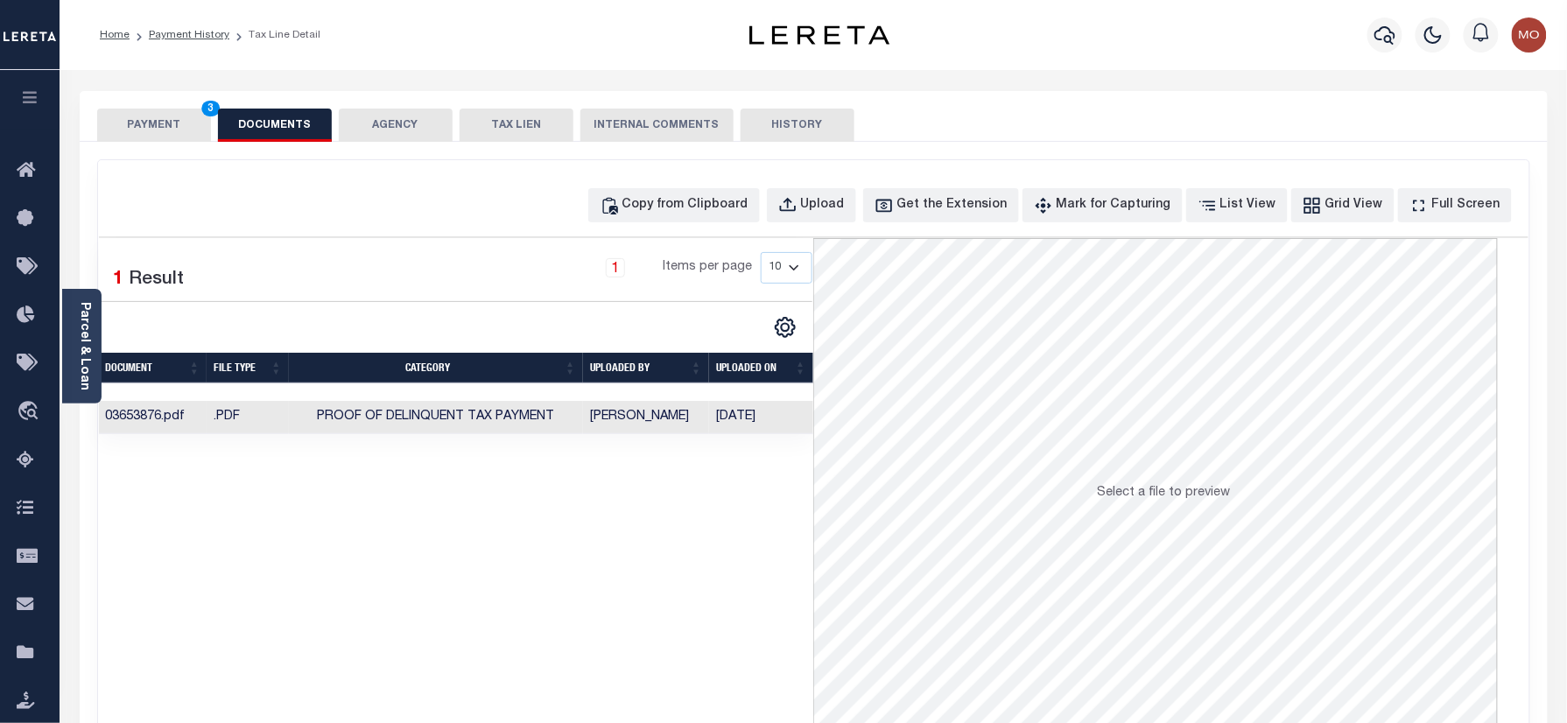
click at [163, 130] on button "PAYMENT 3" at bounding box center [154, 125] width 114 height 33
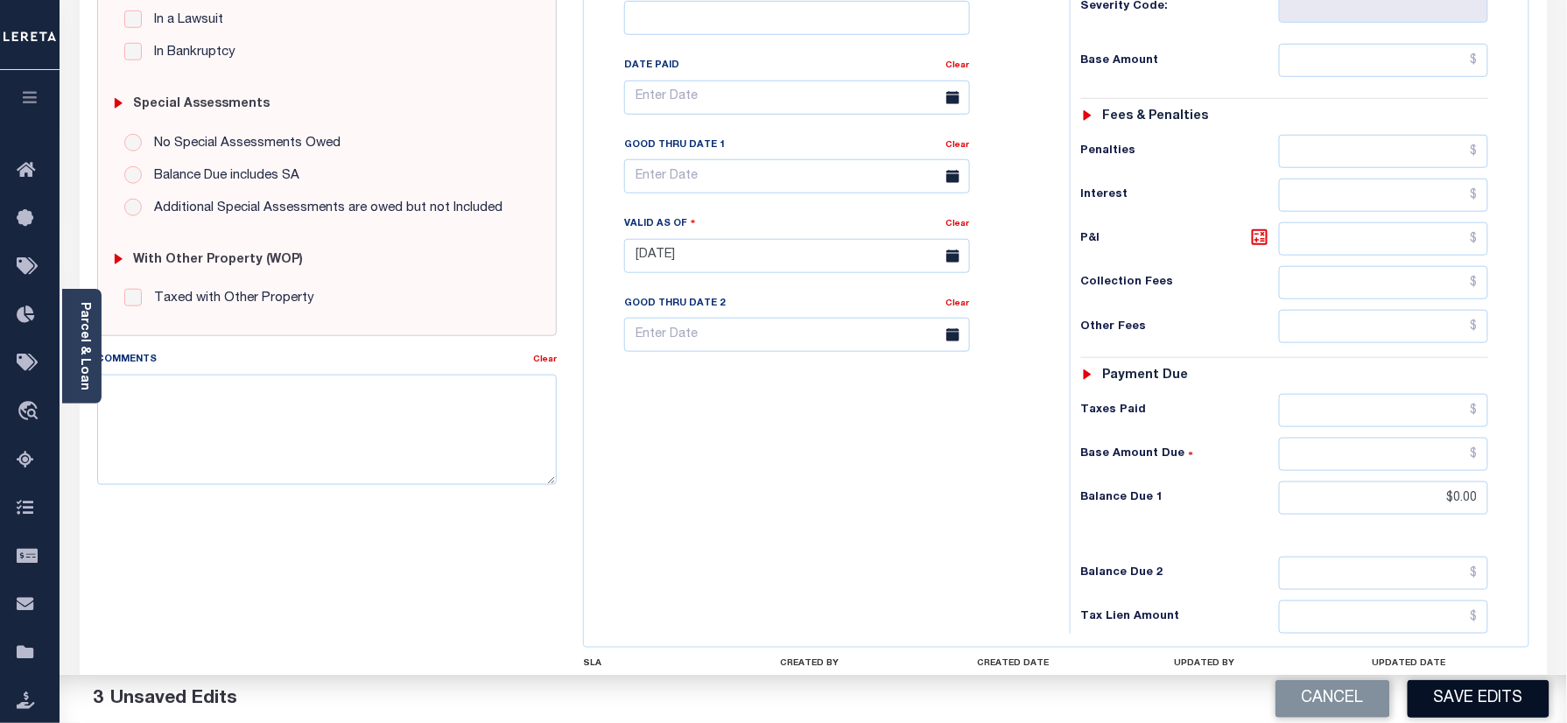
click at [1445, 691] on button "Save Edits" at bounding box center [1479, 699] width 142 height 38
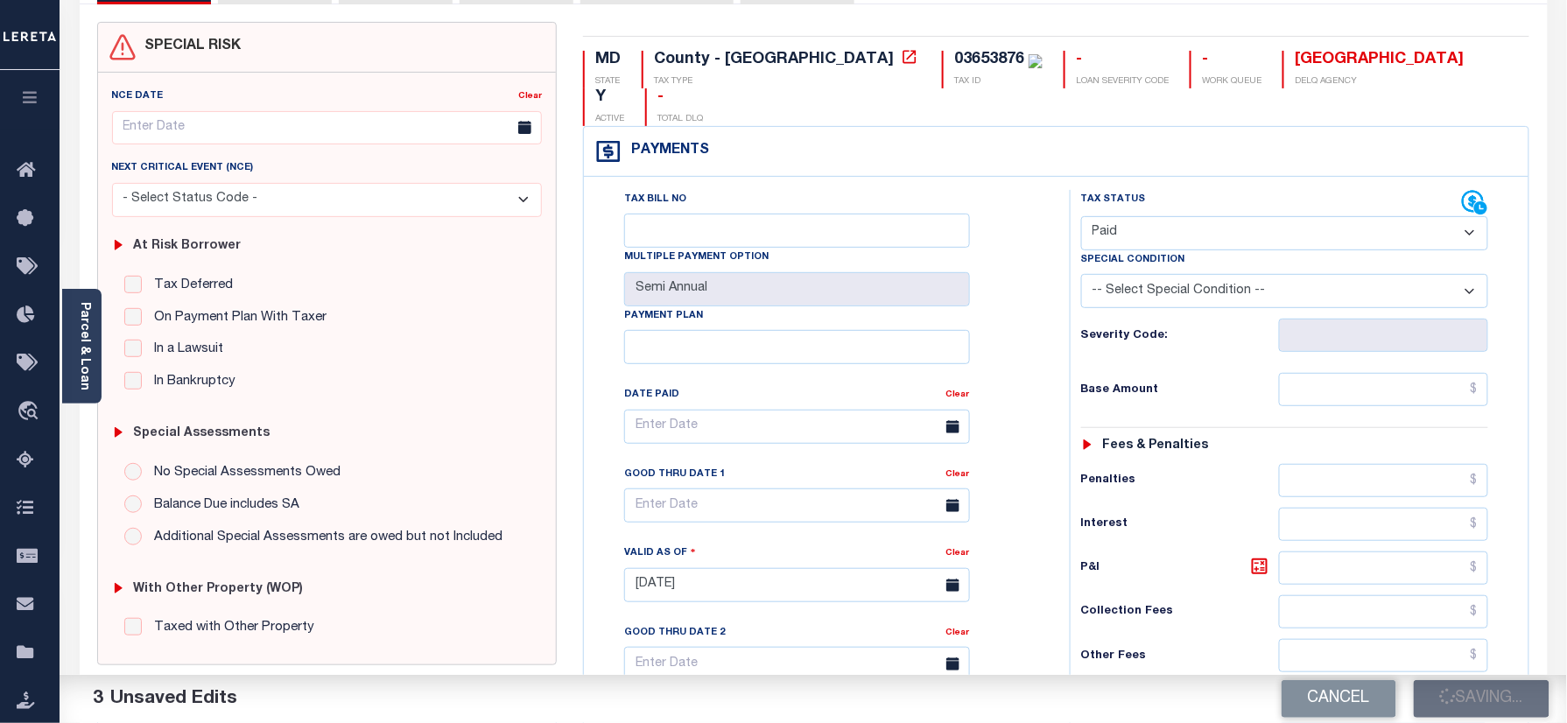
scroll to position [116, 0]
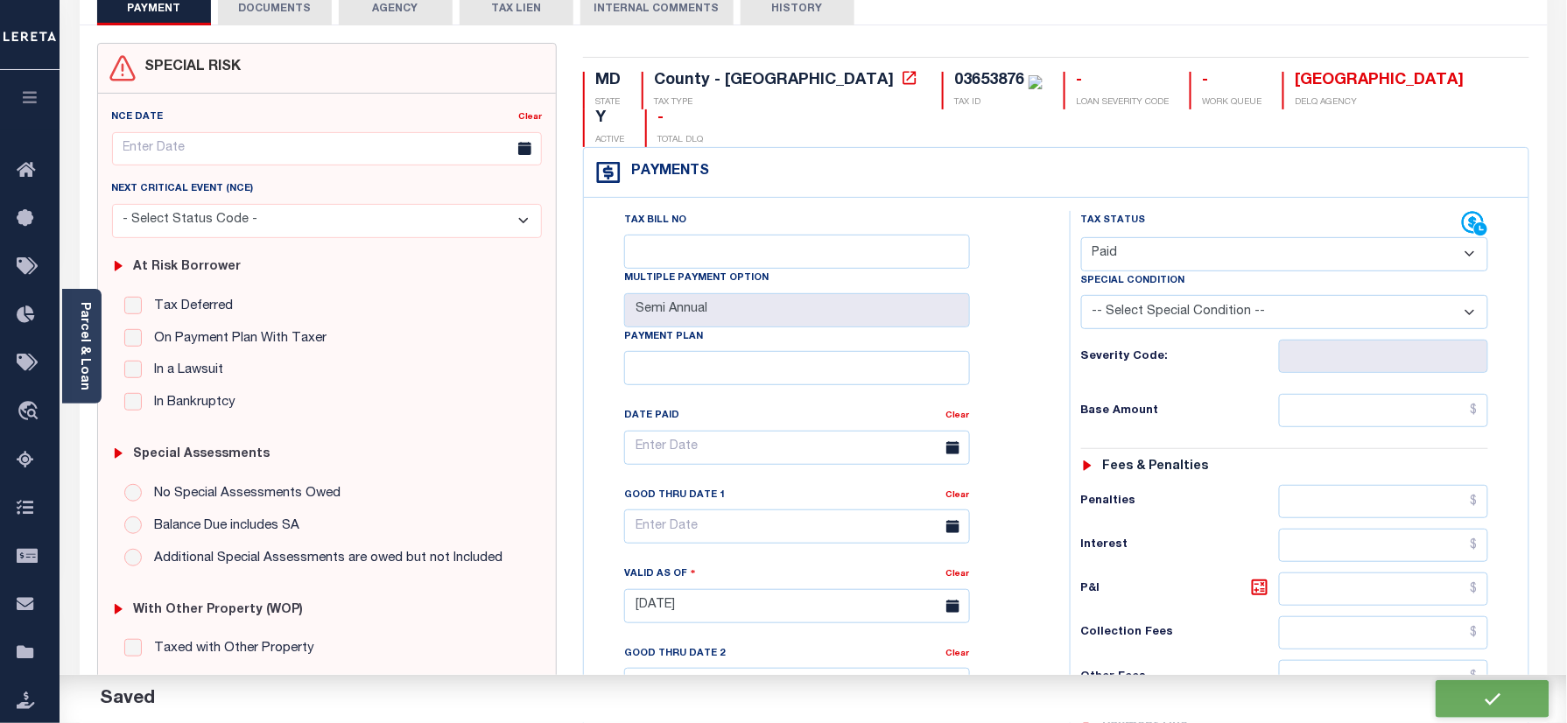
checkbox input "false"
type input "$0"
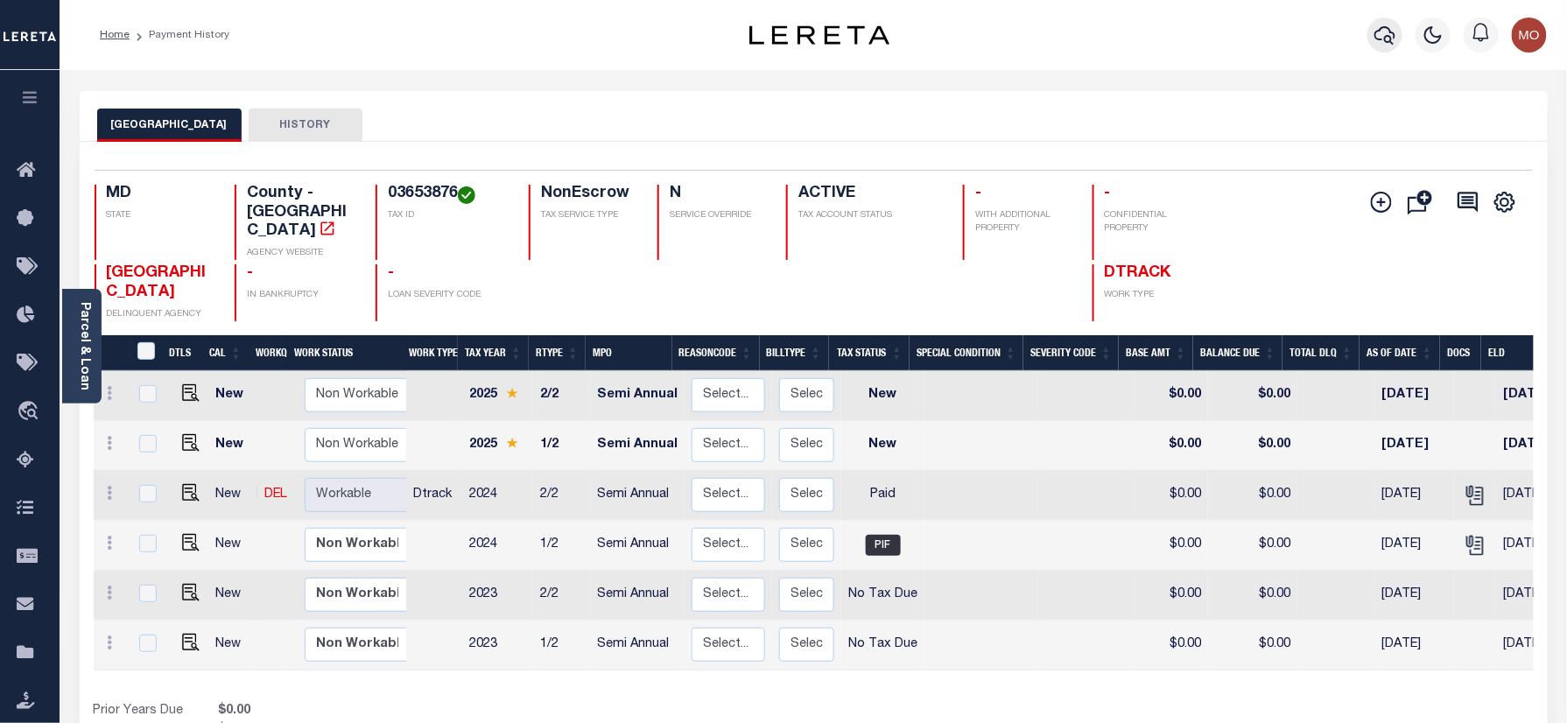
click at [1381, 33] on icon "button" at bounding box center [1385, 35] width 21 height 21
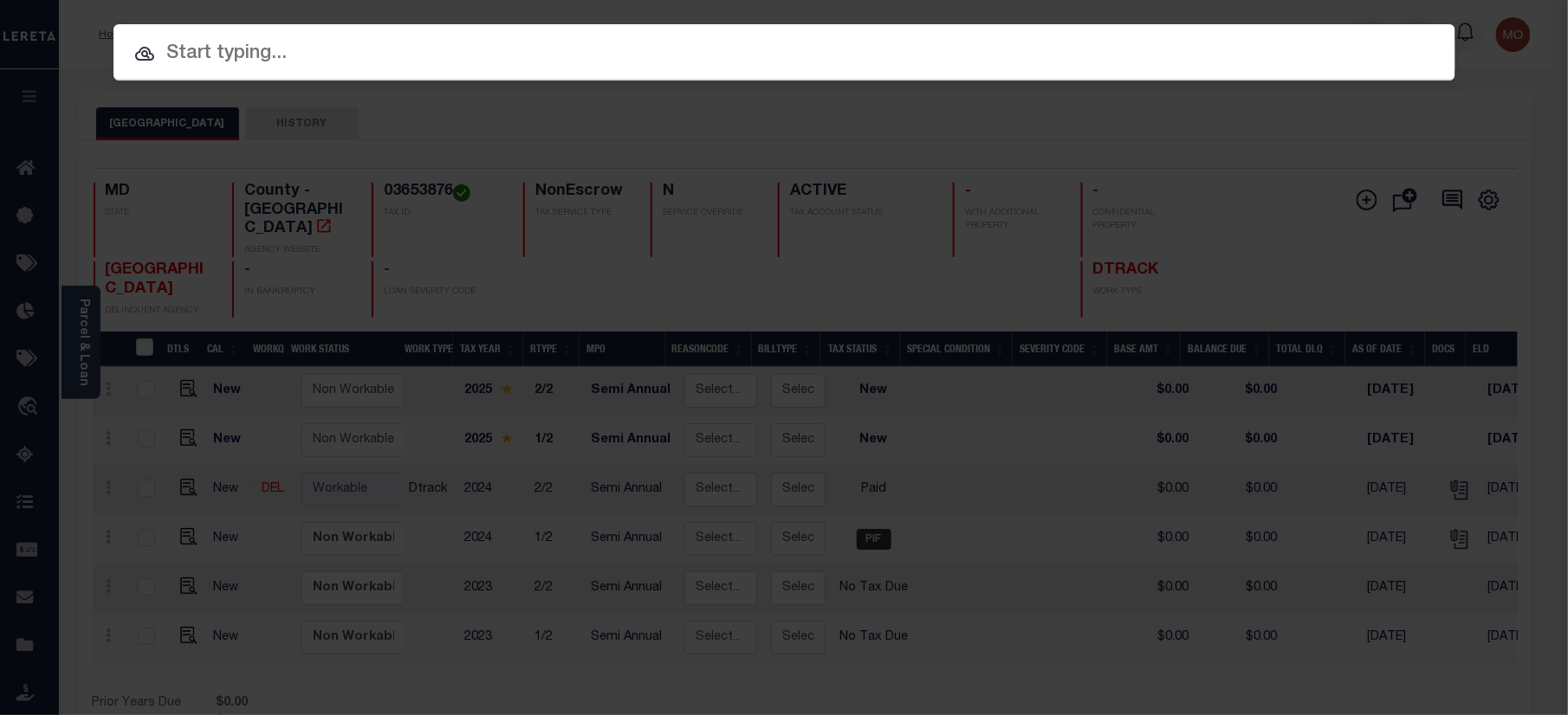
click at [271, 52] on input "text" at bounding box center [784, 53] width 1341 height 31
paste input "275860891"
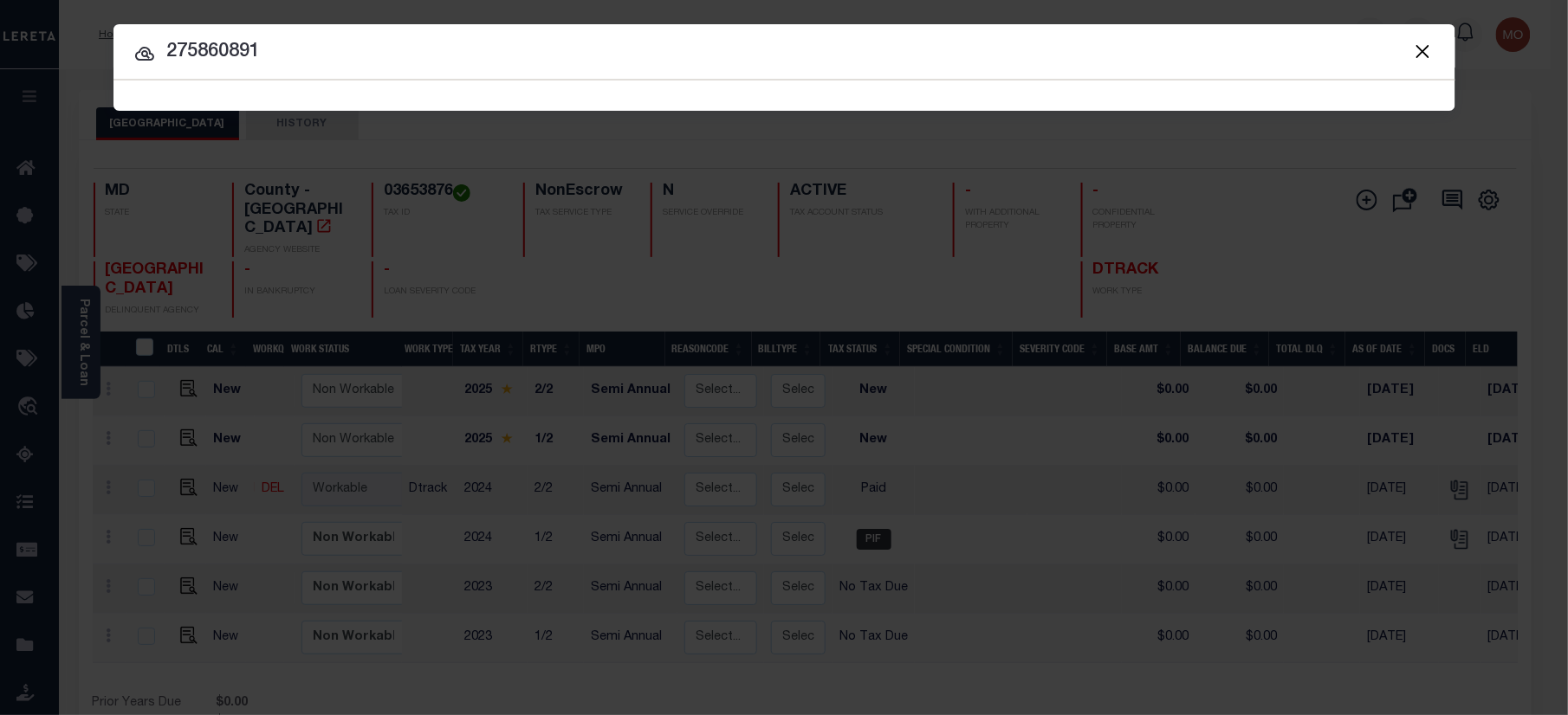
type input "275860891"
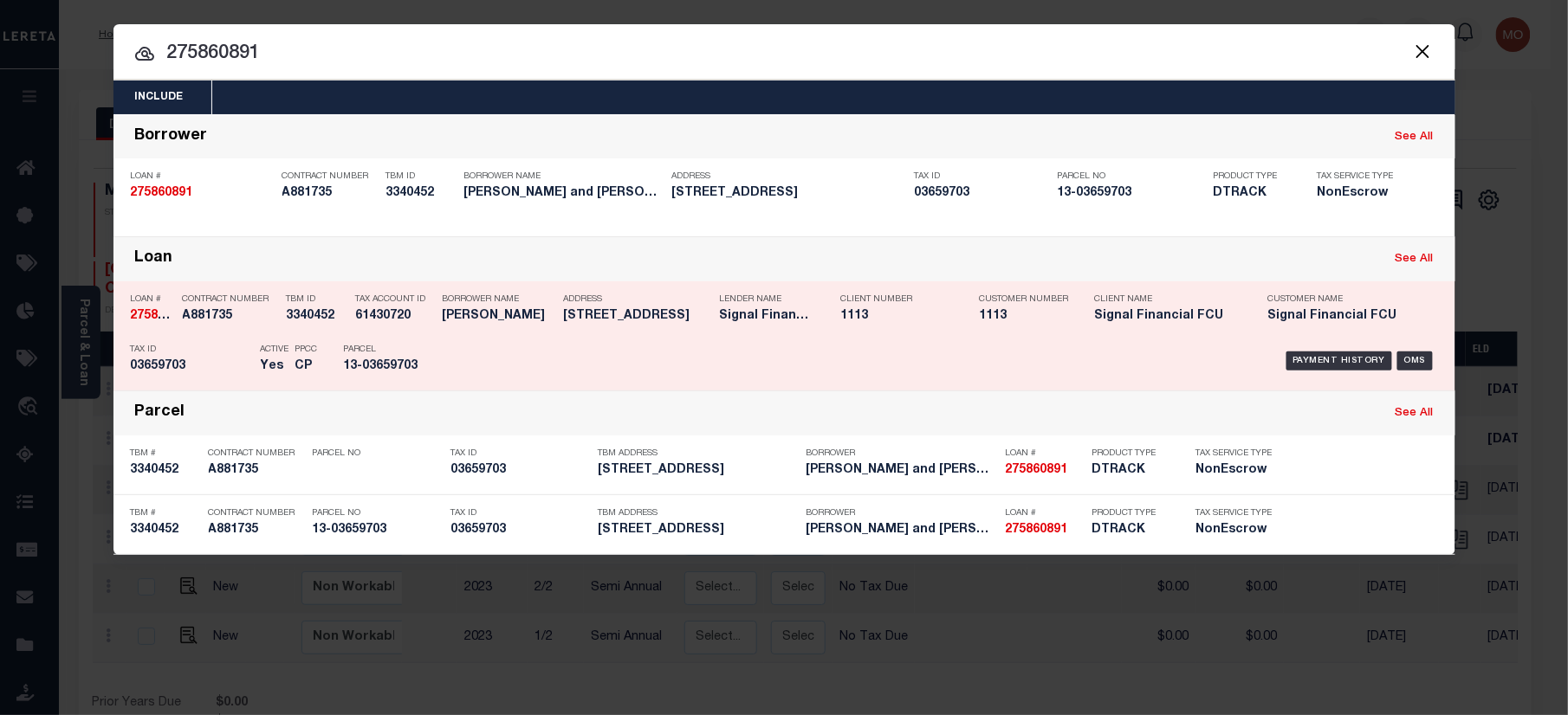
click at [415, 362] on h5 "13-03659703" at bounding box center [383, 366] width 78 height 15
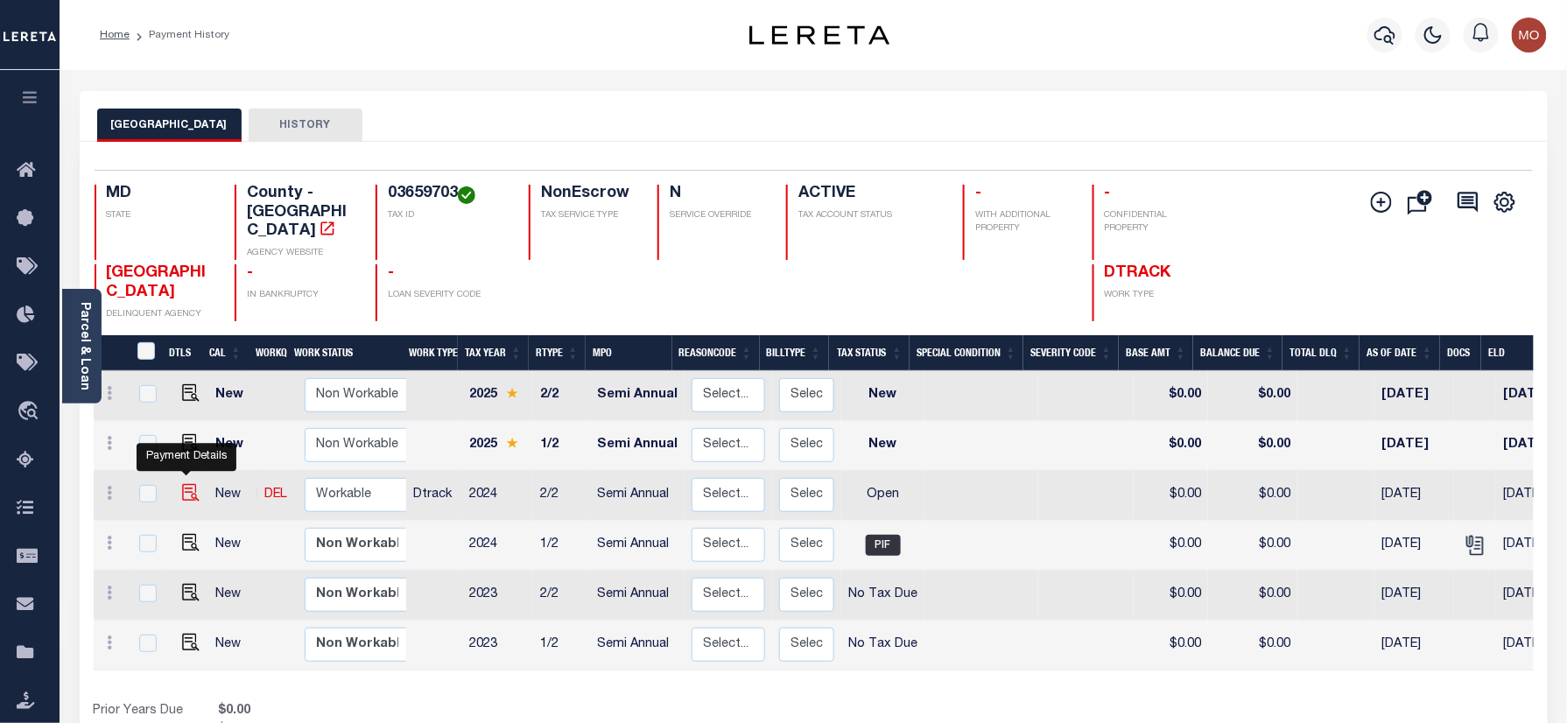
click at [184, 484] on img "" at bounding box center [191, 493] width 18 height 18
checkbox input "true"
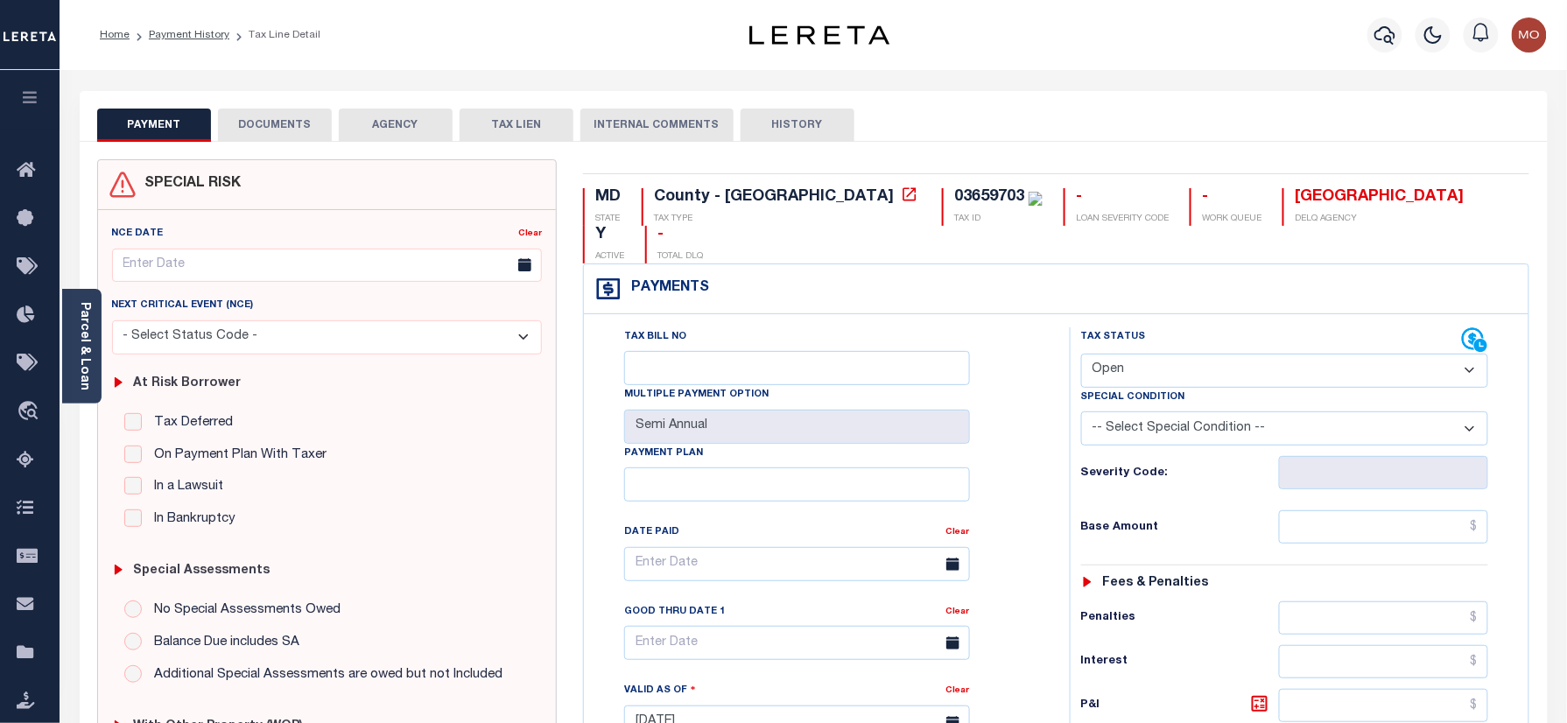
click at [954, 203] on div "03659703" at bounding box center [989, 197] width 70 height 16
copy div "03659703"
click at [1171, 354] on select "- Select Status Code - Open Due/Unpaid Paid Incomplete No Tax Due Internal Refu…" at bounding box center [1285, 371] width 408 height 34
select select "PYD"
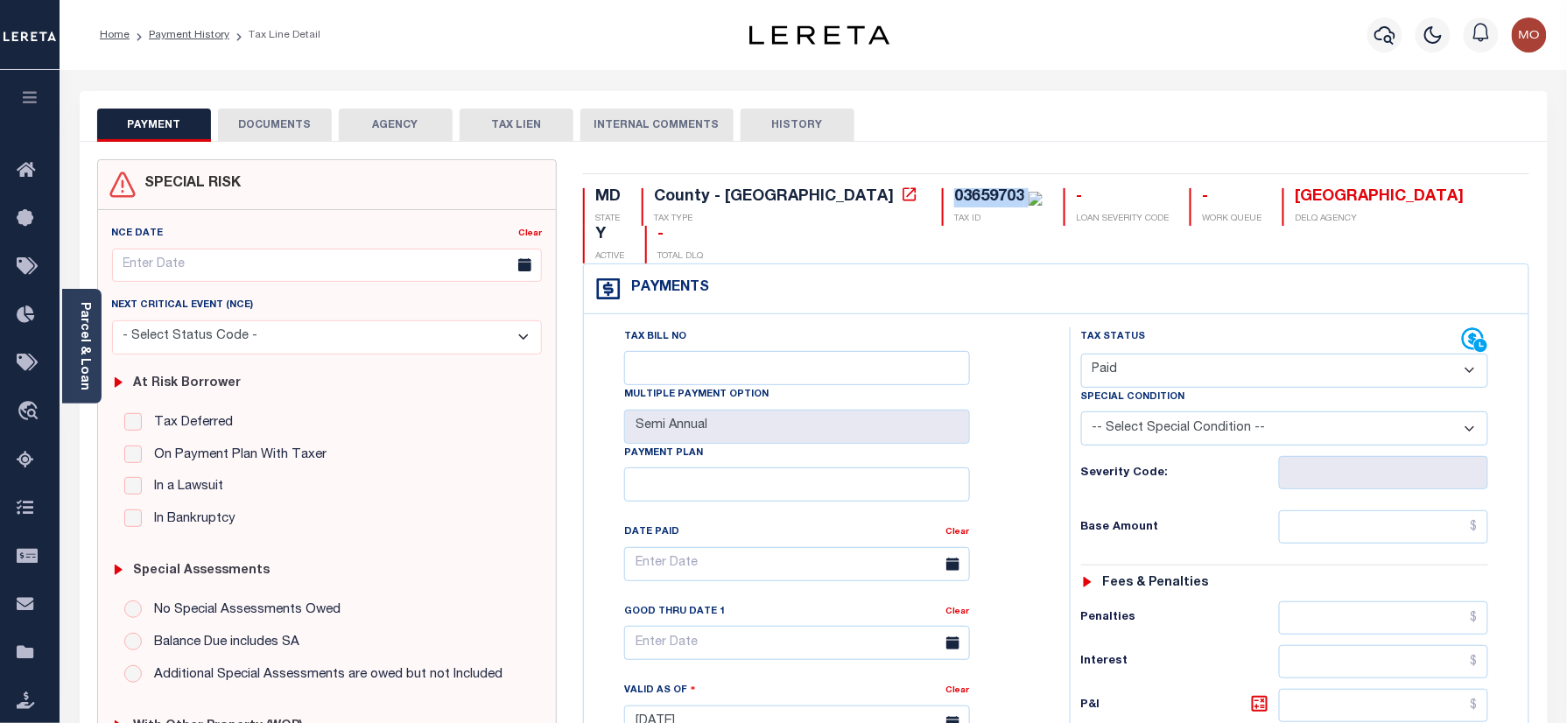
click at [1081, 354] on select "- Select Status Code - Open Due/Unpaid Paid Incomplete No Tax Due Internal Refu…" at bounding box center [1285, 371] width 408 height 34
type input "[DATE]"
click at [1003, 464] on div "Tax Bill No Multiple Payment Option Semi Annual Payment Plan Clear Clear Valid …" at bounding box center [823, 572] width 442 height 491
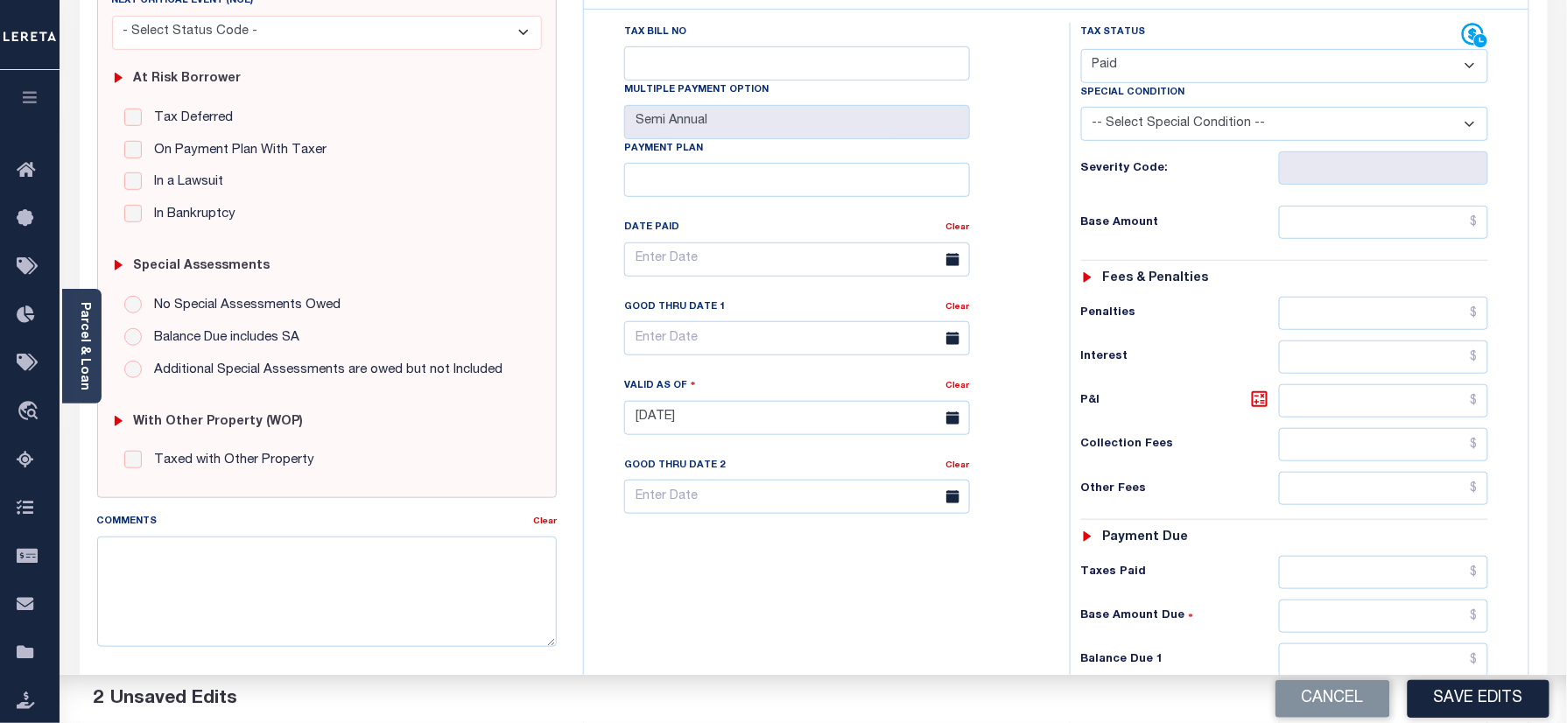
scroll to position [467, 0]
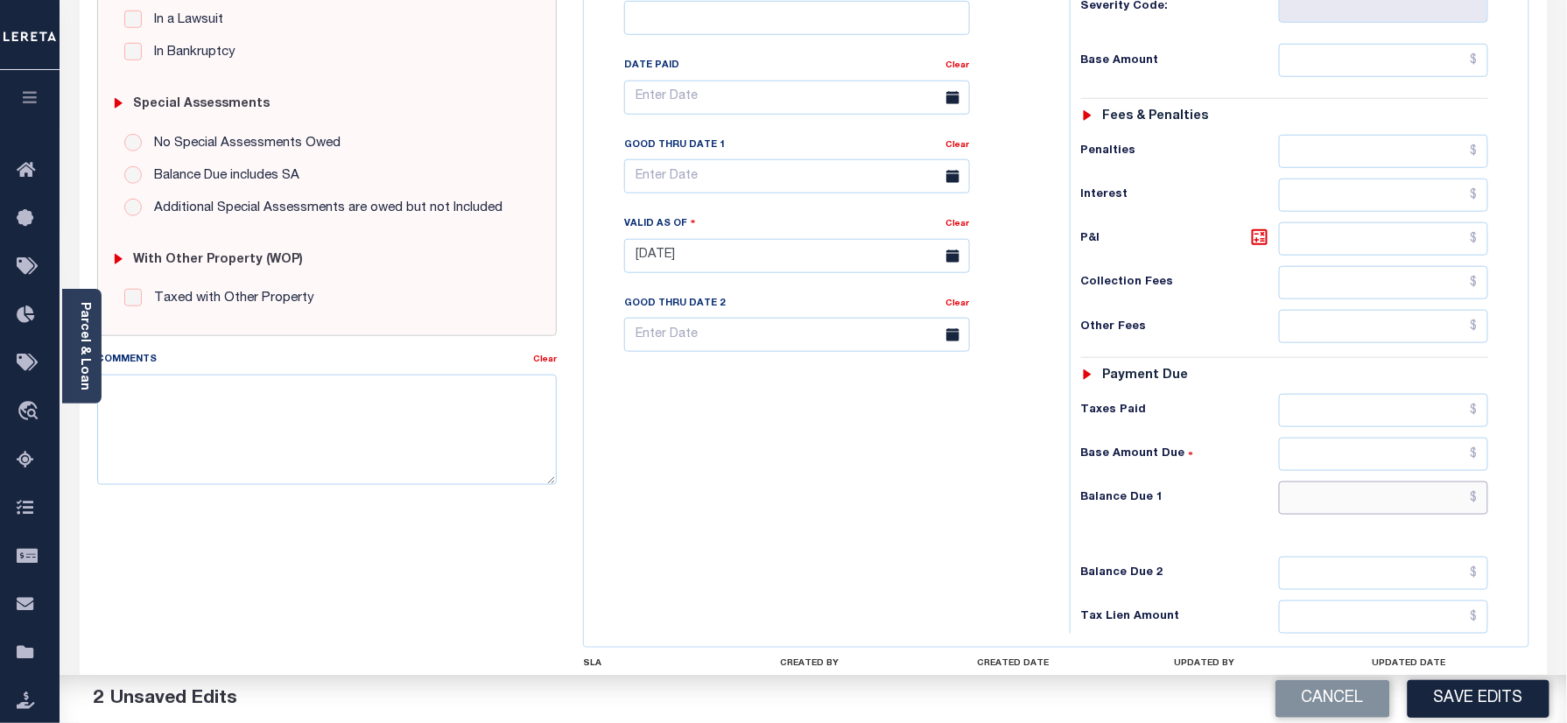
click at [1342, 482] on input "text" at bounding box center [1384, 498] width 210 height 33
type input "$0.00"
click at [849, 448] on div "Tax Bill No Multiple Payment Option Semi Annual Payment Plan Clear" at bounding box center [822, 247] width 468 height 773
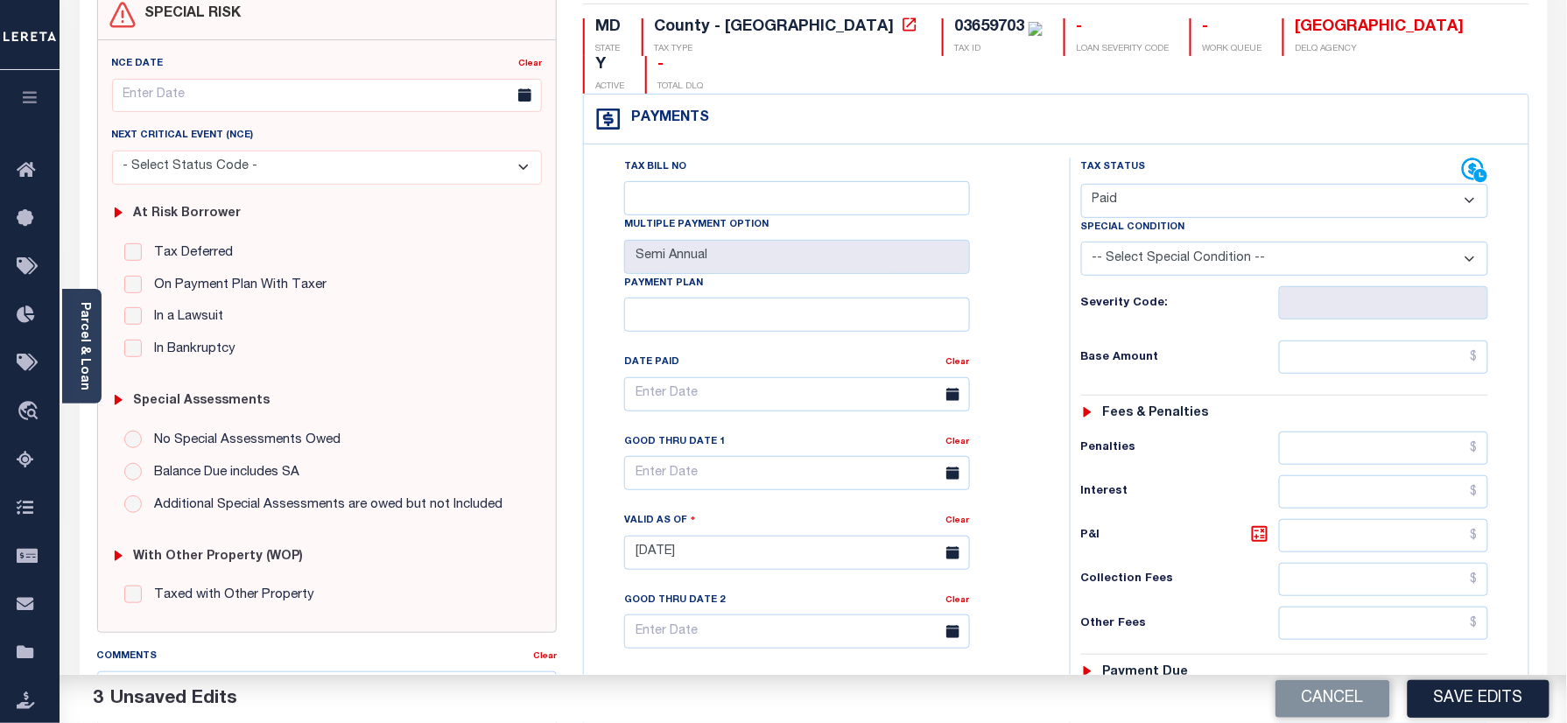
scroll to position [0, 0]
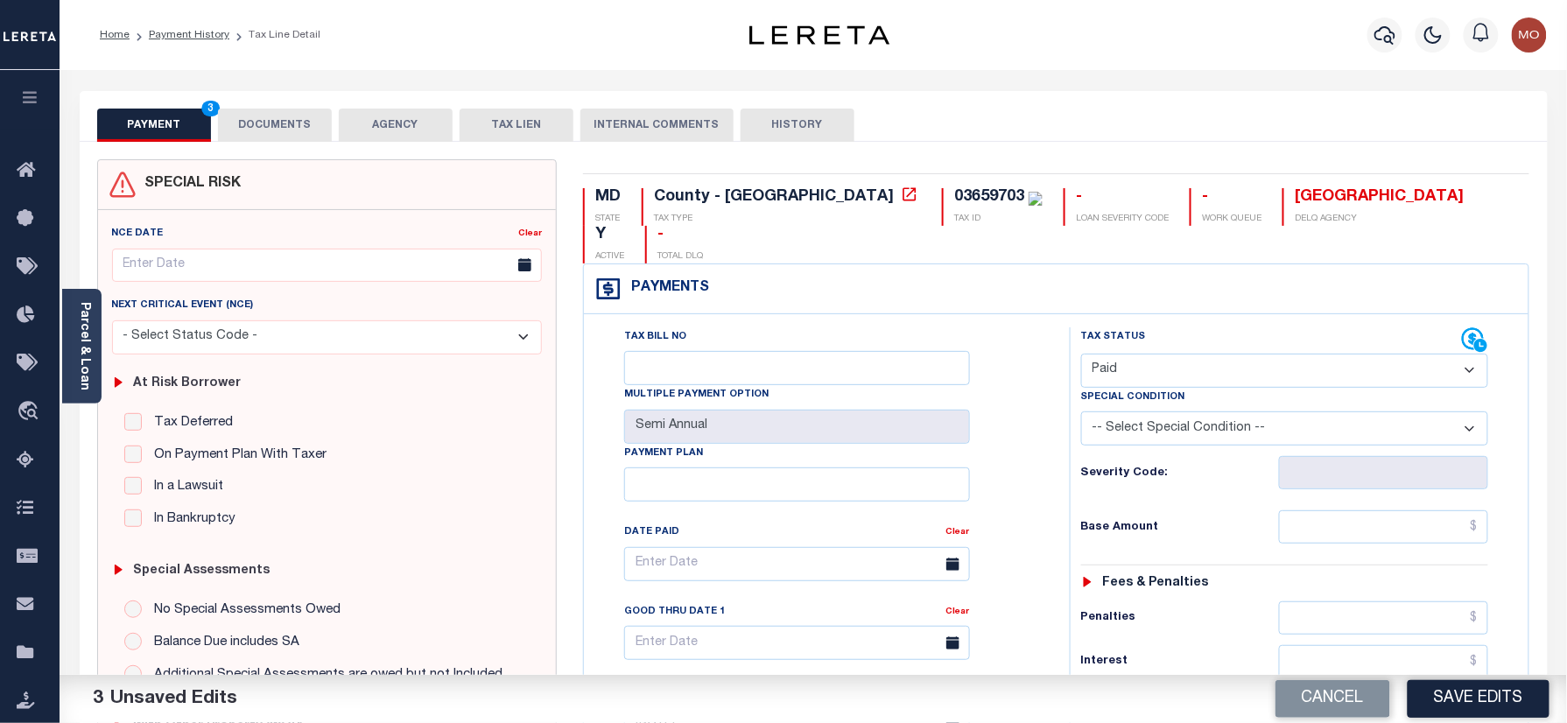
click at [232, 127] on button "DOCUMENTS" at bounding box center [275, 125] width 114 height 33
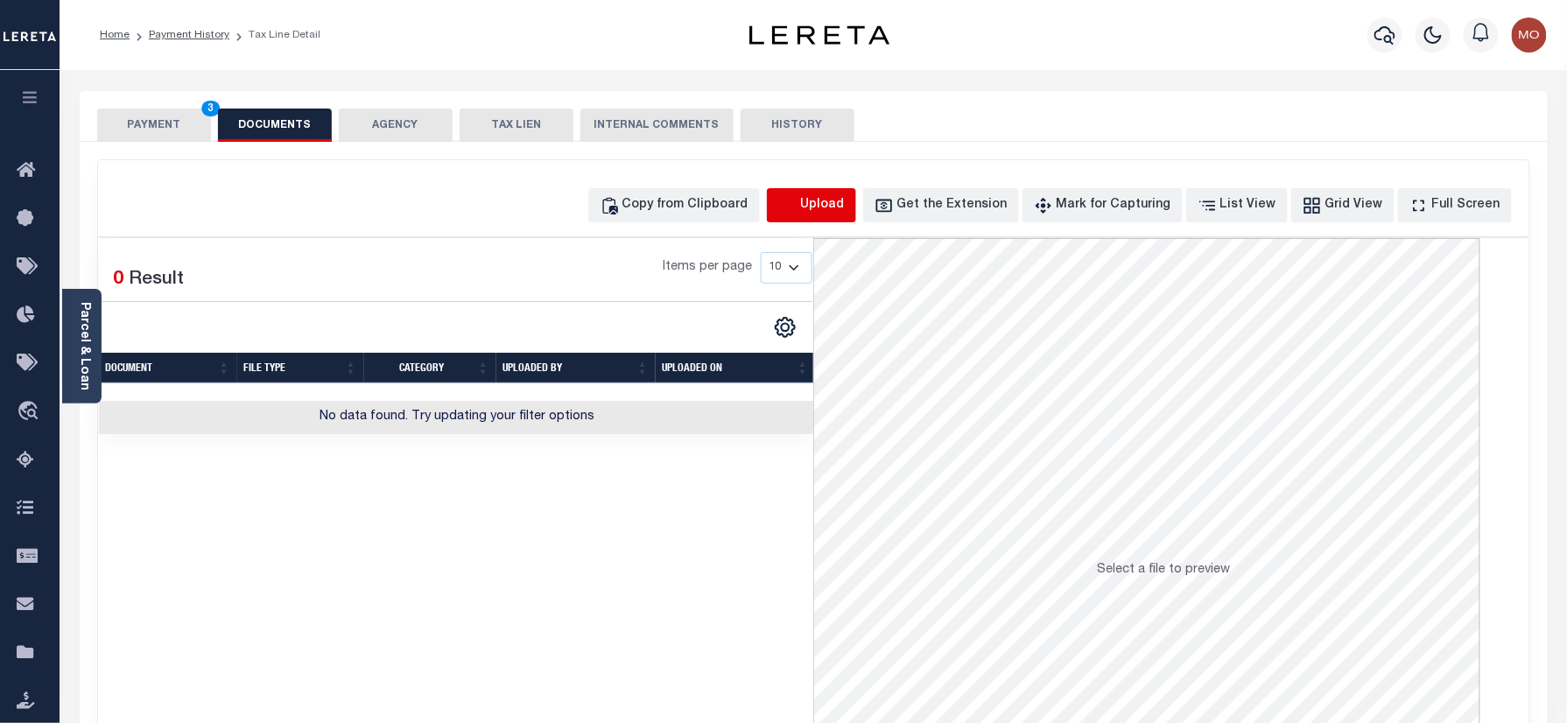
click at [798, 214] on icon "button" at bounding box center [787, 205] width 19 height 19
select select "POP"
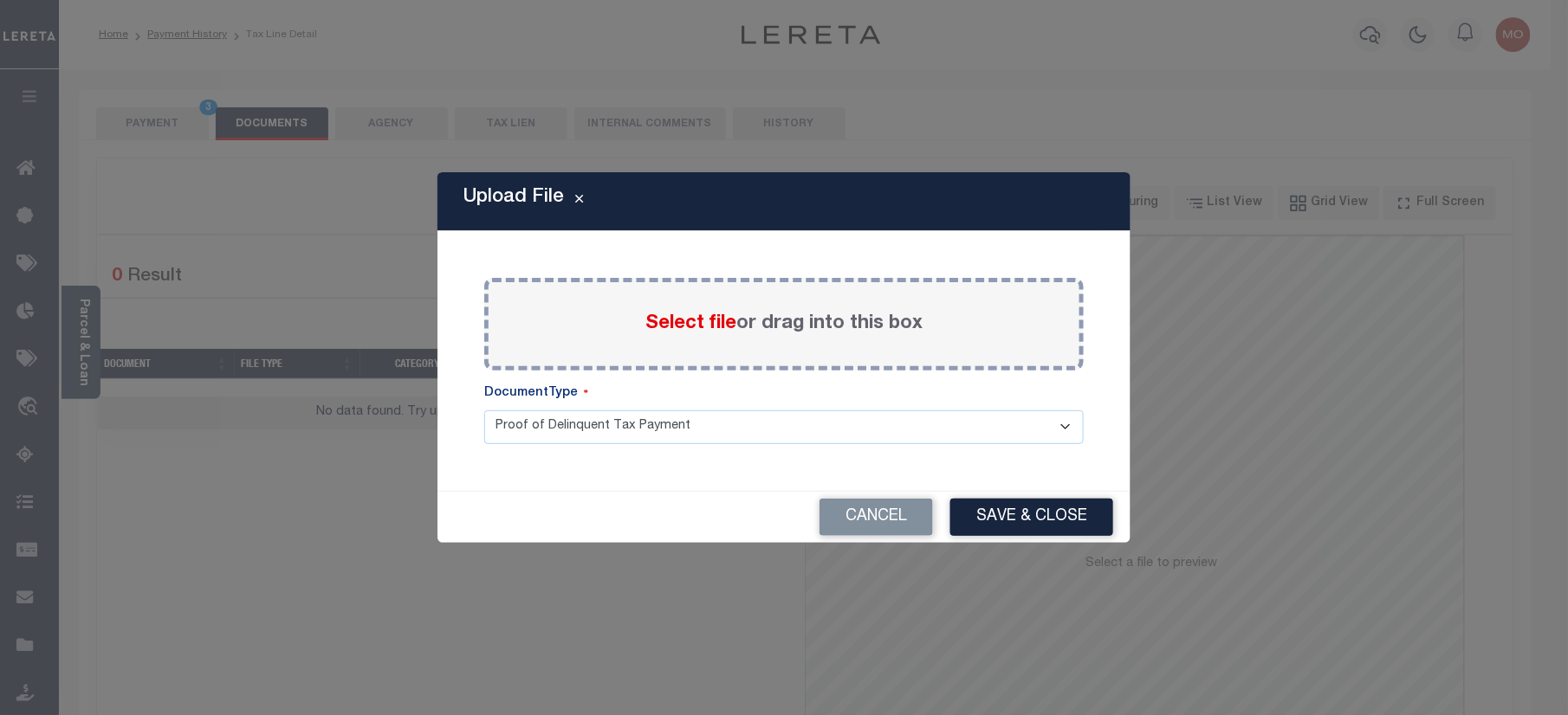
click at [684, 316] on span "Select file" at bounding box center [691, 323] width 91 height 19
click at [0, 0] on input "Select file or drag into this box" at bounding box center [0, 0] width 0 height 0
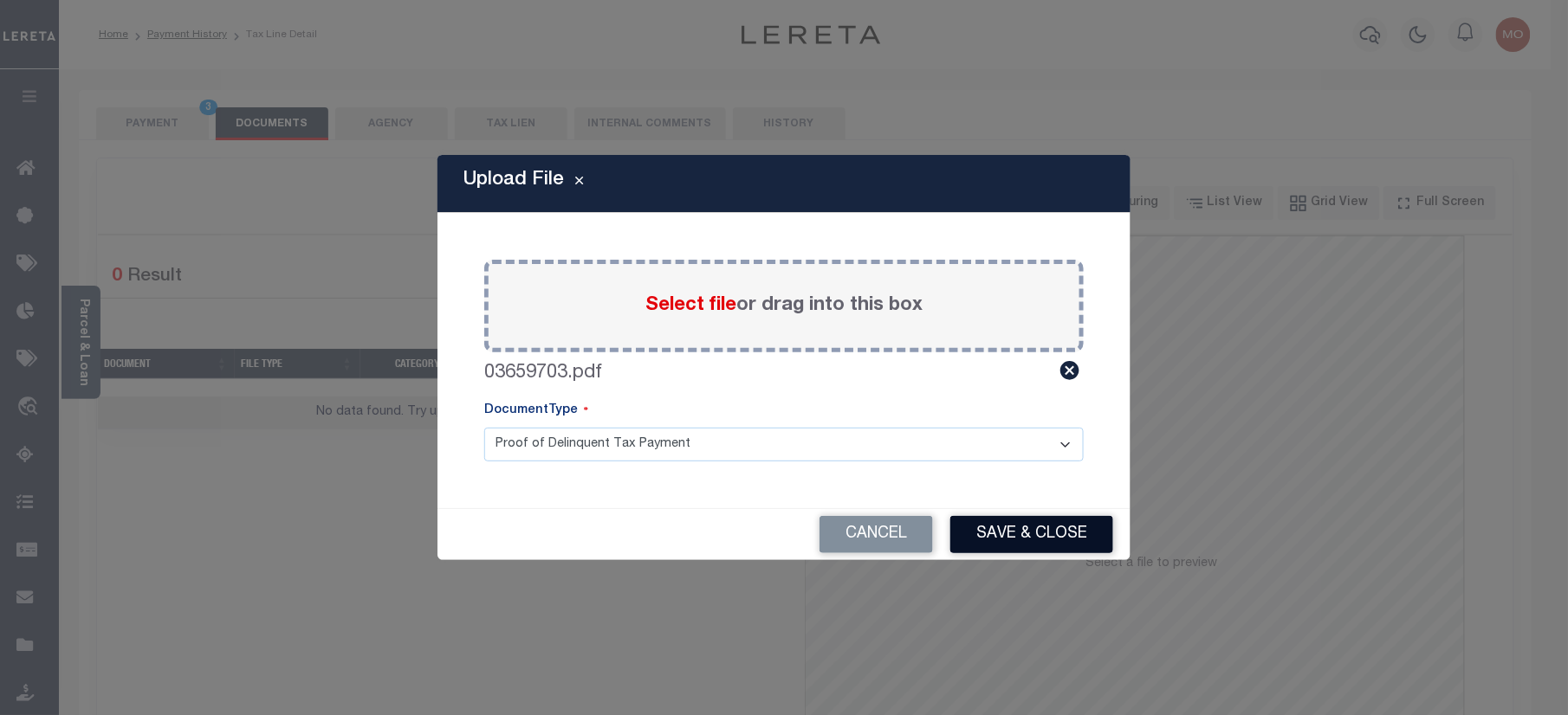
click at [1054, 537] on button "Save & Close" at bounding box center [1032, 535] width 163 height 38
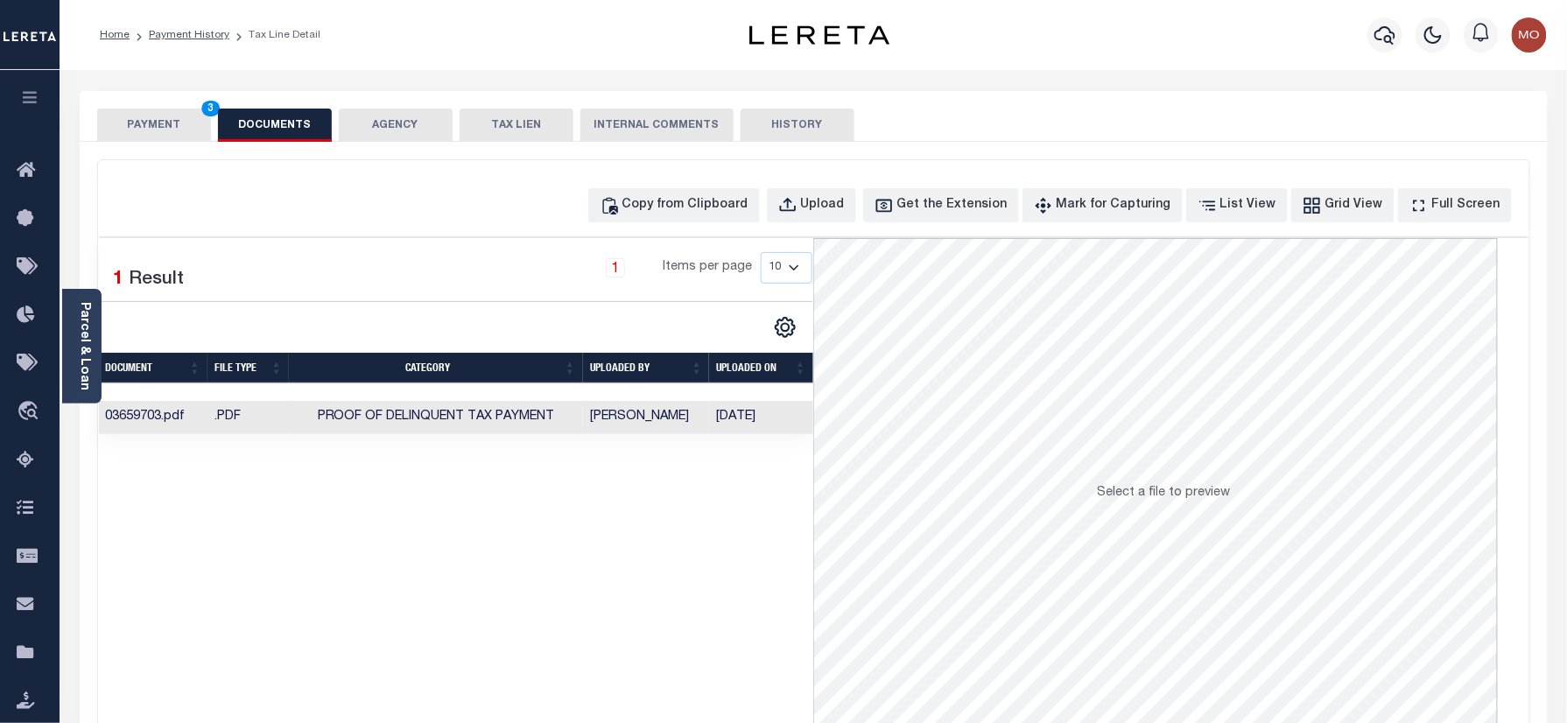
click at [152, 123] on button "PAYMENT 3" at bounding box center [154, 125] width 114 height 33
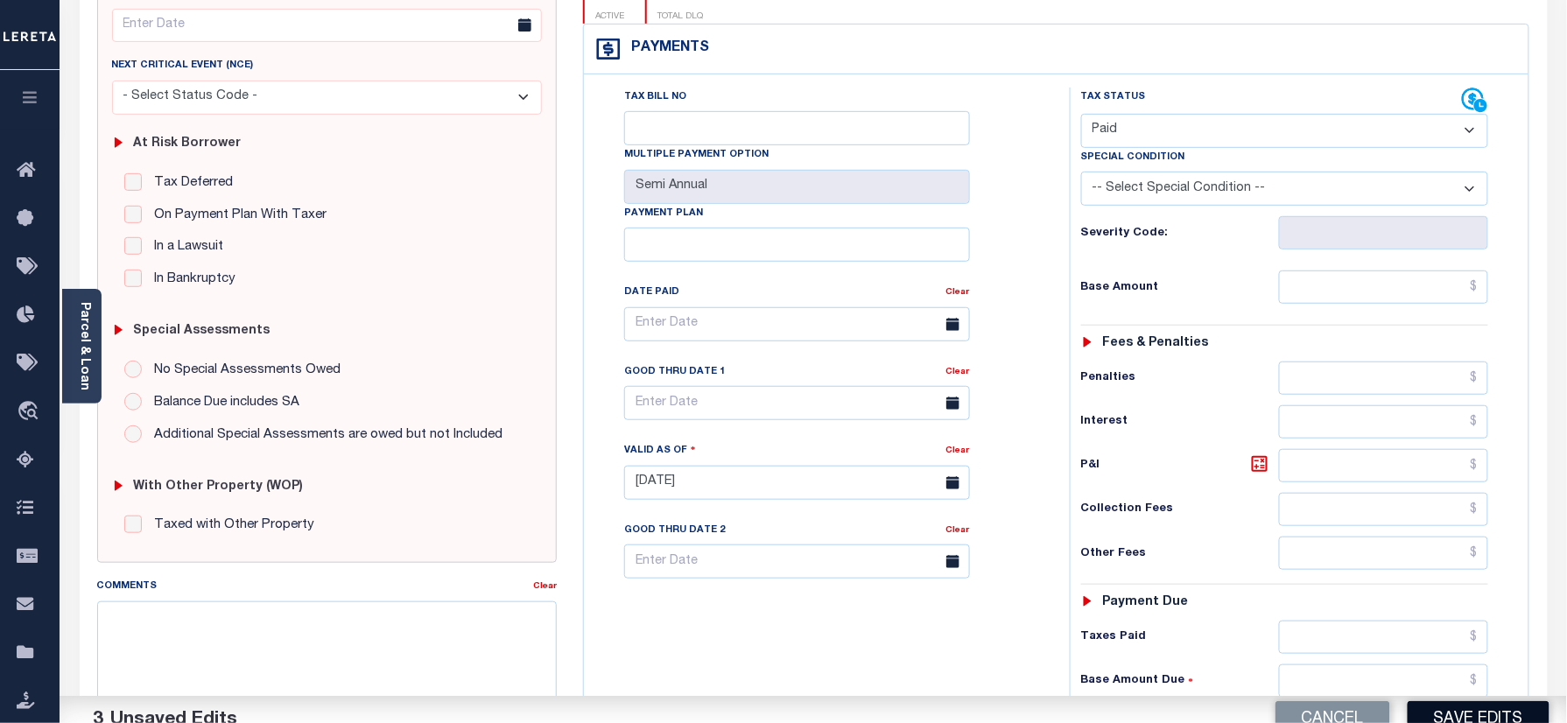
scroll to position [467, 0]
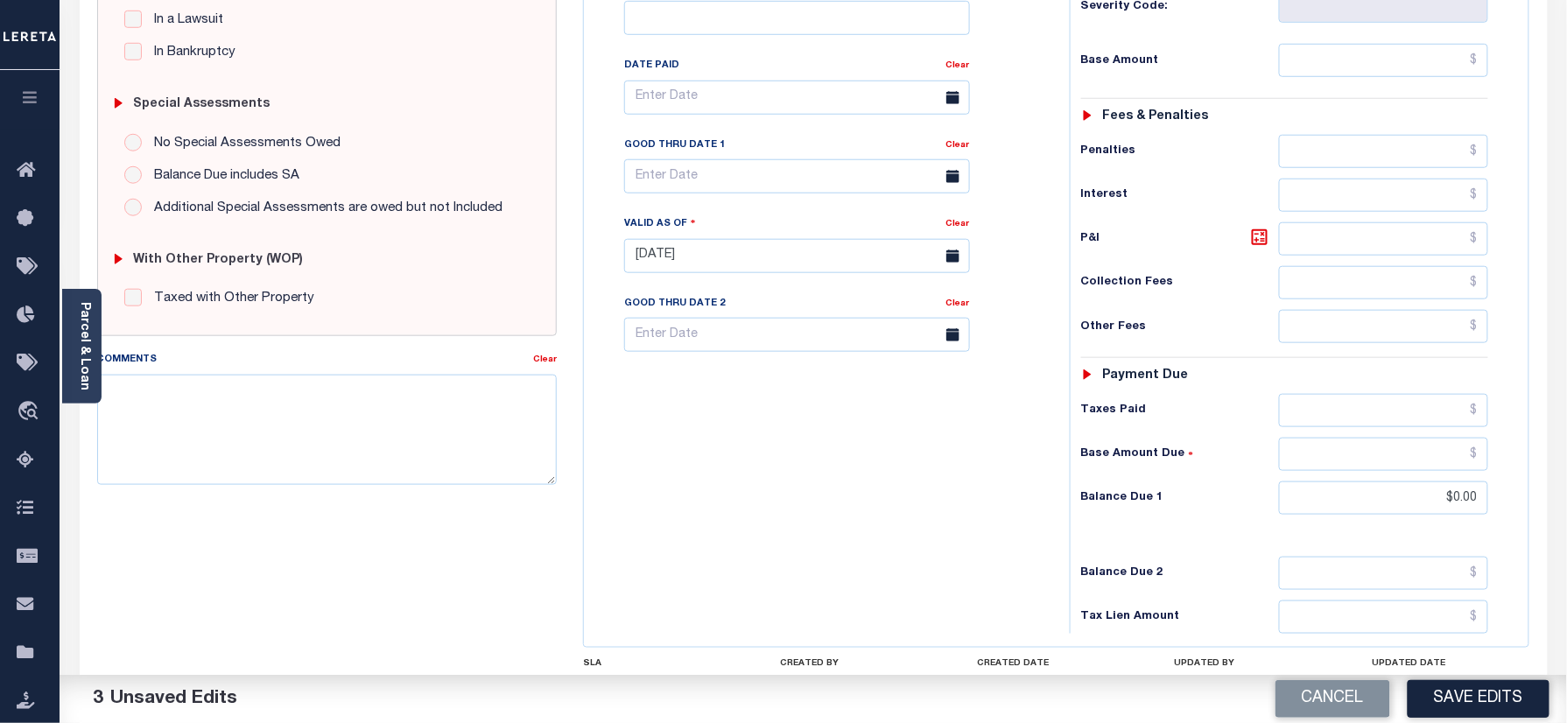
click at [1469, 671] on div "MD STATE County - MD TAX TYPE 03659703 TAX ID - LOAN SEVERITY CODE - WORK QUEUE…" at bounding box center [1056, 262] width 947 height 1081
click at [1458, 697] on button "Save Edits" at bounding box center [1479, 699] width 142 height 38
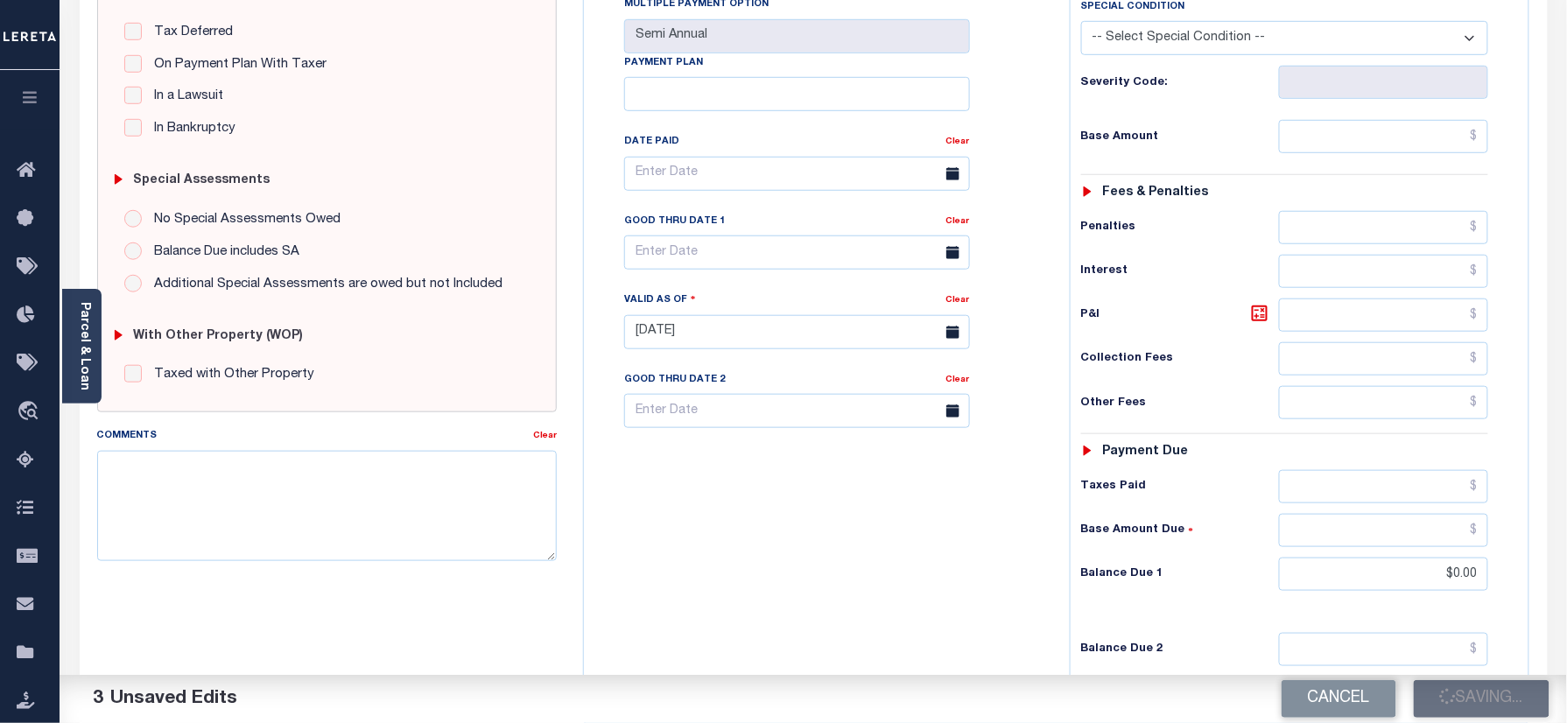
scroll to position [350, 0]
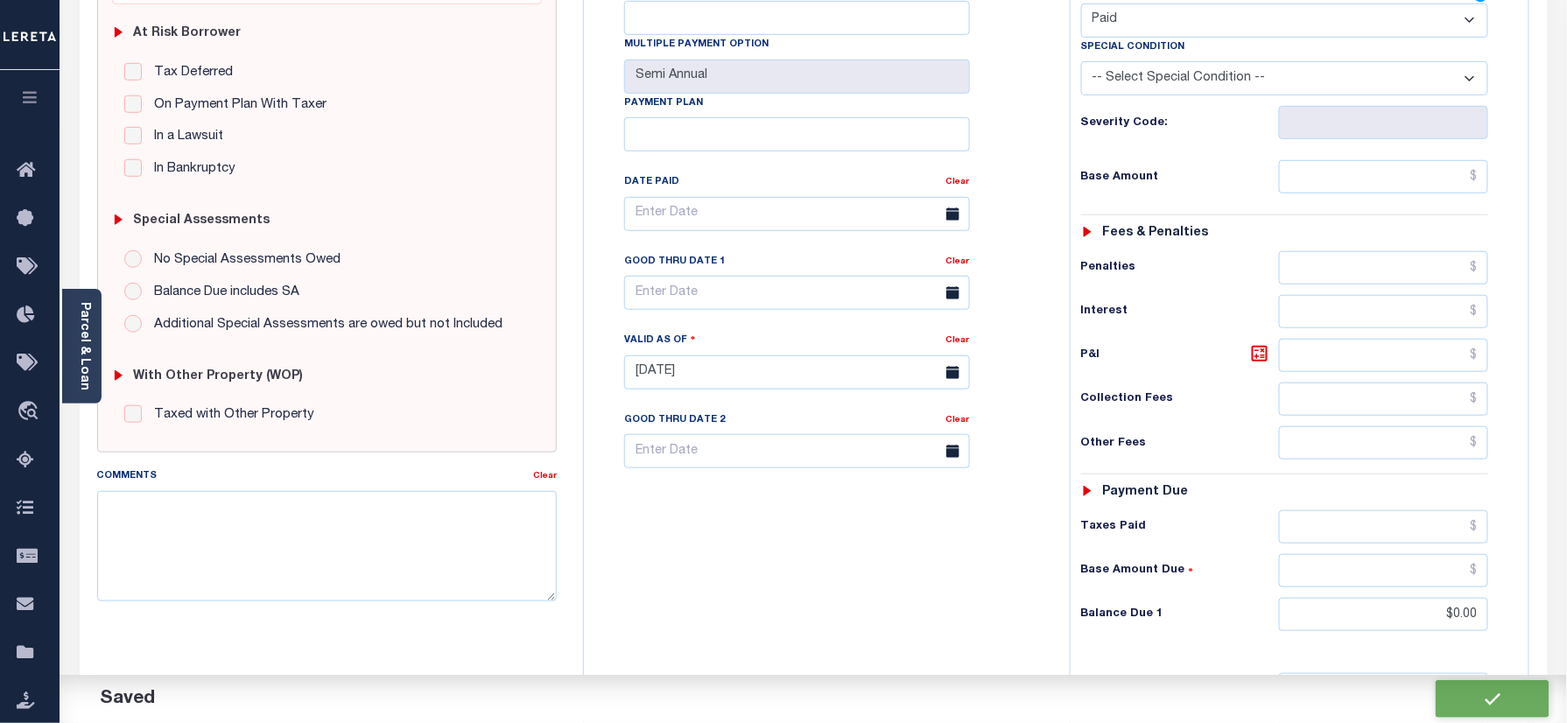
checkbox input "false"
type input "$0"
